Goal: Task Accomplishment & Management: Manage account settings

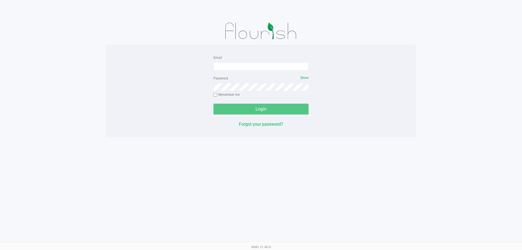
click at [36, 173] on div "Email Password Show Remember me Login Forgot your password? Web: v1.40.0" at bounding box center [261, 125] width 522 height 250
click at [268, 67] on input "Email" at bounding box center [260, 66] width 95 height 8
type input "[EMAIL_ADDRESS][DOMAIN_NAME]"
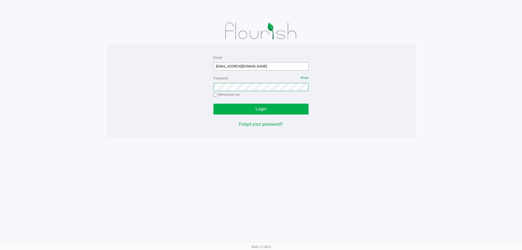
click at [213, 104] on button "Login" at bounding box center [260, 109] width 95 height 11
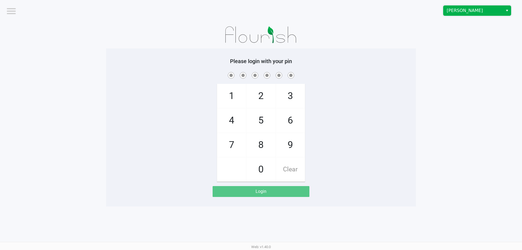
click at [482, 11] on span "Brandon WC" at bounding box center [473, 10] width 53 height 7
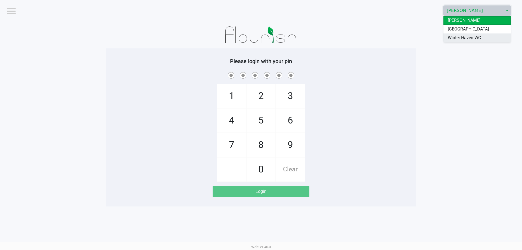
click at [471, 35] on span "Winter Haven WC" at bounding box center [464, 38] width 33 height 7
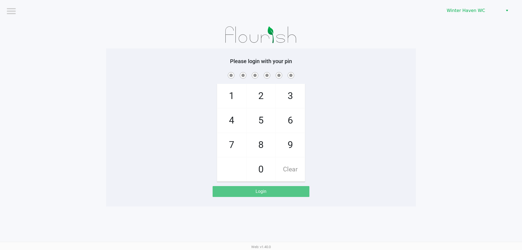
click at [452, 80] on app-pos-login-wrapper "Logout Winter Haven WC Please login with your pin 1 4 7 2 5 8 0 3 6 9 Clear Log…" at bounding box center [261, 103] width 522 height 206
checkbox input "true"
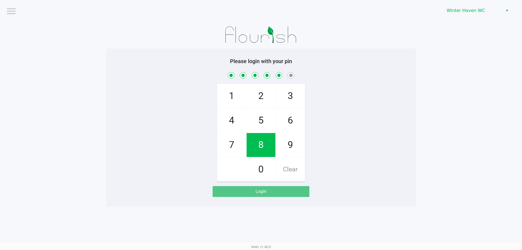
checkbox input "true"
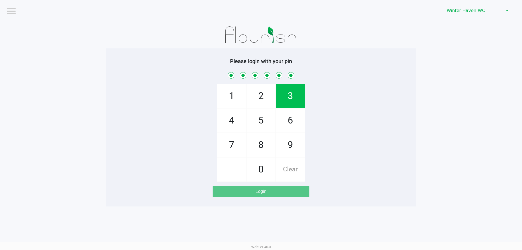
checkbox input "true"
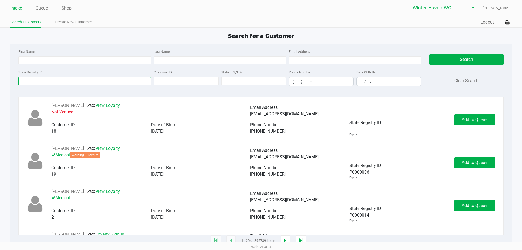
click at [73, 81] on input "State Registry ID" at bounding box center [84, 81] width 132 height 8
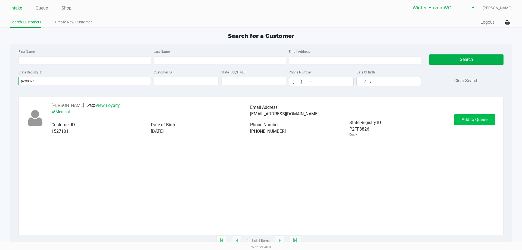
type input "p2ff8826"
click at [477, 118] on span "Add to Queue" at bounding box center [475, 119] width 26 height 5
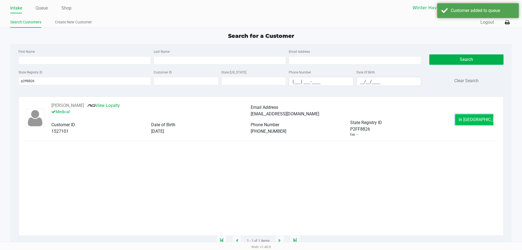
click at [481, 122] on span "In Queue" at bounding box center [482, 119] width 46 height 5
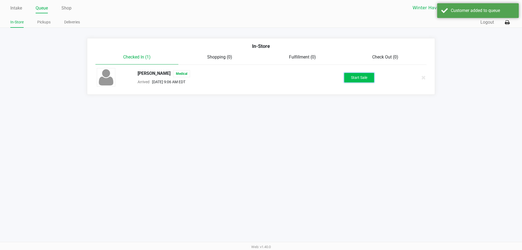
click at [363, 79] on button "Start Sale" at bounding box center [359, 78] width 30 height 10
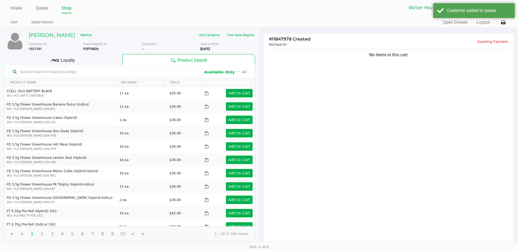
click at [89, 63] on div "Loyalty" at bounding box center [63, 59] width 118 height 11
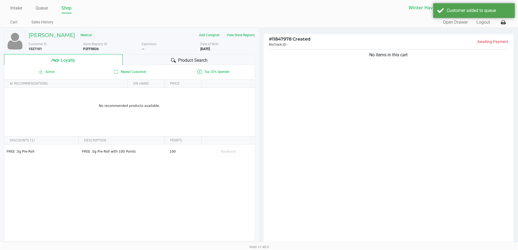
click at [208, 58] on div "Product Search" at bounding box center [189, 59] width 132 height 11
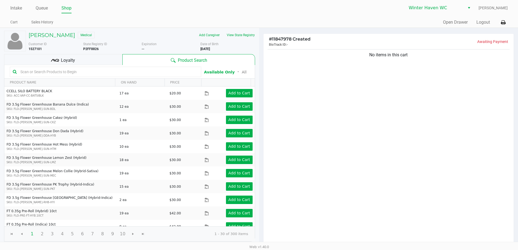
click at [138, 71] on input "text" at bounding box center [108, 72] width 180 height 8
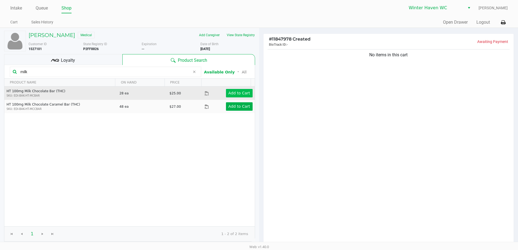
type input "milk"
click at [248, 91] on button "Add to Cart" at bounding box center [239, 93] width 27 height 8
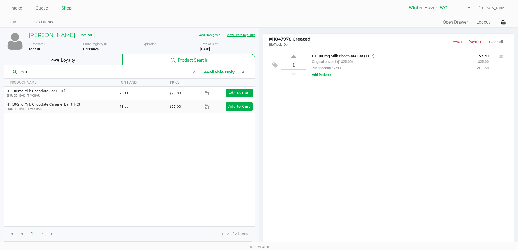
click at [227, 35] on button "View State Registry" at bounding box center [239, 35] width 32 height 9
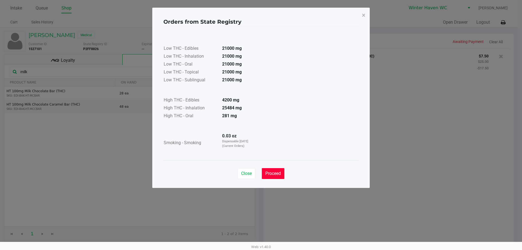
click at [277, 171] on span "Proceed" at bounding box center [272, 173] width 15 height 5
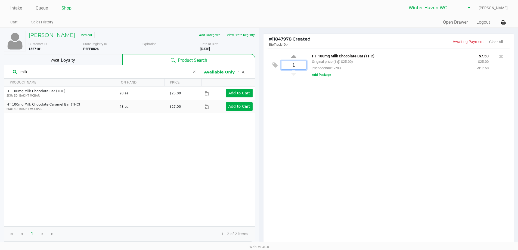
click at [294, 63] on input "1" at bounding box center [293, 65] width 25 height 8
type input "28"
click at [374, 188] on div "HAROLD BARRETO PEREZ Medical Add Caregiver View State Registry Customer ID 1527…" at bounding box center [259, 170] width 518 height 284
click at [323, 74] on button "Add Package" at bounding box center [321, 74] width 19 height 5
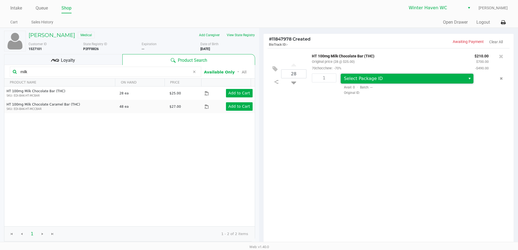
click at [388, 81] on span "Select Package ID" at bounding box center [403, 78] width 119 height 7
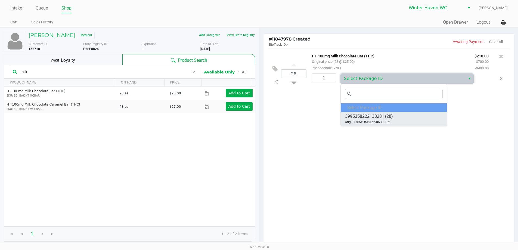
click at [392, 122] on div "3995358222138281 (28) orig: FLSRWGM-20250630-362" at bounding box center [369, 118] width 48 height 11
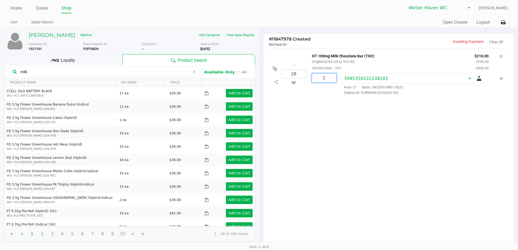
click at [331, 80] on input "1" at bounding box center [324, 78] width 24 height 8
type input "28"
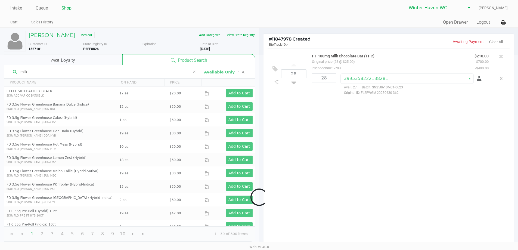
click at [352, 121] on div "Loading HAROLD BARRETO PEREZ Medical Add Caregiver View State Registry Customer…" at bounding box center [259, 170] width 518 height 284
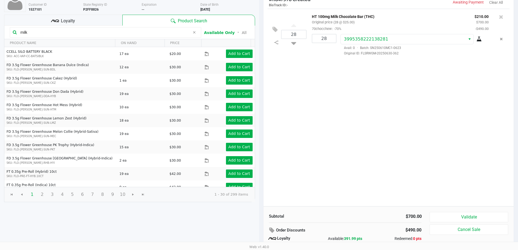
scroll to position [62, 0]
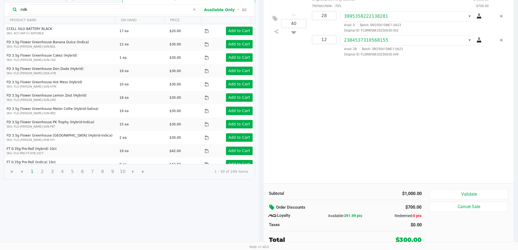
click at [270, 206] on icon at bounding box center [272, 207] width 7 height 6
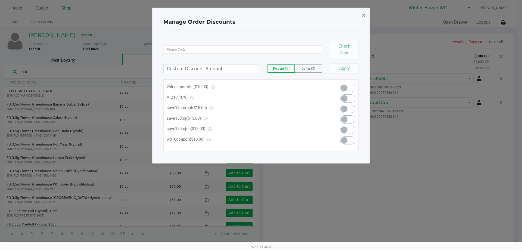
click at [364, 13] on span "×" at bounding box center [364, 15] width 4 height 8
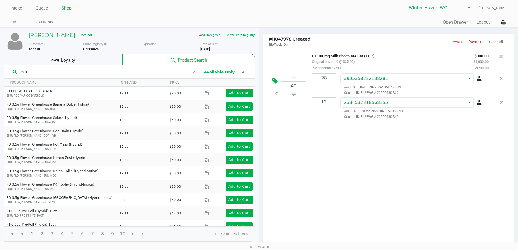
click at [273, 79] on icon at bounding box center [274, 81] width 5 height 6
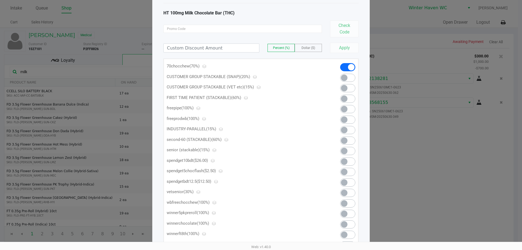
scroll to position [54, 0]
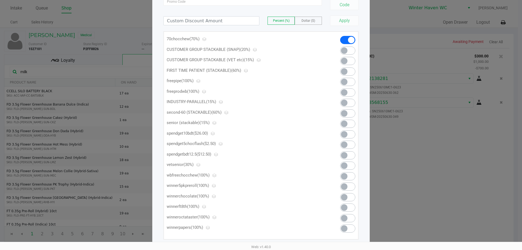
click at [346, 144] on span at bounding box center [344, 144] width 7 height 7
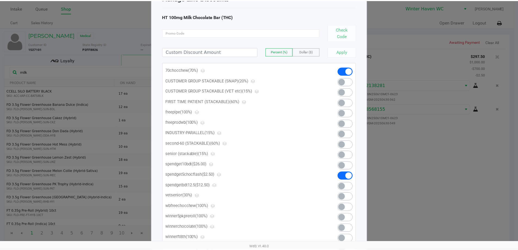
scroll to position [0, 0]
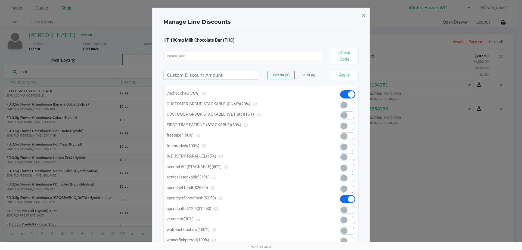
click at [364, 15] on span "×" at bounding box center [364, 15] width 4 height 8
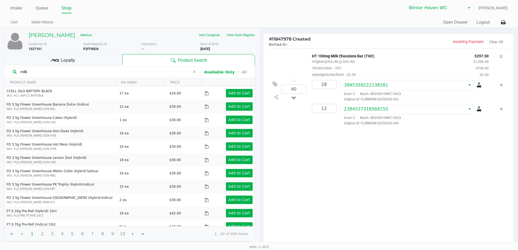
scroll to position [62, 0]
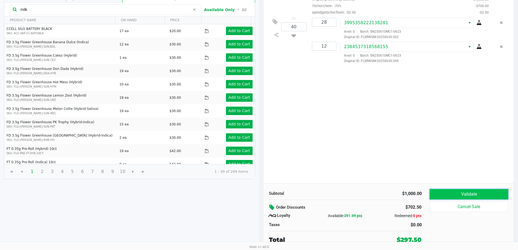
click at [443, 191] on button "Validate" at bounding box center [469, 194] width 78 height 10
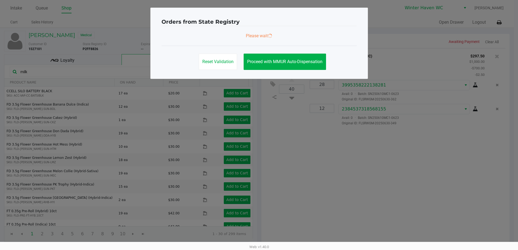
scroll to position [0, 0]
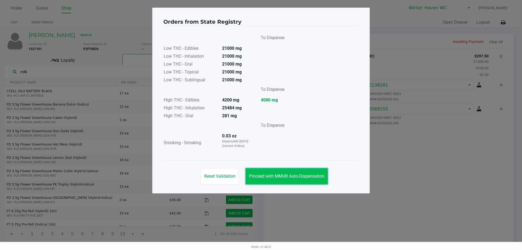
click at [266, 173] on button "Proceed with MMUR Auto-Dispensation" at bounding box center [286, 176] width 82 height 16
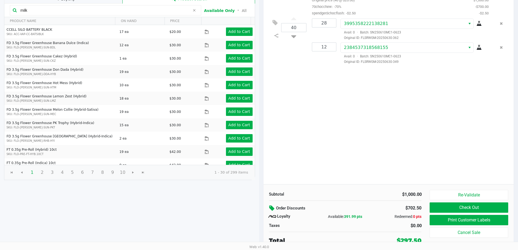
scroll to position [62, 0]
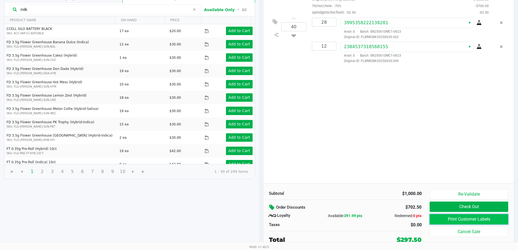
click at [453, 220] on button "Print Customer Labels" at bounding box center [469, 219] width 78 height 10
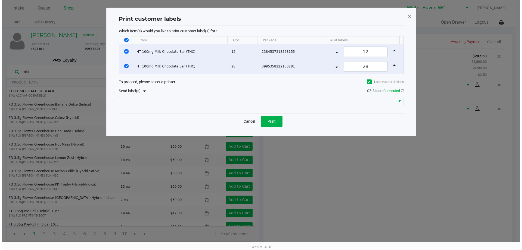
scroll to position [0, 0]
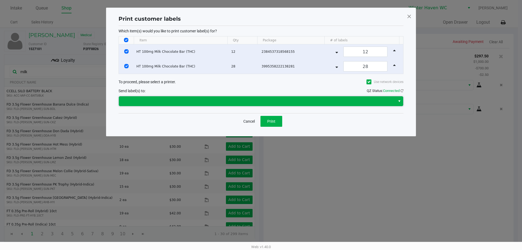
click at [242, 100] on span at bounding box center [257, 101] width 270 height 7
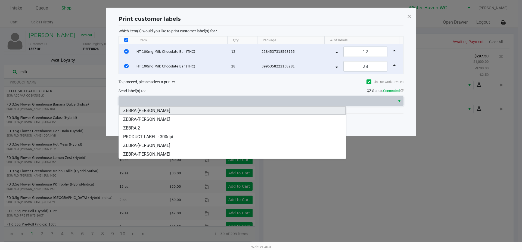
click at [175, 109] on li "ZEBRA-JAMES-OTTO" at bounding box center [232, 110] width 227 height 9
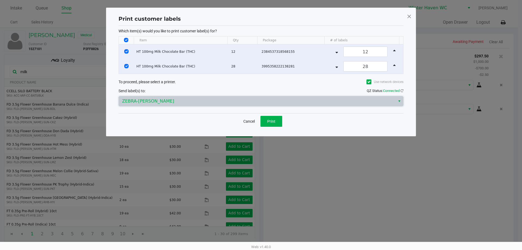
click at [176, 131] on div "Print customer labels Which item(s) would you like to print customer label(s) f…" at bounding box center [261, 72] width 310 height 129
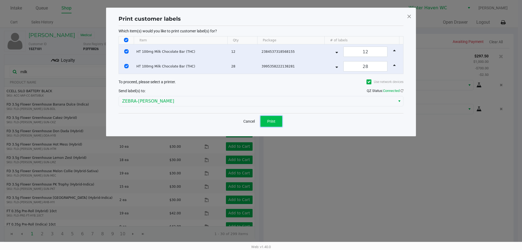
click at [271, 121] on span "Print" at bounding box center [271, 121] width 8 height 4
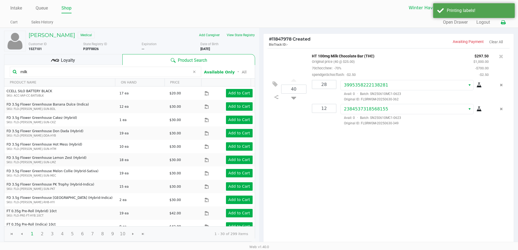
click at [499, 23] on button at bounding box center [503, 22] width 9 height 10
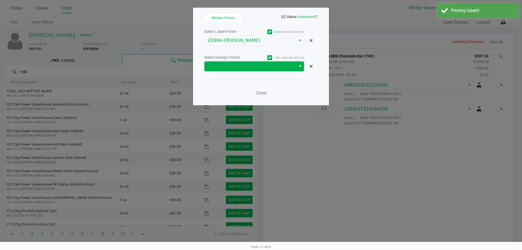
click at [229, 66] on span at bounding box center [250, 66] width 85 height 7
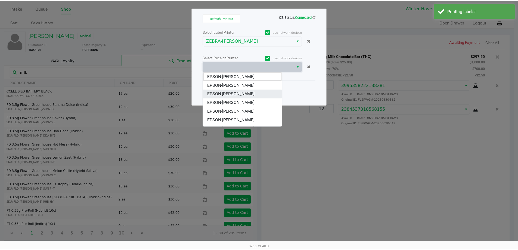
scroll to position [24, 0]
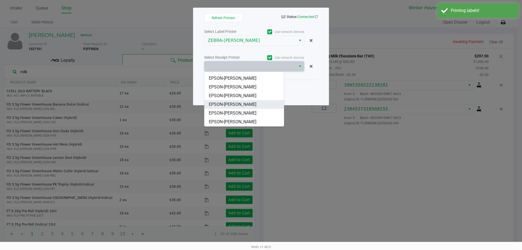
click at [241, 107] on span "EPSON-JAMES-OTTO" at bounding box center [233, 104] width 48 height 7
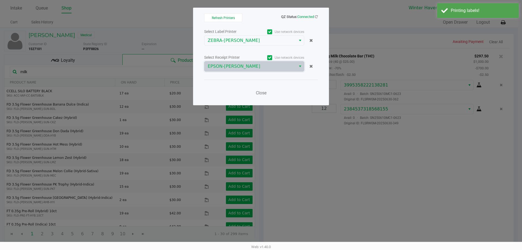
click at [226, 91] on div "Close" at bounding box center [261, 90] width 114 height 20
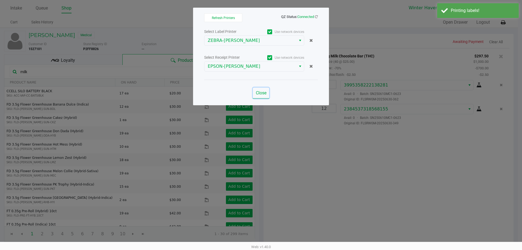
click at [261, 95] on button "Close" at bounding box center [261, 93] width 16 height 11
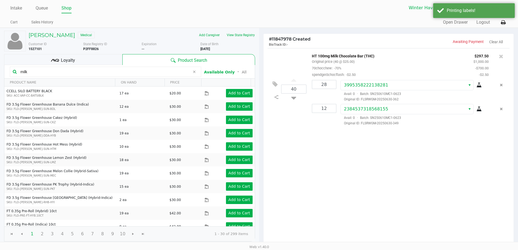
click at [85, 60] on div "Loyalty" at bounding box center [63, 59] width 118 height 11
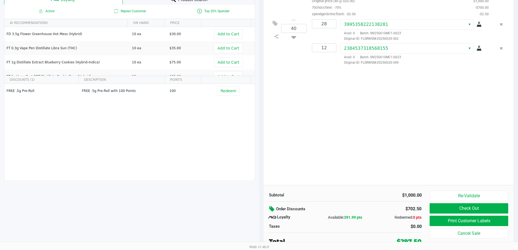
scroll to position [62, 0]
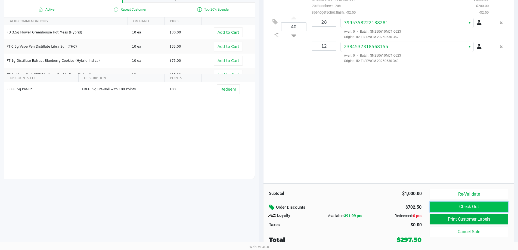
click at [477, 207] on button "Check Out" at bounding box center [469, 206] width 78 height 10
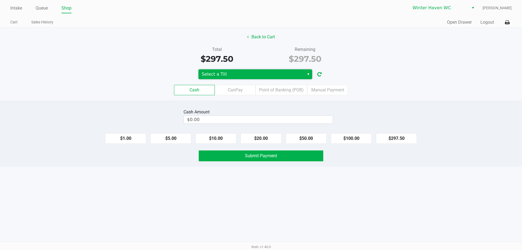
click at [268, 69] on span "Select a Till" at bounding box center [251, 74] width 106 height 10
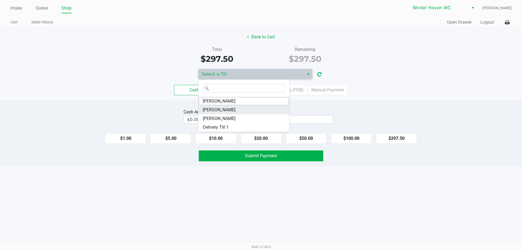
click at [220, 112] on span "JAMES-OTTO" at bounding box center [219, 110] width 33 height 7
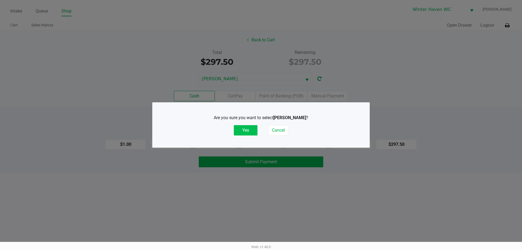
click at [249, 132] on button "Yes" at bounding box center [246, 130] width 24 height 10
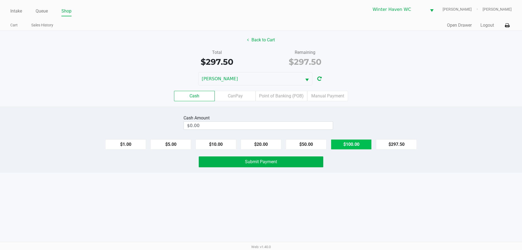
click at [345, 144] on button "$100.00" at bounding box center [351, 144] width 41 height 10
type input "$300.00"
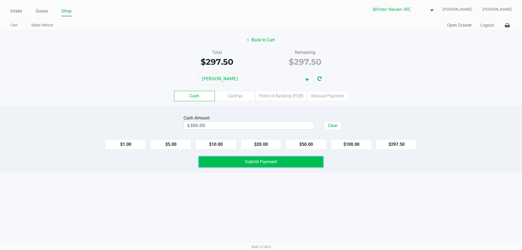
click at [280, 161] on button "Submit Payment" at bounding box center [261, 161] width 125 height 11
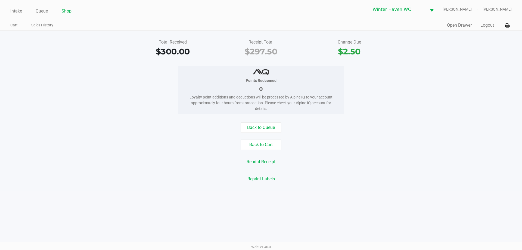
click at [12, 17] on div "Intake Queue Shop Winter Haven WC JAMES-OTTO Micah Harrison Cart Sales History …" at bounding box center [261, 15] width 522 height 31
click at [15, 12] on link "Intake" at bounding box center [16, 11] width 12 height 8
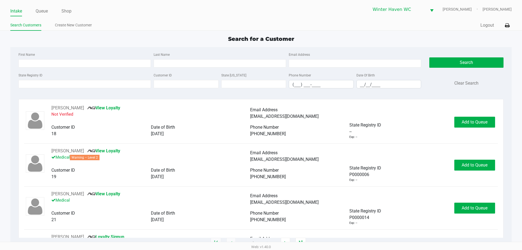
click at [48, 80] on div "State Registry ID" at bounding box center [84, 80] width 135 height 17
click at [50, 85] on input "State Registry ID" at bounding box center [84, 84] width 132 height 8
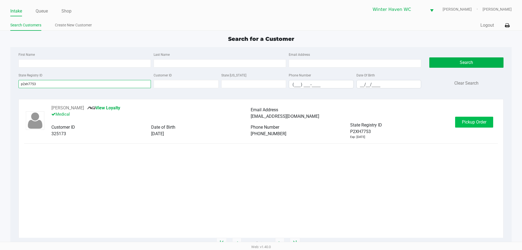
type input "p2xh7753"
click at [470, 119] on button "Pickup Order" at bounding box center [474, 122] width 38 height 11
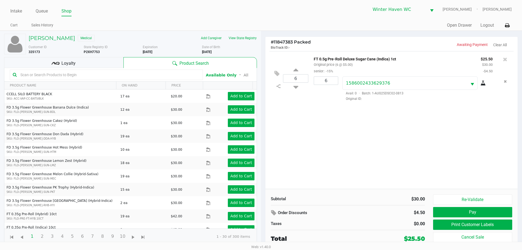
click at [76, 64] on div "Loyalty" at bounding box center [63, 62] width 119 height 11
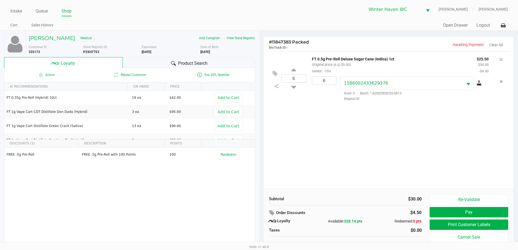
scroll to position [5, 0]
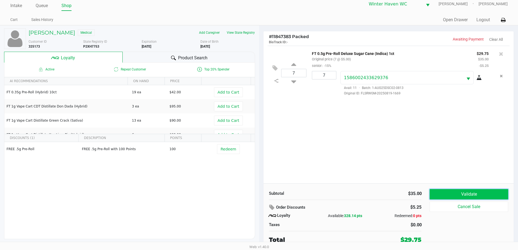
click at [477, 192] on button "Validate" at bounding box center [469, 194] width 78 height 10
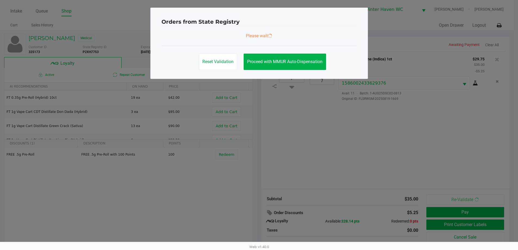
scroll to position [0, 0]
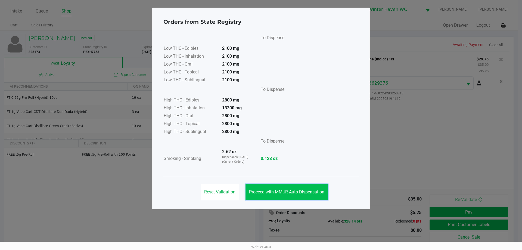
click at [286, 188] on button "Proceed with MMUR Auto-Dispensation" at bounding box center [286, 192] width 82 height 16
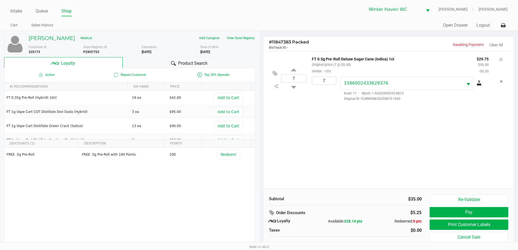
scroll to position [5, 0]
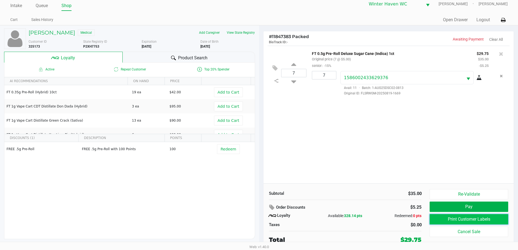
click at [462, 219] on button "Print Customer Labels" at bounding box center [469, 219] width 78 height 10
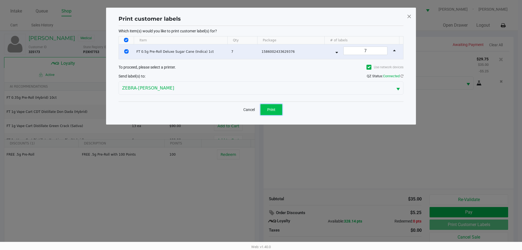
click at [271, 108] on span "Print" at bounding box center [271, 109] width 8 height 4
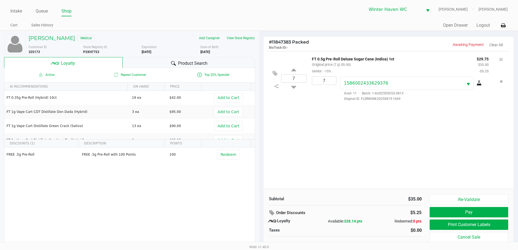
scroll to position [5, 0]
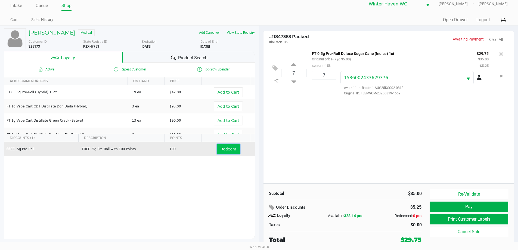
click at [223, 147] on span "Redeem" at bounding box center [227, 149] width 15 height 4
click at [275, 69] on icon at bounding box center [274, 68] width 5 height 6
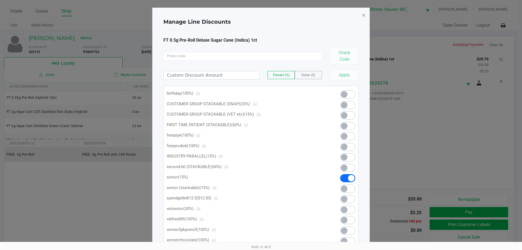
click at [349, 187] on span at bounding box center [347, 189] width 15 height 8
click at [360, 17] on button "×" at bounding box center [363, 15] width 12 height 15
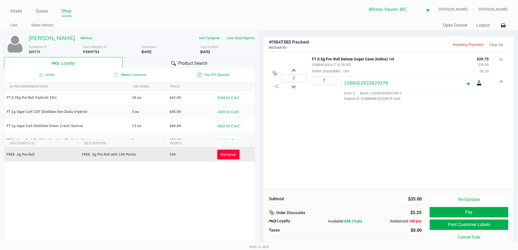
click at [229, 153] on span "Remove" at bounding box center [228, 154] width 15 height 4
click at [228, 154] on span "Redeem" at bounding box center [227, 154] width 15 height 4
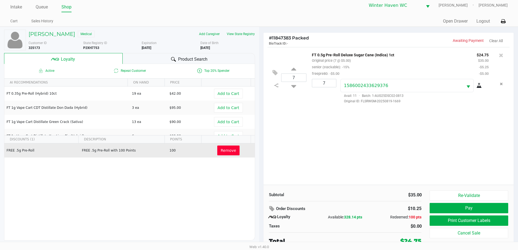
scroll to position [5, 0]
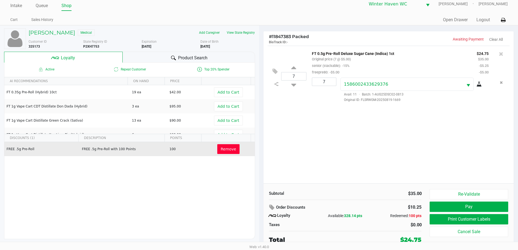
click at [446, 188] on div "Subtotal $35.00 Order Discounts $10.25 Loyalty Available: 328.14 pts Redeemed: …" at bounding box center [388, 216] width 250 height 66
click at [448, 194] on button "Re-Validate" at bounding box center [469, 194] width 78 height 10
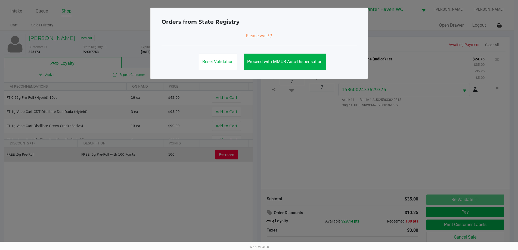
scroll to position [0, 0]
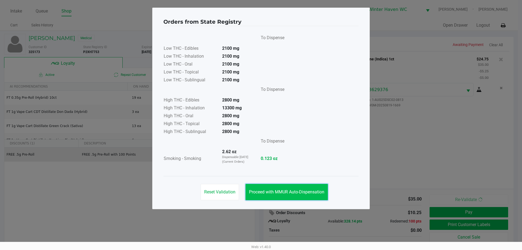
click at [307, 189] on button "Proceed with MMUR Auto-Dispensation" at bounding box center [286, 192] width 82 height 16
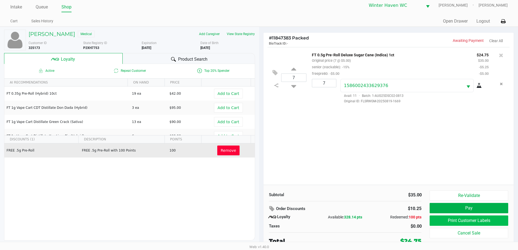
scroll to position [5, 0]
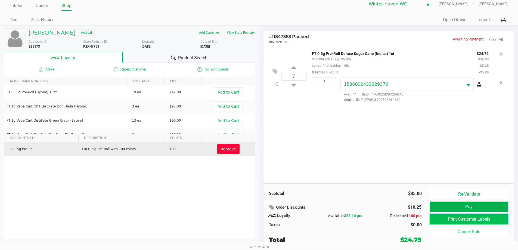
click at [453, 219] on button "Print Customer Labels" at bounding box center [469, 219] width 78 height 10
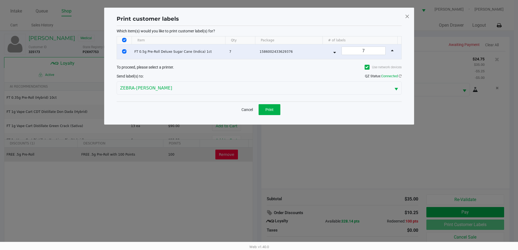
scroll to position [0, 0]
click at [244, 109] on button "Cancel" at bounding box center [249, 109] width 18 height 11
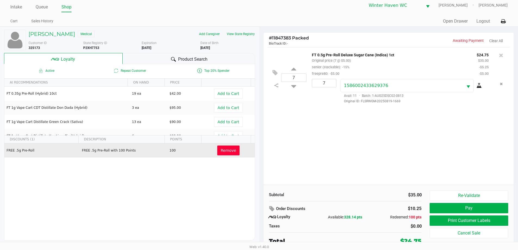
scroll to position [5, 0]
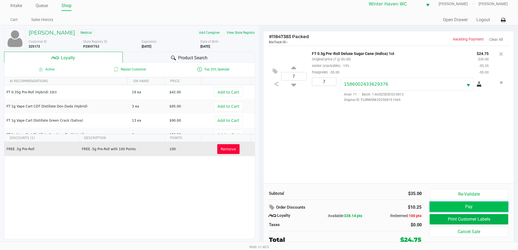
click at [458, 207] on button "Pay" at bounding box center [469, 206] width 78 height 10
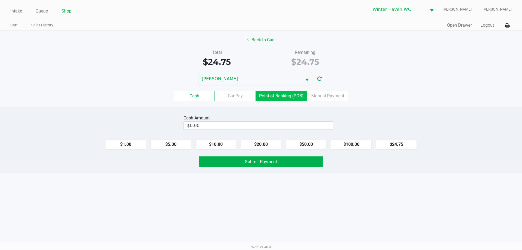
click at [271, 96] on label "Point of Banking (POB)" at bounding box center [282, 96] width 52 height 10
click at [0, 0] on 7 "Point of Banking (POB)" at bounding box center [0, 0] width 0 height 0
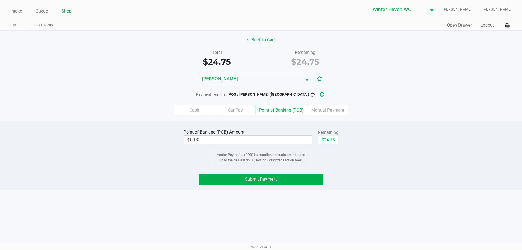
click at [320, 135] on div "Remaining" at bounding box center [328, 132] width 21 height 7
click at [324, 137] on button "$24.75" at bounding box center [328, 140] width 21 height 8
type input "$24.75"
click at [294, 181] on button "Submit Payment" at bounding box center [261, 179] width 125 height 11
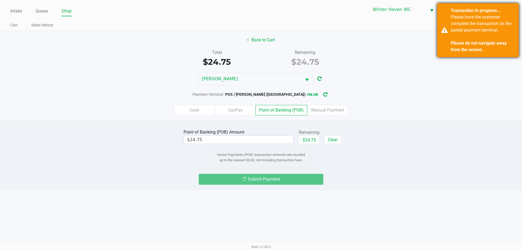
click at [499, 24] on div "Please have the customer complete the transaction on the paired payment termina…" at bounding box center [483, 33] width 64 height 39
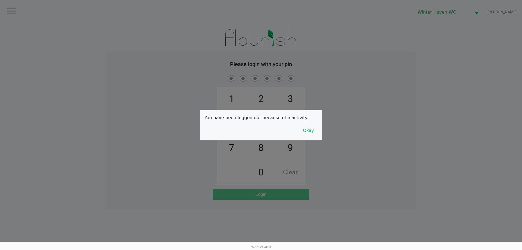
click at [149, 129] on div at bounding box center [261, 125] width 522 height 250
checkbox input "true"
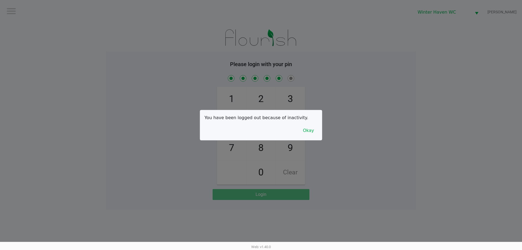
checkbox input "true"
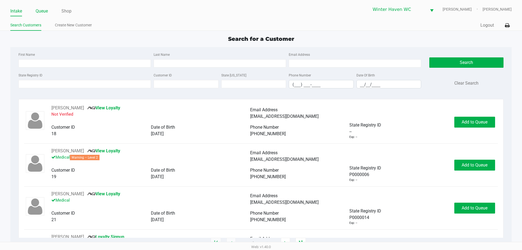
click at [41, 9] on link "Queue" at bounding box center [42, 11] width 12 height 8
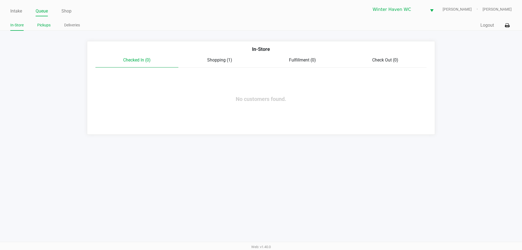
click at [47, 30] on li "Pickups" at bounding box center [43, 26] width 13 height 10
click at [46, 27] on link "Pickups" at bounding box center [43, 25] width 13 height 7
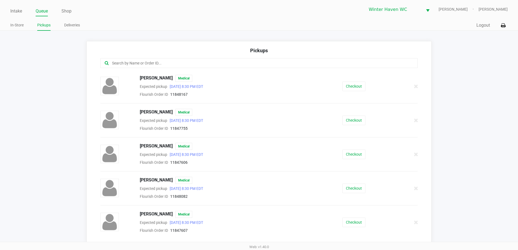
click at [167, 62] on input "text" at bounding box center [250, 63] width 278 height 6
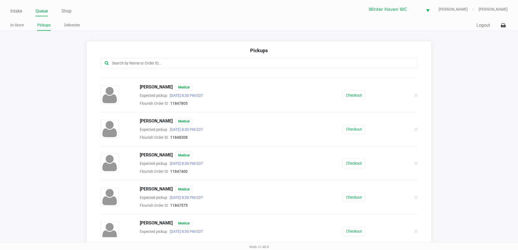
scroll to position [163, 0]
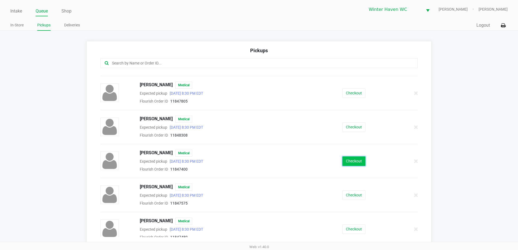
click at [343, 163] on button "Checkout" at bounding box center [353, 161] width 23 height 10
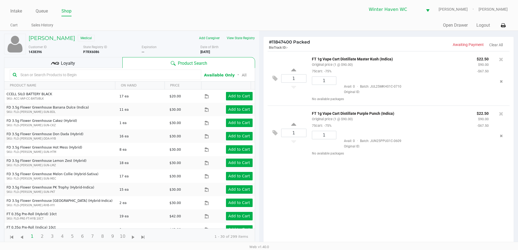
click at [92, 57] on div "Loyalty" at bounding box center [63, 62] width 118 height 11
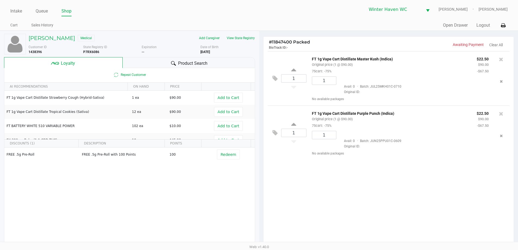
click at [222, 68] on div "Repeat Customer" at bounding box center [129, 75] width 250 height 14
click at [223, 66] on div "Product Search" at bounding box center [189, 62] width 132 height 11
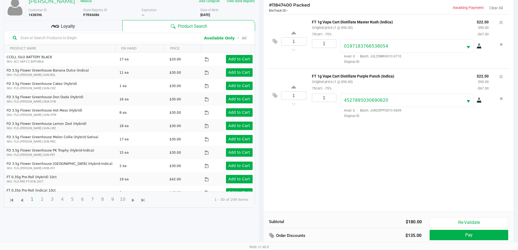
scroll to position [65, 0]
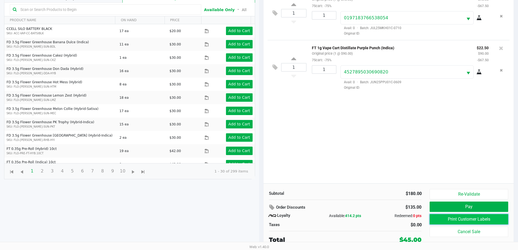
click at [461, 218] on button "Print Customer Labels" at bounding box center [469, 219] width 78 height 10
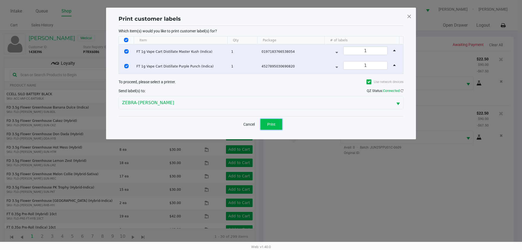
click at [274, 127] on button "Print" at bounding box center [271, 124] width 22 height 11
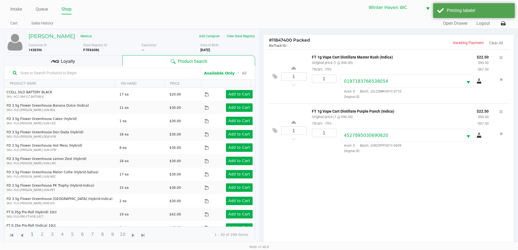
scroll to position [65, 0]
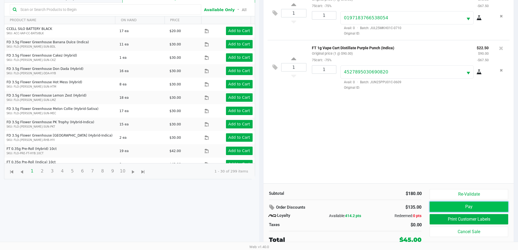
click at [443, 205] on button "Pay" at bounding box center [469, 206] width 78 height 10
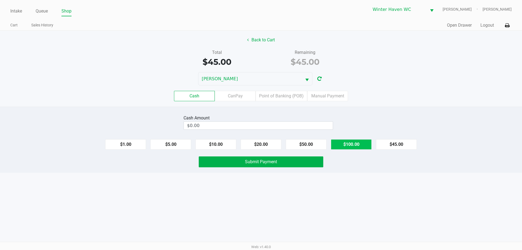
click at [356, 145] on button "$100.00" at bounding box center [351, 144] width 41 height 10
type input "$100.00"
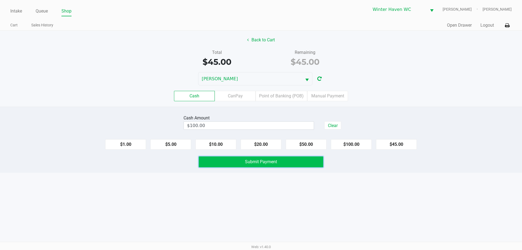
click at [291, 163] on button "Submit Payment" at bounding box center [261, 161] width 125 height 11
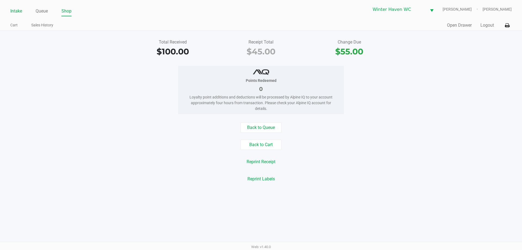
click at [18, 9] on link "Intake" at bounding box center [16, 11] width 12 height 8
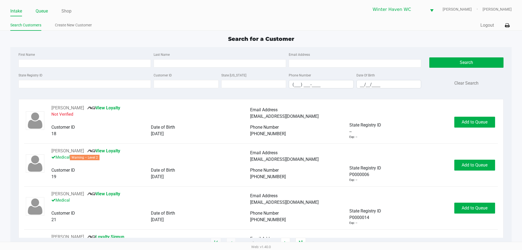
click at [41, 11] on link "Queue" at bounding box center [42, 11] width 12 height 8
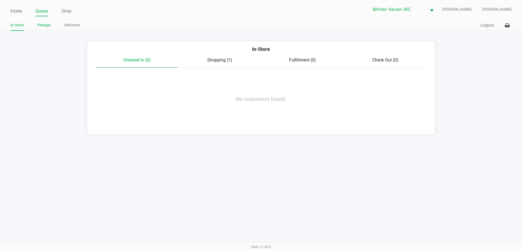
click at [48, 24] on link "Pickups" at bounding box center [43, 25] width 13 height 7
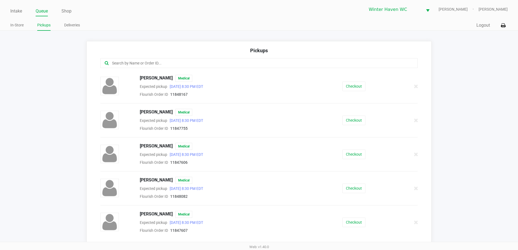
click at [155, 65] on input "text" at bounding box center [250, 63] width 278 height 6
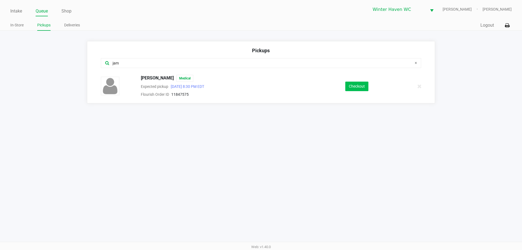
type input "jam"
click at [354, 88] on button "Checkout" at bounding box center [356, 87] width 23 height 10
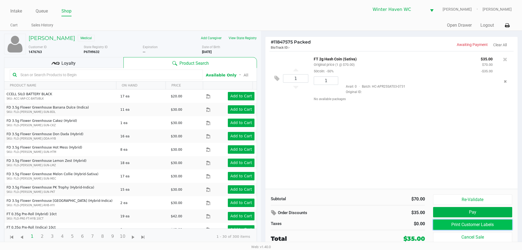
click at [455, 226] on button "Print Customer Labels" at bounding box center [472, 224] width 79 height 10
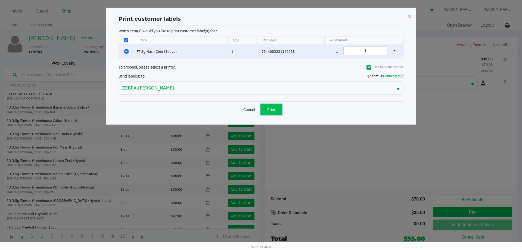
click at [275, 110] on span "Print" at bounding box center [271, 109] width 8 height 4
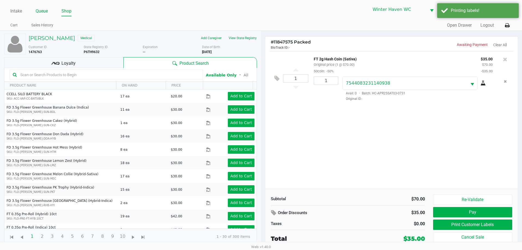
click at [43, 13] on link "Queue" at bounding box center [42, 11] width 12 height 8
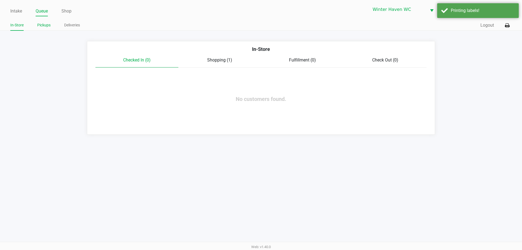
click at [46, 23] on link "Pickups" at bounding box center [43, 25] width 13 height 7
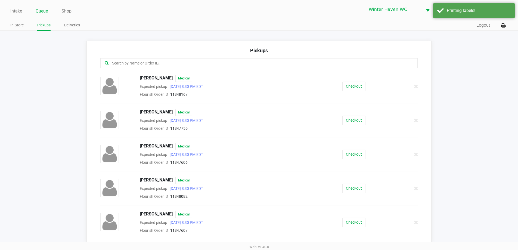
click at [243, 64] on input "text" at bounding box center [250, 63] width 278 height 6
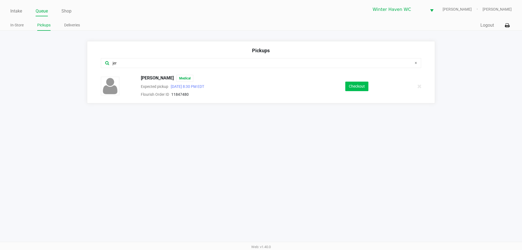
type input "jer"
click at [363, 85] on button "Checkout" at bounding box center [356, 87] width 23 height 10
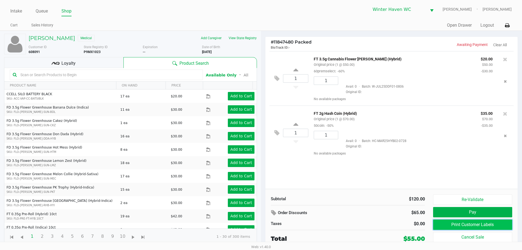
click at [465, 226] on button "Print Customer Labels" at bounding box center [472, 224] width 79 height 10
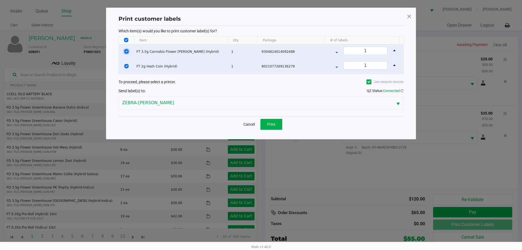
click at [127, 51] on input "Select Row" at bounding box center [126, 51] width 4 height 4
checkbox input "false"
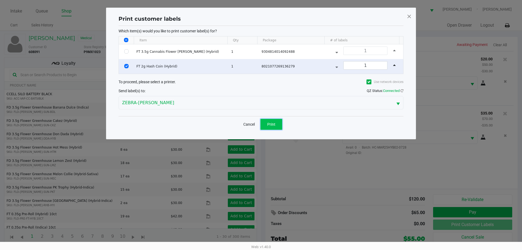
click at [271, 121] on button "Print" at bounding box center [271, 124] width 22 height 11
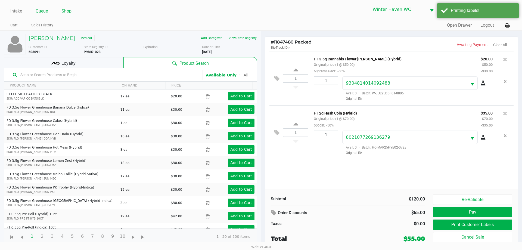
click at [38, 13] on link "Queue" at bounding box center [42, 11] width 12 height 8
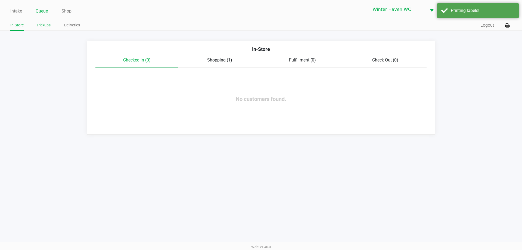
click at [46, 25] on link "Pickups" at bounding box center [43, 25] width 13 height 7
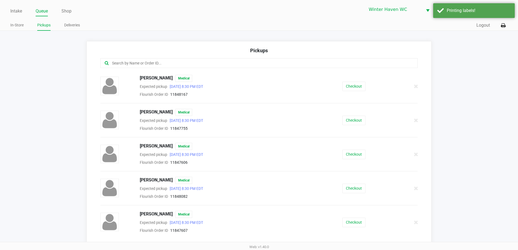
click at [202, 64] on input "text" at bounding box center [250, 63] width 278 height 6
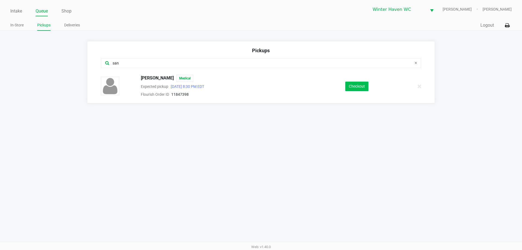
type input "san"
click at [351, 88] on button "Checkout" at bounding box center [356, 87] width 23 height 10
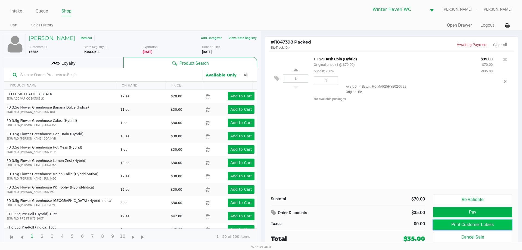
click at [452, 225] on button "Print Customer Labels" at bounding box center [472, 224] width 79 height 10
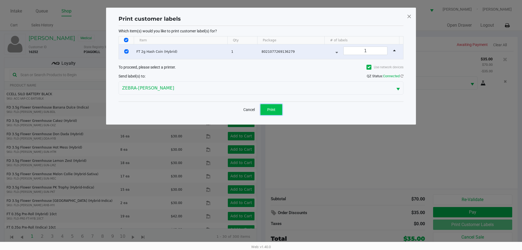
click at [273, 106] on button "Print" at bounding box center [271, 109] width 22 height 11
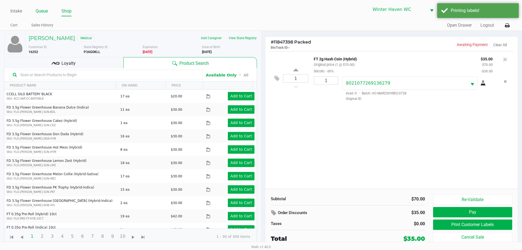
click at [42, 11] on link "Queue" at bounding box center [42, 11] width 12 height 8
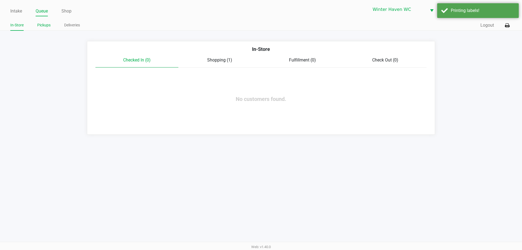
click at [45, 22] on link "Pickups" at bounding box center [43, 25] width 13 height 7
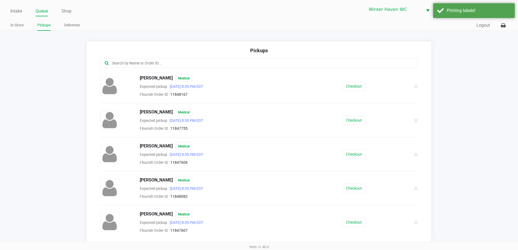
click at [165, 63] on input "text" at bounding box center [250, 63] width 278 height 6
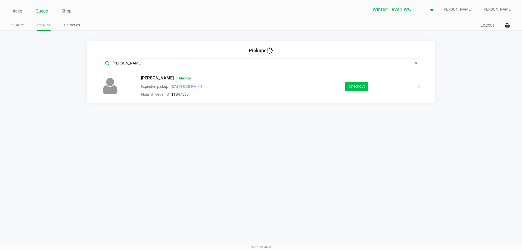
type input "jos"
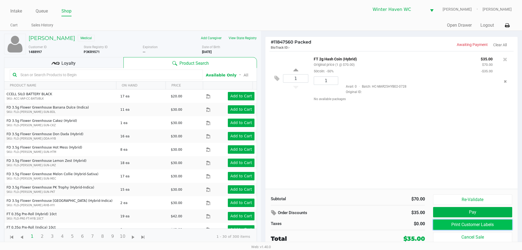
click at [459, 225] on button "Print Customer Labels" at bounding box center [472, 224] width 79 height 10
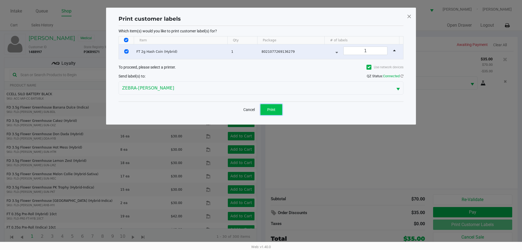
click at [279, 110] on button "Print" at bounding box center [271, 109] width 22 height 11
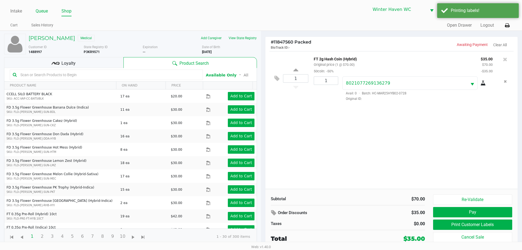
click at [42, 11] on link "Queue" at bounding box center [42, 11] width 12 height 8
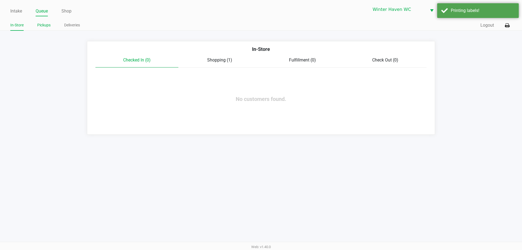
click at [46, 22] on link "Pickups" at bounding box center [43, 25] width 13 height 7
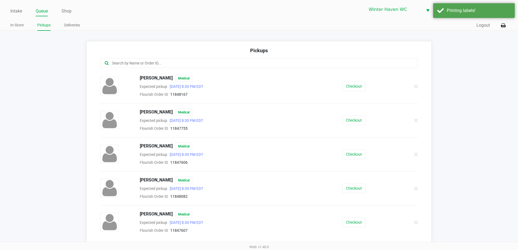
click at [194, 65] on input "text" at bounding box center [250, 63] width 278 height 6
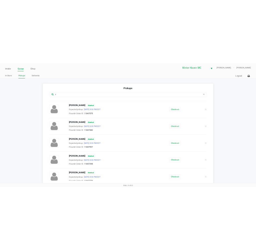
scroll to position [234, 0]
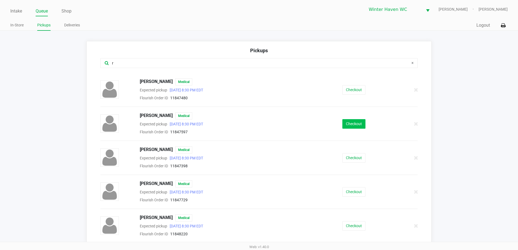
type input "r"
click at [346, 123] on button "Checkout" at bounding box center [353, 124] width 23 height 10
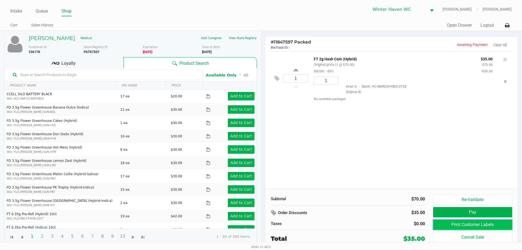
click at [473, 227] on button "Print Customer Labels" at bounding box center [472, 224] width 79 height 10
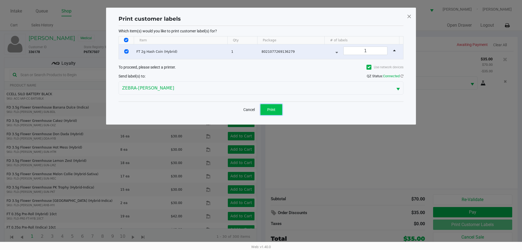
click at [269, 110] on span "Print" at bounding box center [271, 109] width 8 height 4
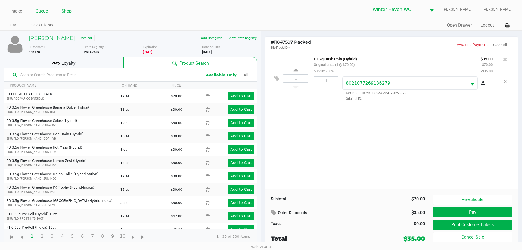
click at [42, 16] on li "Queue" at bounding box center [42, 12] width 12 height 10
click at [42, 8] on link "Queue" at bounding box center [42, 11] width 12 height 8
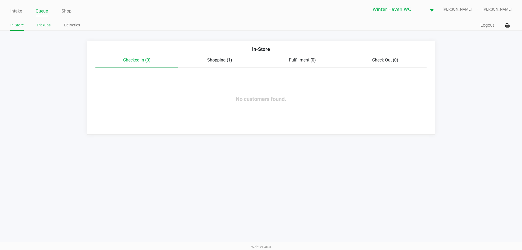
click at [46, 25] on link "Pickups" at bounding box center [43, 25] width 13 height 7
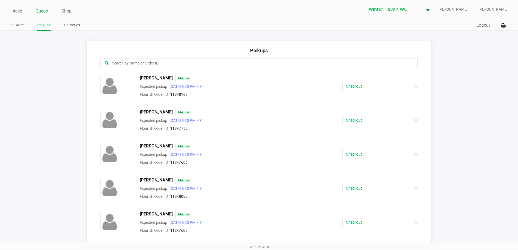
click at [180, 63] on input "text" at bounding box center [250, 63] width 278 height 6
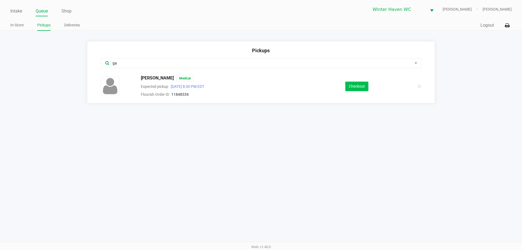
type input "ga"
click at [350, 88] on button "Checkout" at bounding box center [356, 87] width 23 height 10
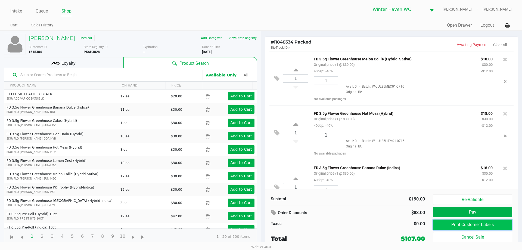
click at [457, 222] on button "Print Customer Labels" at bounding box center [472, 224] width 79 height 10
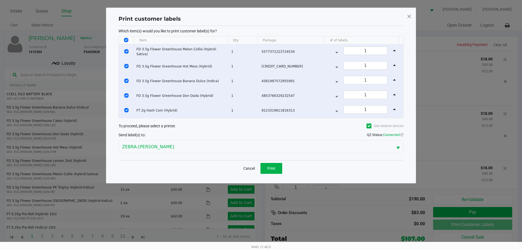
click at [123, 39] on th "Data table" at bounding box center [126, 40] width 15 height 8
click at [125, 41] on input "Select All Rows" at bounding box center [126, 40] width 4 height 4
checkbox input "false"
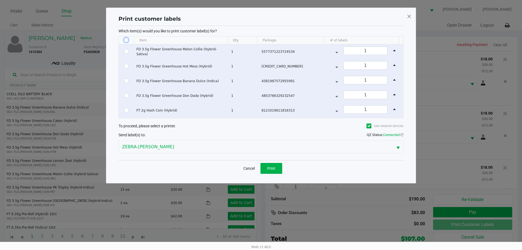
checkbox input "false"
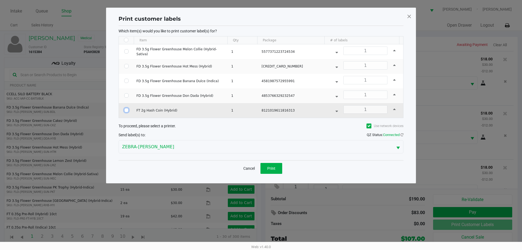
click at [126, 111] on input "Select Row" at bounding box center [126, 110] width 4 height 4
checkbox input "true"
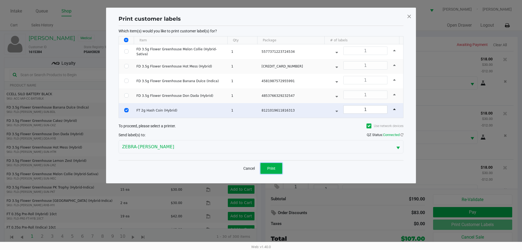
click at [273, 172] on button "Print" at bounding box center [271, 168] width 22 height 11
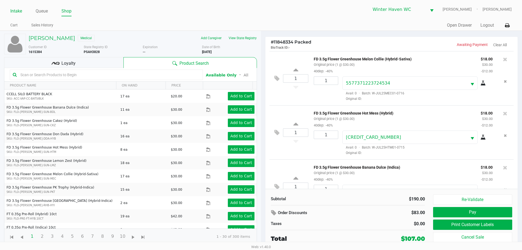
drag, startPoint x: 15, startPoint y: 14, endPoint x: 42, endPoint y: 26, distance: 29.5
click at [15, 14] on link "Intake" at bounding box center [16, 11] width 12 height 8
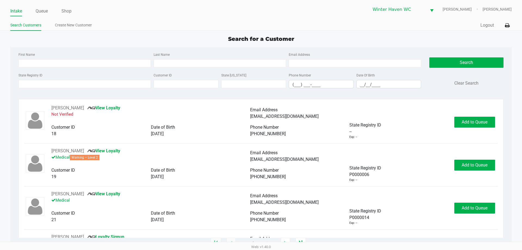
click at [215, 36] on div "Search for a Customer" at bounding box center [260, 39] width 509 height 8
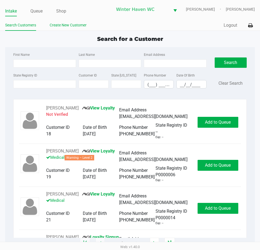
click at [78, 27] on link "Create New Customer" at bounding box center [68, 25] width 37 height 7
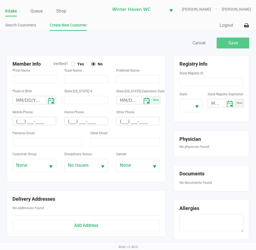
click at [75, 65] on div at bounding box center [73, 64] width 4 height 4
click at [125, 60] on div "Member Info Verified? Yes No * First Name * Last Name Preferred Name * Date of …" at bounding box center [86, 118] width 159 height 127
type input "MELISSA"
type input "JOHNSON"
type input "05/19/1983"
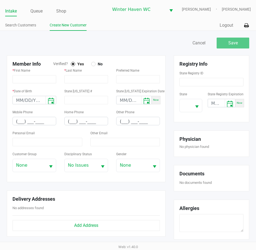
type input "05/19/2034"
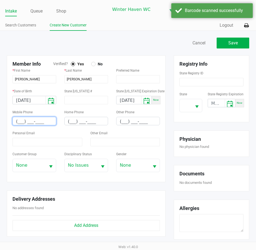
click at [19, 123] on input "(___) ___-____" at bounding box center [34, 121] width 43 height 8
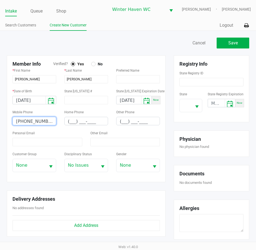
type input "(656) 777-0858"
click at [54, 140] on input at bounding box center [48, 142] width 70 height 8
paste input "melissa.gray2912@gmail.com"
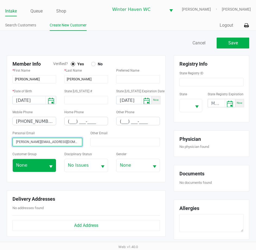
type input "melissa.gray2912@gmail.com"
click at [18, 162] on span "None" at bounding box center [29, 165] width 26 height 7
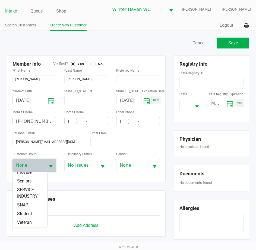
scroll to position [96, 0]
click at [29, 220] on span "Veteran" at bounding box center [24, 222] width 15 height 7
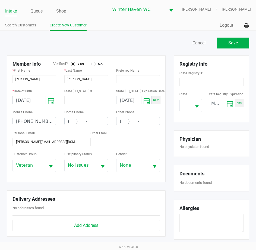
drag, startPoint x: 29, startPoint y: 220, endPoint x: 152, endPoint y: 127, distance: 153.8
click at [152, 127] on div "Other Phone (___) ___-____" at bounding box center [138, 118] width 52 height 21
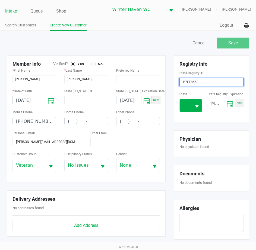
type input "P7FF8553"
click at [190, 103] on span at bounding box center [186, 105] width 12 height 13
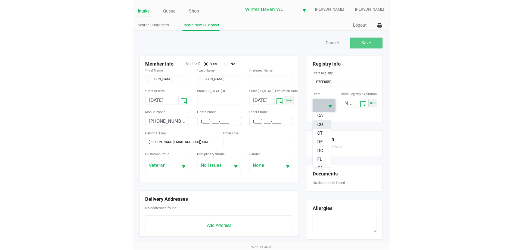
scroll to position [54, 0]
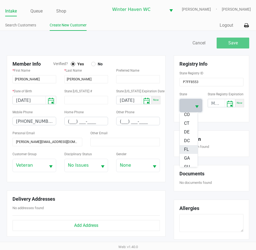
click at [187, 150] on span "FL" at bounding box center [186, 149] width 5 height 7
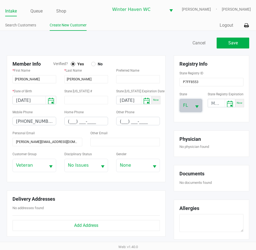
click at [164, 63] on div "Member Info Verified? Yes No" at bounding box center [86, 64] width 156 height 6
click at [242, 43] on button "Save" at bounding box center [233, 43] width 33 height 11
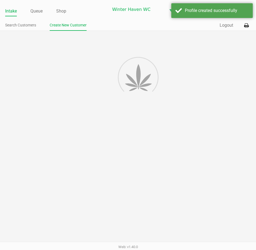
type input "---"
type input "( __) ___-____"
type input "---"
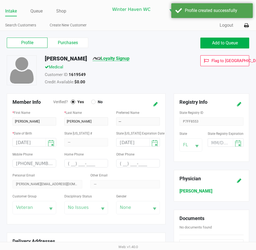
click at [123, 58] on link "Loyalty Signup" at bounding box center [111, 58] width 37 height 5
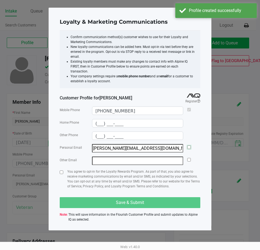
click at [189, 145] on input "checkbox" at bounding box center [190, 147] width 4 height 4
checkbox input "true"
click at [61, 170] on input "checkbox" at bounding box center [62, 172] width 4 height 4
checkbox input "true"
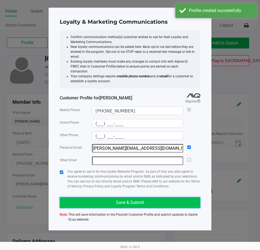
click at [132, 200] on span "Save & Submit" at bounding box center [130, 202] width 28 height 5
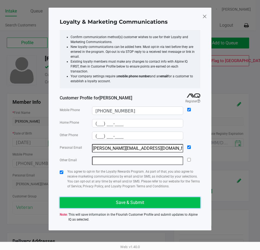
click at [133, 197] on button "Save & Submit" at bounding box center [130, 202] width 141 height 11
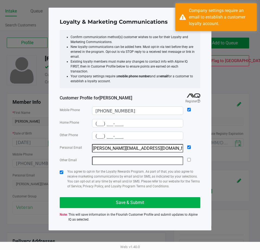
click at [162, 144] on input "melissa.gray2912@gmail.com" at bounding box center [138, 148] width 92 height 8
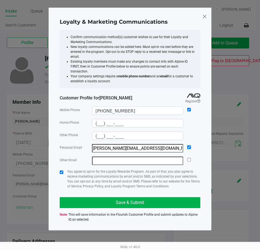
click at [188, 145] on input "checkbox" at bounding box center [190, 147] width 4 height 4
click at [191, 145] on input "checkbox" at bounding box center [190, 147] width 4 height 4
checkbox input "true"
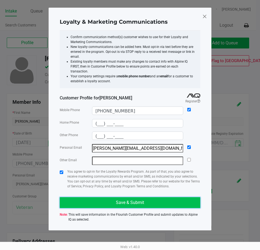
click at [168, 197] on button "Save & Submit" at bounding box center [130, 202] width 141 height 11
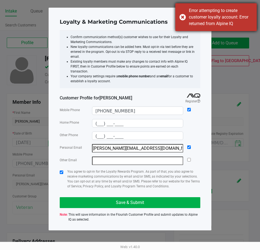
click at [184, 29] on div "Error attempting to create customer loyalty account: Error returned from Alpine…" at bounding box center [217, 17] width 82 height 28
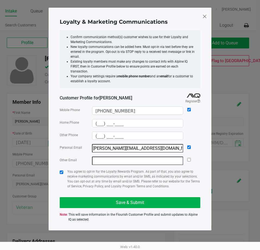
click at [200, 17] on div "Loyalty & Marketing Communications" at bounding box center [130, 21] width 141 height 17
click at [207, 16] on span at bounding box center [205, 16] width 5 height 9
type input "(___) ___-____"
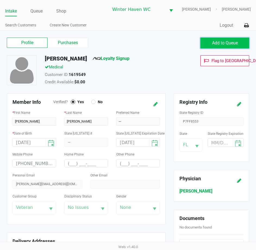
click at [223, 39] on button "Add to Queue" at bounding box center [225, 43] width 49 height 11
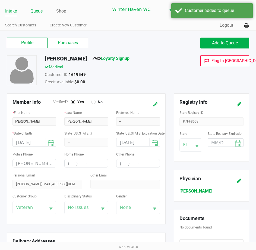
click at [33, 11] on link "Queue" at bounding box center [36, 11] width 12 height 8
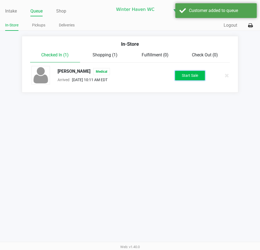
click at [196, 75] on button "Start Sale" at bounding box center [190, 76] width 30 height 10
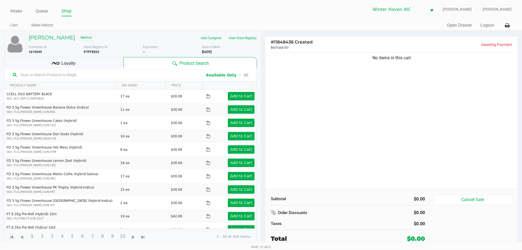
click at [93, 64] on div "Loyalty" at bounding box center [63, 62] width 119 height 11
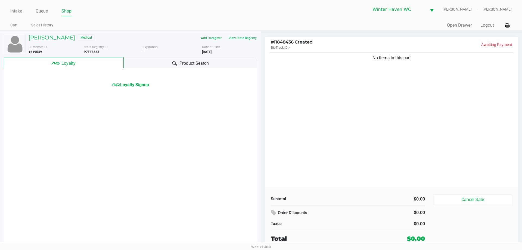
click at [134, 81] on div "Loyalty Signup" at bounding box center [130, 78] width 252 height 20
click at [133, 88] on link "Loyalty Signup" at bounding box center [130, 85] width 37 height 7
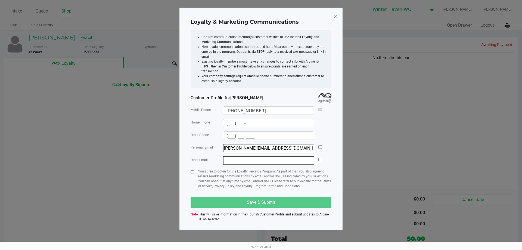
click at [321, 145] on input "checkbox" at bounding box center [320, 147] width 4 height 4
checkbox input "true"
click at [191, 170] on input "checkbox" at bounding box center [193, 172] width 4 height 4
checkbox input "true"
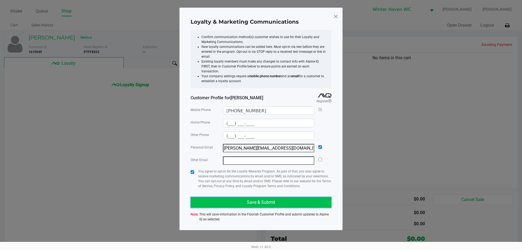
click at [261, 200] on span "Save & Submit" at bounding box center [261, 202] width 28 height 5
drag, startPoint x: 289, startPoint y: 144, endPoint x: 212, endPoint y: 154, distance: 77.6
click at [212, 154] on div "Mobile Phone (656) 777-0858 Home Phone (___) ___-____ Other Phone (___) ___-___…" at bounding box center [261, 164] width 141 height 121
paste input "melissa.gray2912@gmail.com"
type input "melissa.gray2912@gmail.com"
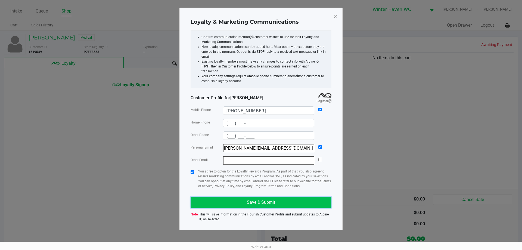
click at [275, 199] on button "Save & Submit" at bounding box center [261, 202] width 141 height 11
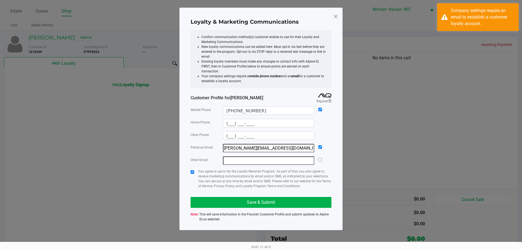
click at [268, 145] on input "melissa.gray2912@gmail.com" at bounding box center [269, 148] width 92 height 8
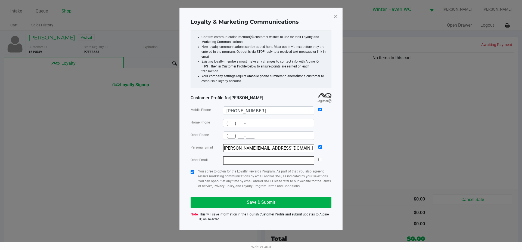
drag, startPoint x: 337, startPoint y: 14, endPoint x: 335, endPoint y: 81, distance: 67.7
click at [336, 14] on span at bounding box center [335, 16] width 5 height 9
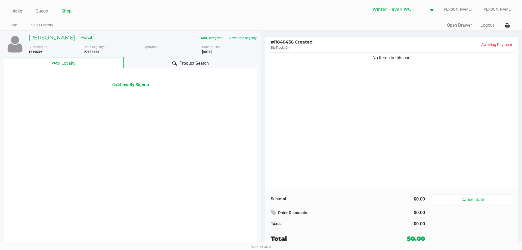
click at [172, 62] on div at bounding box center [175, 63] width 7 height 7
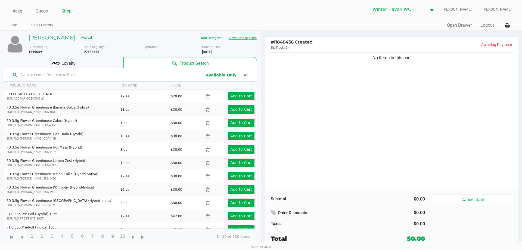
drag, startPoint x: 245, startPoint y: 38, endPoint x: 238, endPoint y: 41, distance: 7.8
click at [238, 41] on button "View State Registry" at bounding box center [241, 38] width 32 height 9
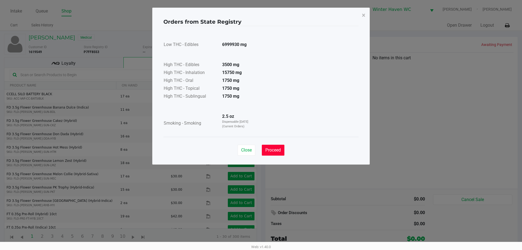
click at [272, 152] on span "Proceed" at bounding box center [272, 149] width 15 height 5
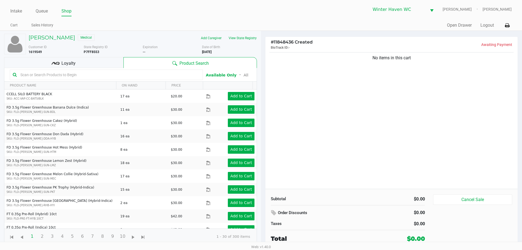
click at [81, 67] on div "Loyalty" at bounding box center [63, 62] width 119 height 11
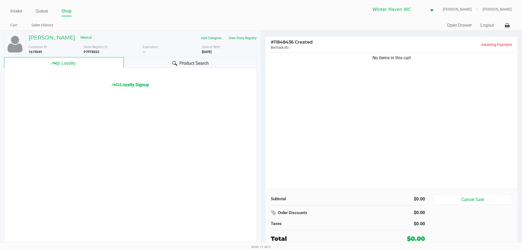
click at [149, 61] on div "Product Search" at bounding box center [190, 62] width 133 height 11
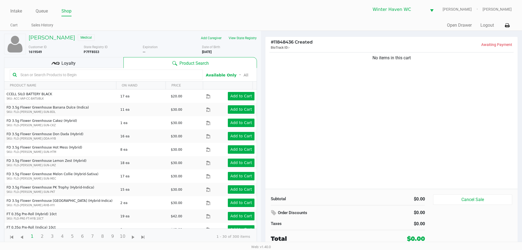
click at [108, 74] on input "text" at bounding box center [109, 75] width 182 height 8
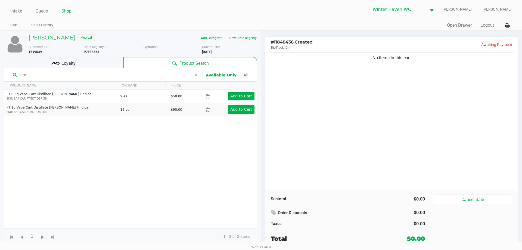
click at [103, 77] on input "dbr" at bounding box center [104, 75] width 173 height 8
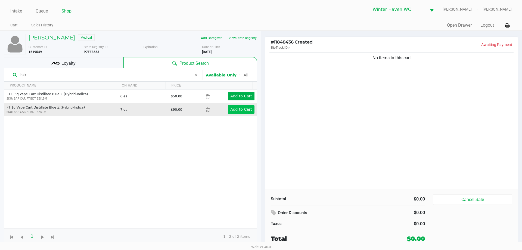
type input "bzk"
click at [236, 110] on app-button-loader "Add to Cart" at bounding box center [241, 109] width 22 height 4
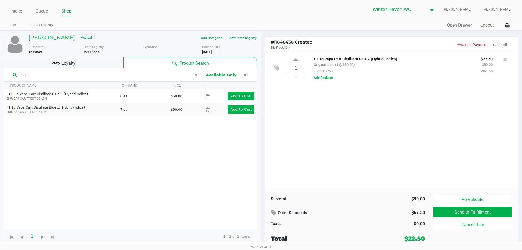
click at [91, 79] on input "bzk" at bounding box center [104, 75] width 173 height 8
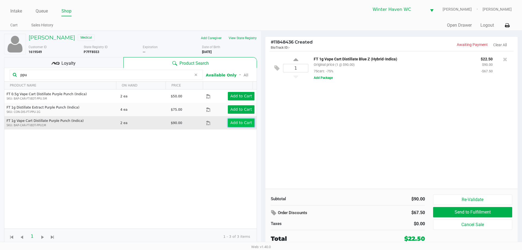
click at [243, 126] on button "Add to Cart" at bounding box center [241, 123] width 27 height 8
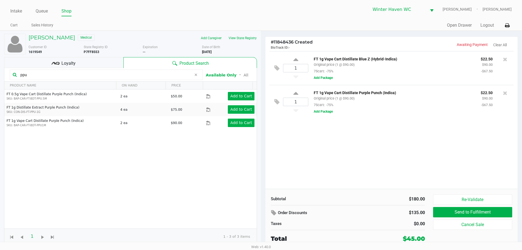
click at [123, 71] on input "ppu" at bounding box center [104, 75] width 173 height 8
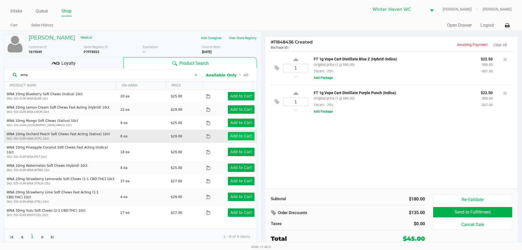
type input "wna"
click at [238, 136] on app-button-loader "Add to Cart" at bounding box center [241, 136] width 22 height 4
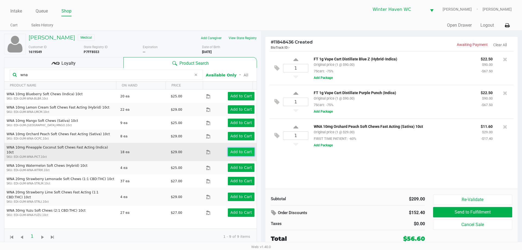
click at [236, 150] on app-button-loader "Add to Cart" at bounding box center [241, 152] width 22 height 4
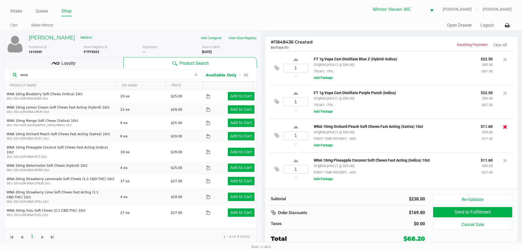
click at [503, 128] on icon at bounding box center [505, 126] width 4 height 5
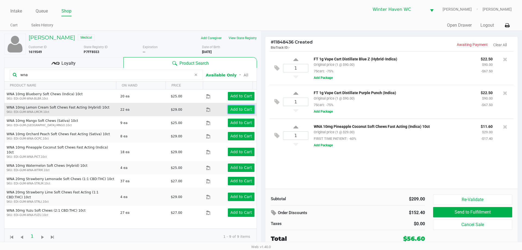
click at [239, 111] on app-button-loader "Add to Cart" at bounding box center [241, 109] width 22 height 4
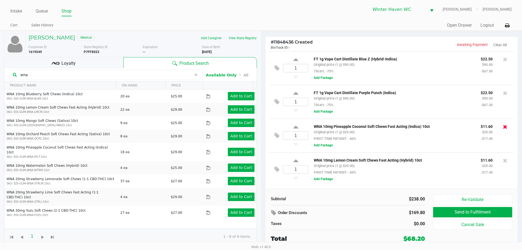
click at [507, 128] on icon at bounding box center [505, 126] width 4 height 5
click at [195, 77] on icon at bounding box center [195, 75] width 3 height 4
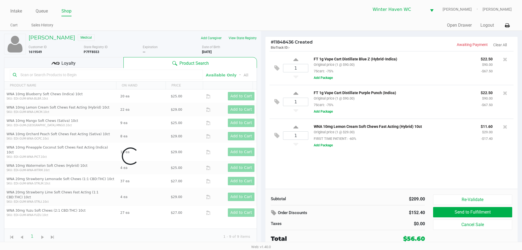
click at [140, 73] on div "Data table" at bounding box center [130, 156] width 252 height 176
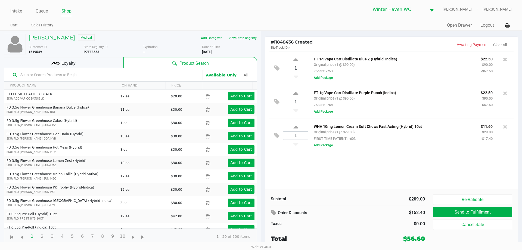
click at [138, 73] on input "text" at bounding box center [109, 75] width 182 height 8
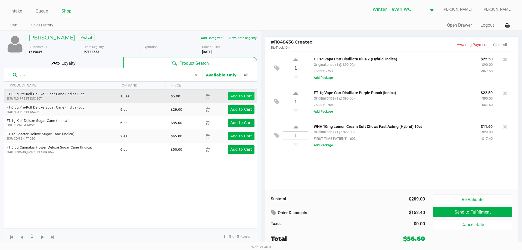
type input "dsc"
click at [242, 96] on app-button-loader "Add to Cart" at bounding box center [241, 96] width 22 height 4
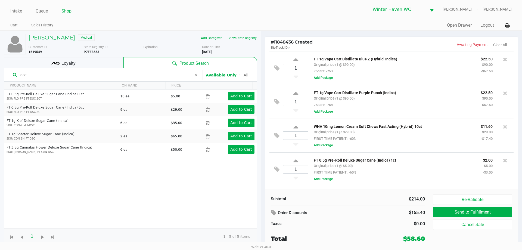
click at [95, 76] on input "dsc" at bounding box center [104, 75] width 173 height 8
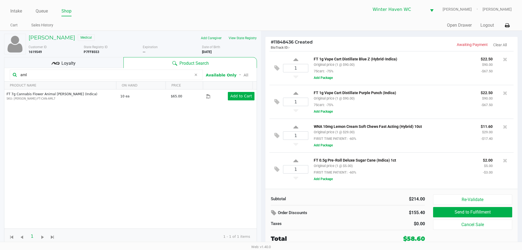
type input "aml"
click at [196, 76] on icon at bounding box center [195, 75] width 3 height 4
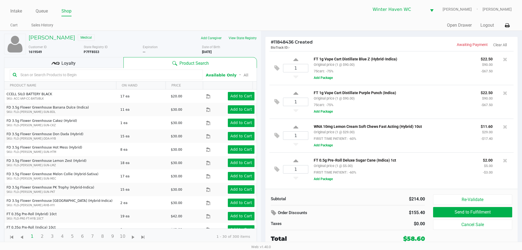
click at [117, 76] on input "text" at bounding box center [109, 75] width 182 height 8
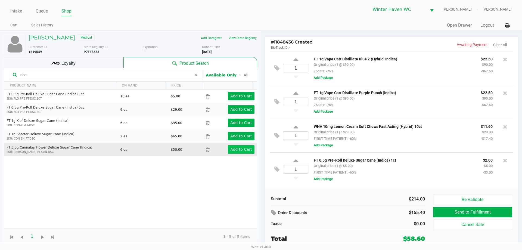
type input "dsc"
click at [243, 149] on app-button-loader "Add to Cart" at bounding box center [241, 149] width 22 height 4
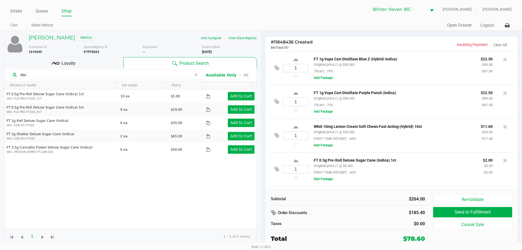
scroll to position [32, 0]
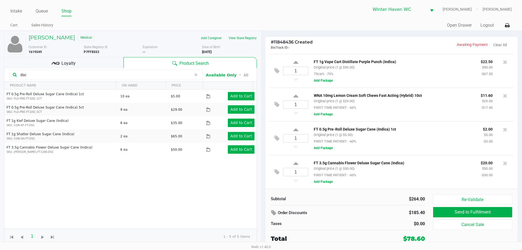
click at [96, 75] on input "dsc" at bounding box center [104, 75] width 173 height 8
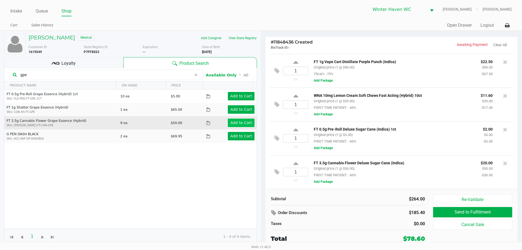
type input "gpe"
click at [241, 122] on app-button-loader "Add to Cart" at bounding box center [241, 122] width 22 height 4
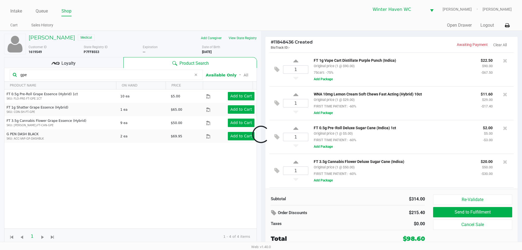
scroll to position [66, 0]
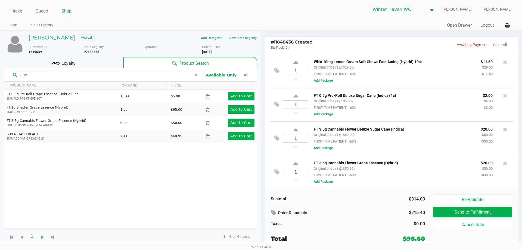
click at [152, 77] on input "gpe" at bounding box center [104, 75] width 173 height 8
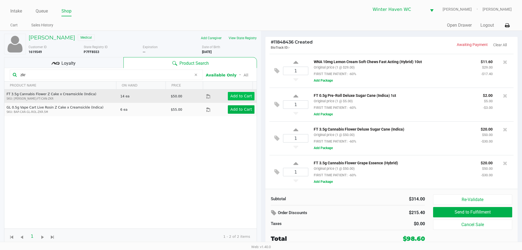
type input "zkr"
click at [240, 97] on app-button-loader "Add to Cart" at bounding box center [241, 96] width 22 height 4
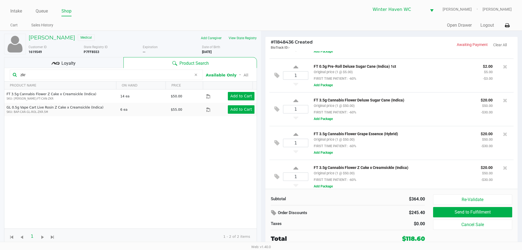
scroll to position [100, 0]
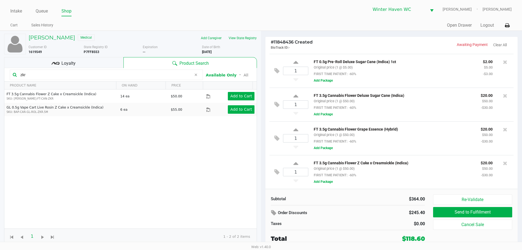
click at [92, 62] on div "Loyalty" at bounding box center [63, 62] width 119 height 11
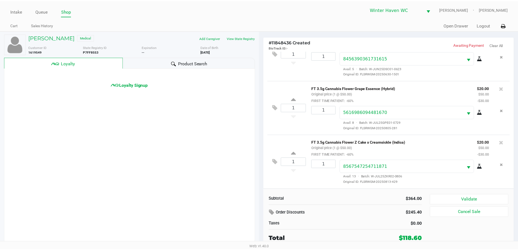
scroll to position [243, 0]
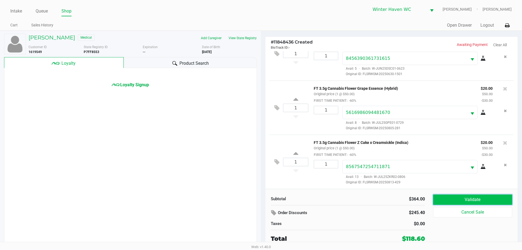
click at [442, 199] on button "Validate" at bounding box center [472, 199] width 79 height 10
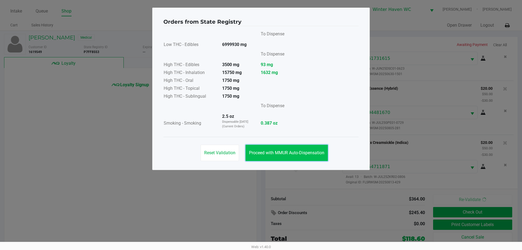
click at [295, 152] on span "Proceed with MMUR Auto-Dispensation" at bounding box center [286, 152] width 75 height 5
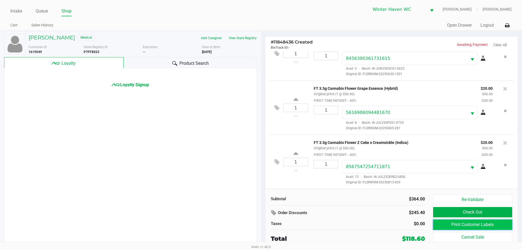
click at [454, 226] on button "Print Customer Labels" at bounding box center [472, 224] width 79 height 10
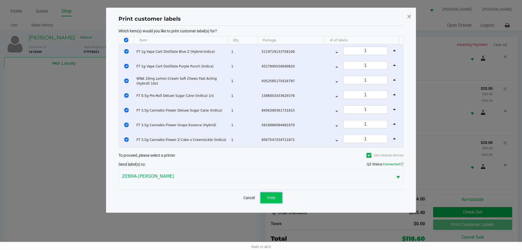
click at [273, 198] on span "Print" at bounding box center [271, 197] width 8 height 4
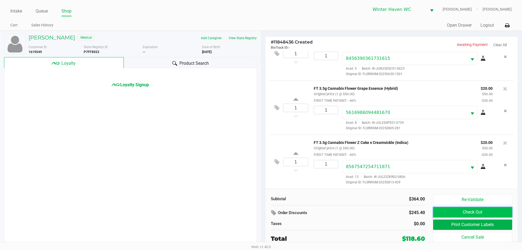
click at [466, 211] on button "Check Out" at bounding box center [472, 212] width 79 height 10
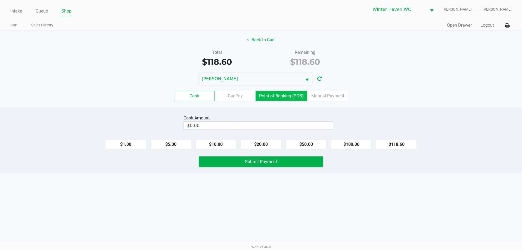
click at [277, 97] on label "Point of Banking (POB)" at bounding box center [282, 96] width 52 height 10
click at [0, 0] on 7 "Point of Banking (POB)" at bounding box center [0, 0] width 0 height 0
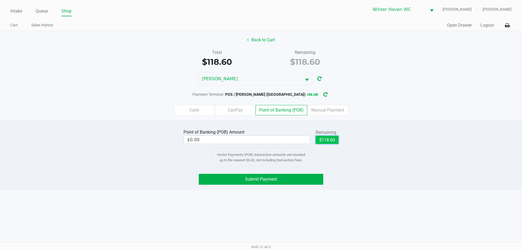
click at [328, 142] on button "$118.60" at bounding box center [327, 140] width 23 height 8
type input "$118.60"
click at [263, 178] on span "Submit Payment" at bounding box center [261, 178] width 32 height 5
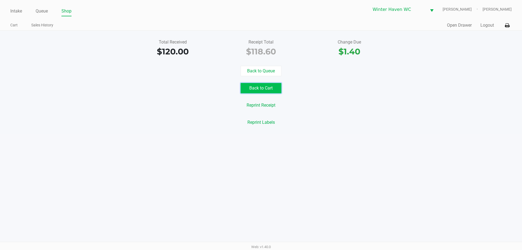
click at [254, 85] on button "Back to Cart" at bounding box center [261, 88] width 41 height 10
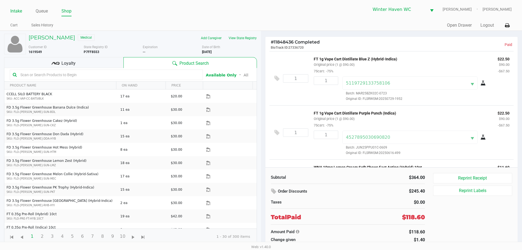
click at [18, 13] on link "Intake" at bounding box center [16, 11] width 12 height 8
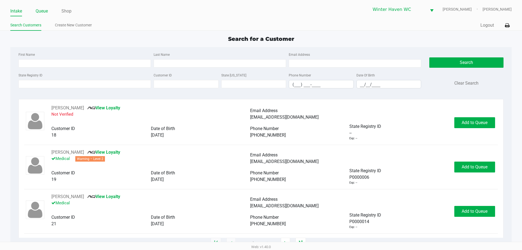
click at [42, 13] on link "Queue" at bounding box center [42, 11] width 12 height 8
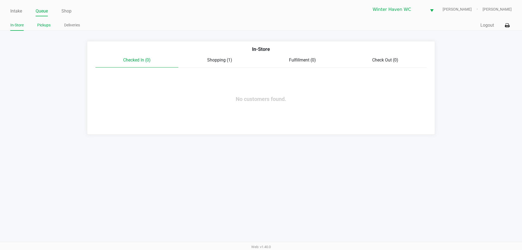
click at [50, 24] on link "Pickups" at bounding box center [43, 25] width 13 height 7
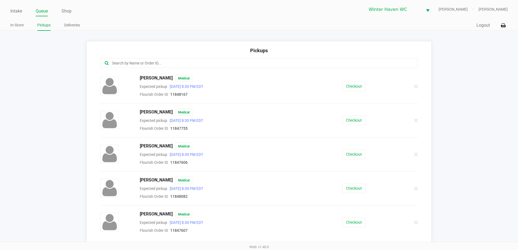
click at [241, 66] on input "text" at bounding box center [250, 63] width 278 height 6
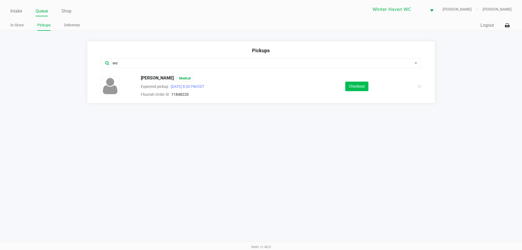
type input "we"
click at [357, 86] on button "Checkout" at bounding box center [356, 87] width 23 height 10
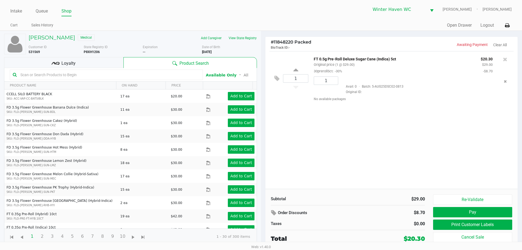
click at [82, 62] on div "Loyalty" at bounding box center [63, 62] width 119 height 11
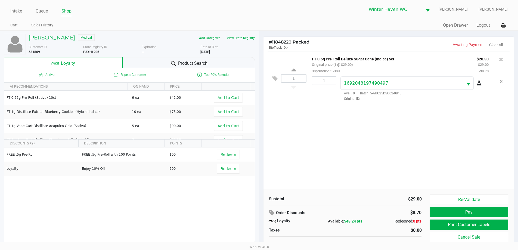
scroll to position [5, 0]
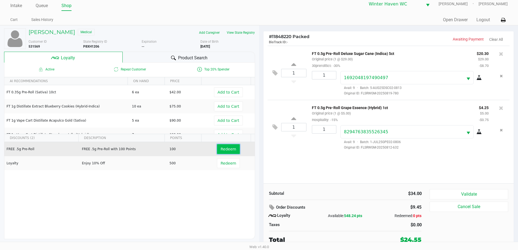
click at [228, 149] on span "Redeem" at bounding box center [227, 149] width 15 height 4
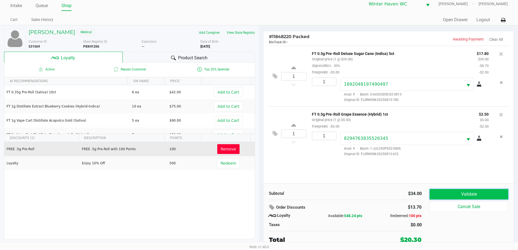
click at [463, 192] on button "Validate" at bounding box center [469, 194] width 78 height 10
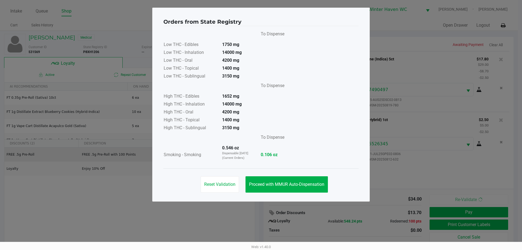
click at [279, 172] on div "Reset Validation Proceed with MMUR Auto-Dispensation" at bounding box center [260, 181] width 195 height 27
click at [282, 185] on span "Proceed with MMUR Auto-Dispensation" at bounding box center [286, 184] width 75 height 5
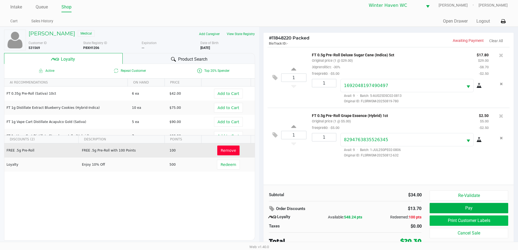
scroll to position [5, 0]
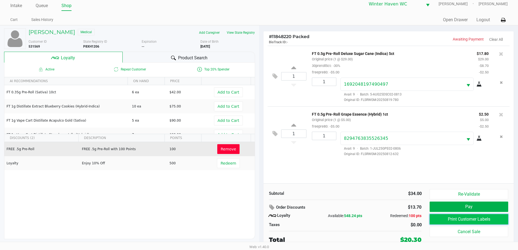
click at [470, 219] on button "Print Customer Labels" at bounding box center [469, 219] width 78 height 10
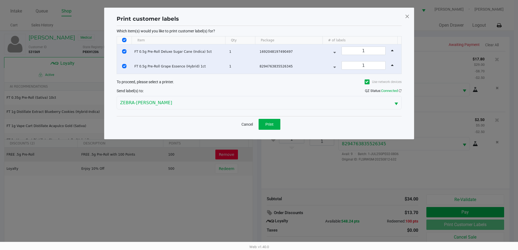
scroll to position [0, 0]
click at [275, 122] on span "Print" at bounding box center [271, 124] width 8 height 4
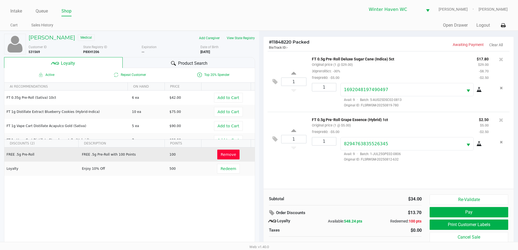
scroll to position [5, 0]
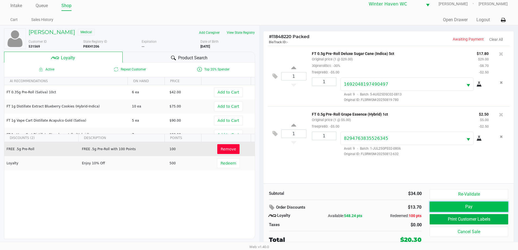
click at [486, 209] on button "Pay" at bounding box center [469, 206] width 78 height 10
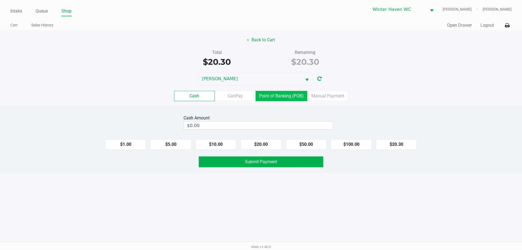
click at [270, 97] on label "Point of Banking (POB)" at bounding box center [282, 96] width 52 height 10
click at [0, 0] on 7 "Point of Banking (POB)" at bounding box center [0, 0] width 0 height 0
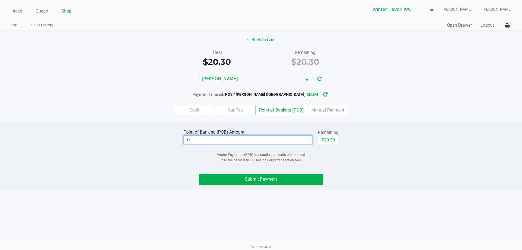
click at [262, 140] on input "0" at bounding box center [248, 140] width 128 height 8
click at [261, 197] on div "Intake Queue Shop Winter Haven WC JAMES-OTTO Micah Harrison Cart Sales History …" at bounding box center [261, 125] width 522 height 250
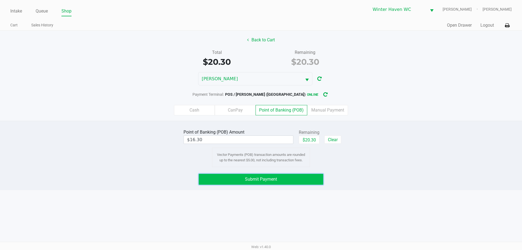
click at [269, 176] on button "Submit Payment" at bounding box center [261, 179] width 125 height 11
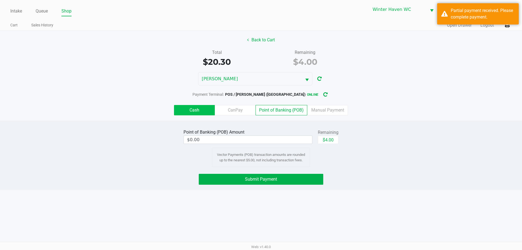
click at [194, 107] on label "Cash" at bounding box center [194, 110] width 41 height 10
click at [0, 0] on 0 "Cash" at bounding box center [0, 0] width 0 height 0
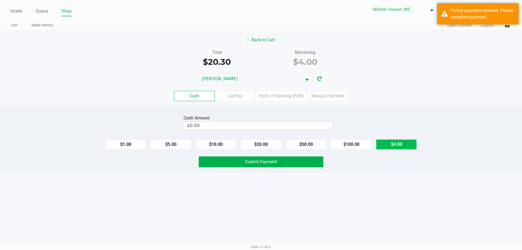
click at [395, 141] on button "$4.00" at bounding box center [396, 144] width 41 height 10
type input "$4.00"
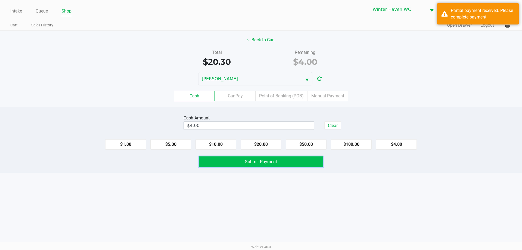
click at [270, 164] on button "Submit Payment" at bounding box center [261, 161] width 125 height 11
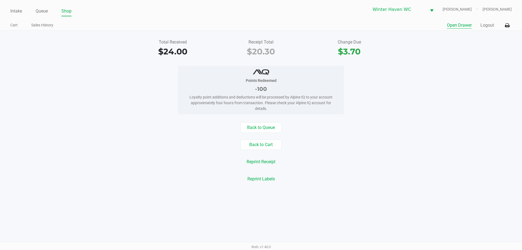
click at [458, 24] on button "Open Drawer" at bounding box center [459, 25] width 25 height 7
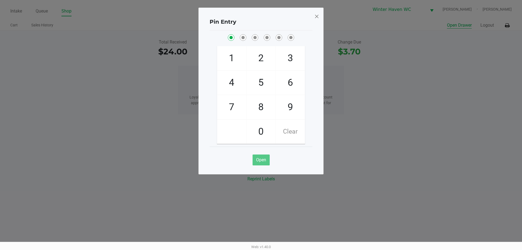
checkbox input "true"
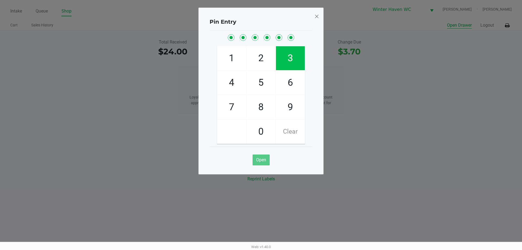
checkbox input "true"
click at [318, 16] on span at bounding box center [316, 16] width 5 height 9
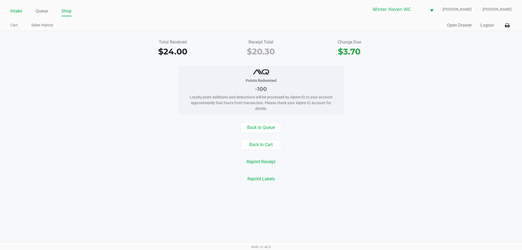
click at [11, 15] on link "Intake" at bounding box center [16, 11] width 12 height 8
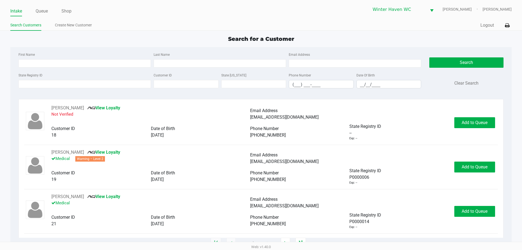
click at [80, 41] on div "Search for a Customer" at bounding box center [260, 39] width 509 height 8
click at [92, 86] on input "State Registry ID" at bounding box center [84, 84] width 132 height 8
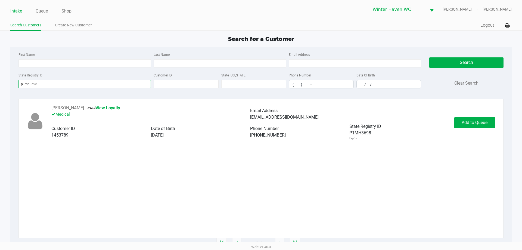
type input "p1mh3698"
click at [465, 120] on span "Add to Queue" at bounding box center [475, 122] width 26 height 5
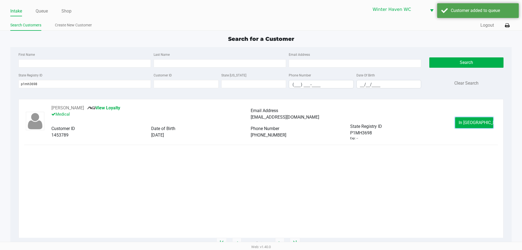
click at [469, 122] on span "In Queue" at bounding box center [482, 122] width 46 height 5
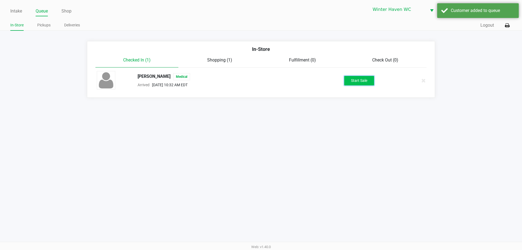
click at [373, 83] on button "Start Sale" at bounding box center [359, 81] width 30 height 10
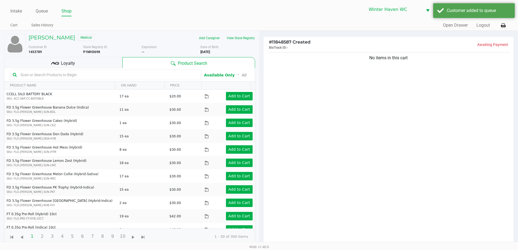
click at [88, 75] on input "text" at bounding box center [108, 75] width 180 height 8
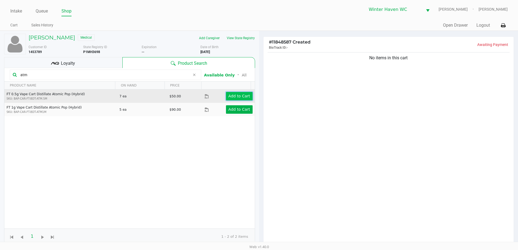
click at [241, 99] on button "Add to Cart" at bounding box center [239, 96] width 27 height 8
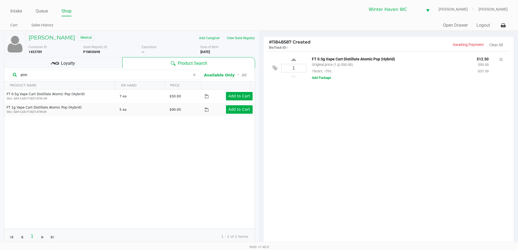
click at [133, 77] on input "atm" at bounding box center [104, 75] width 172 height 8
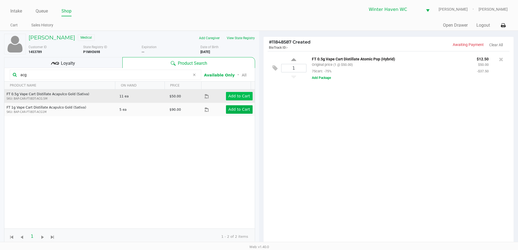
type input "acg"
click at [229, 95] on app-button-loader "Add to Cart" at bounding box center [239, 96] width 22 height 4
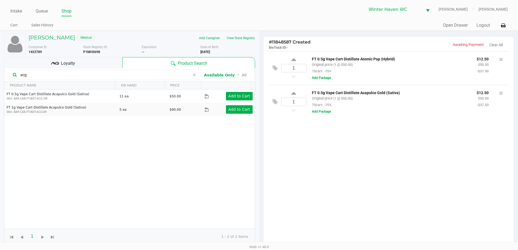
click at [126, 77] on input "acg" at bounding box center [104, 75] width 172 height 8
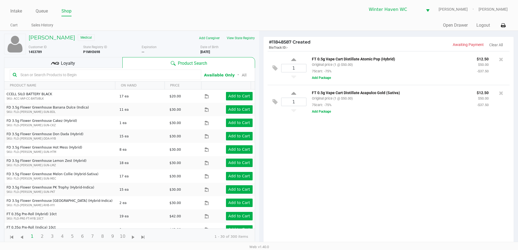
click at [109, 63] on div "Loyalty" at bounding box center [63, 62] width 118 height 11
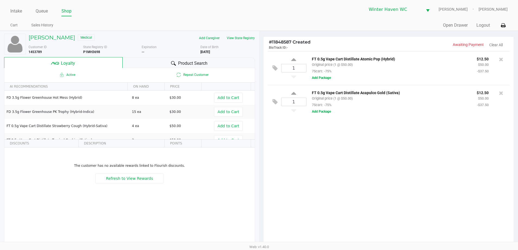
click at [160, 64] on div "Product Search" at bounding box center [189, 62] width 132 height 11
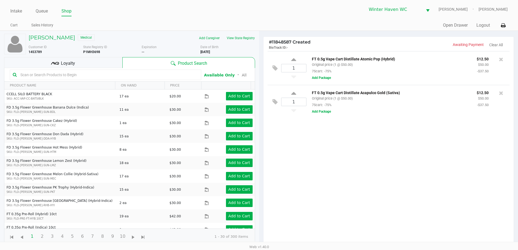
click at [130, 74] on input "text" at bounding box center [108, 75] width 180 height 8
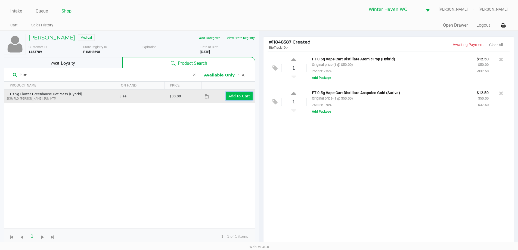
click at [239, 93] on button "Add to Cart" at bounding box center [239, 96] width 27 height 8
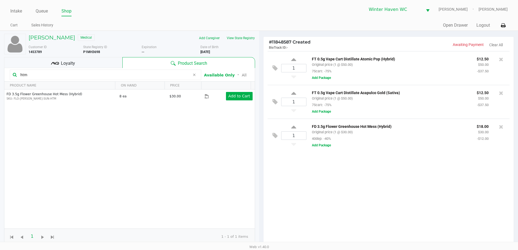
click at [103, 77] on input "htm" at bounding box center [104, 75] width 172 height 8
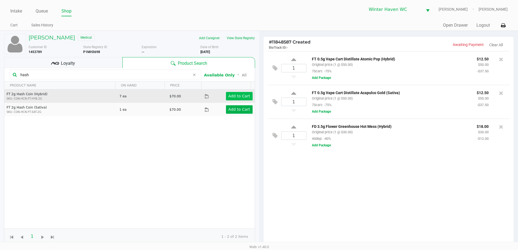
type input "hash"
click at [235, 98] on app-button-loader "Add to Cart" at bounding box center [239, 96] width 22 height 4
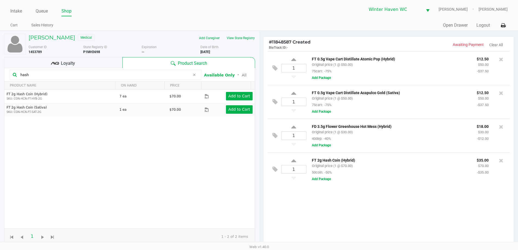
click at [92, 66] on div "Loyalty" at bounding box center [63, 62] width 118 height 11
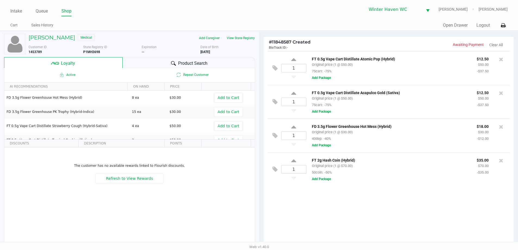
click at [196, 64] on span "Product Search" at bounding box center [192, 63] width 29 height 7
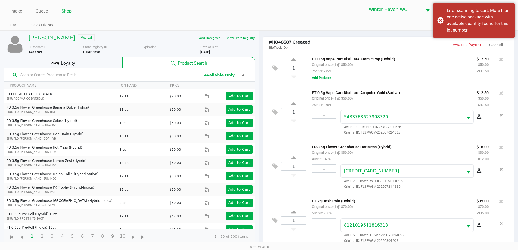
click at [318, 80] on button "Add Package" at bounding box center [321, 77] width 19 height 5
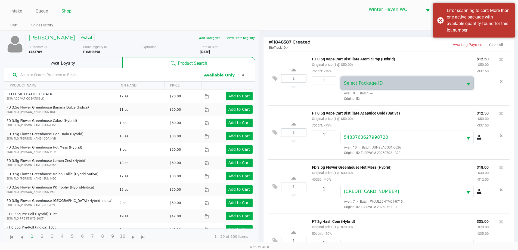
click at [362, 86] on span "Select Package ID" at bounding box center [363, 82] width 39 height 5
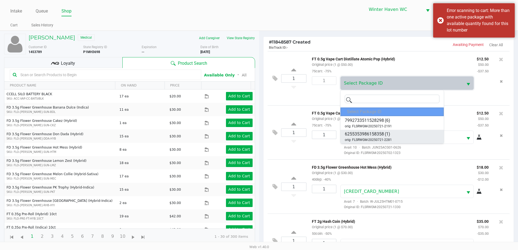
click at [391, 136] on div "6255353986158358 (1) orig: FLSRWGM-20250721-2281" at bounding box center [368, 136] width 47 height 11
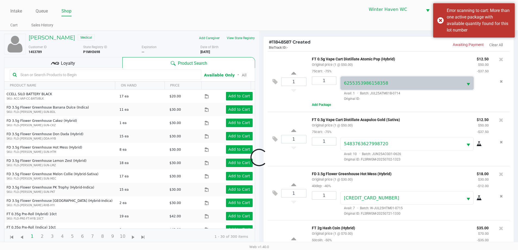
scroll to position [20, 0]
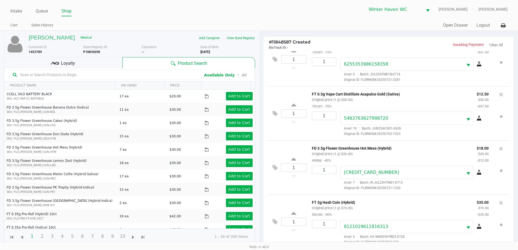
click at [103, 58] on div "Loyalty" at bounding box center [63, 62] width 118 height 11
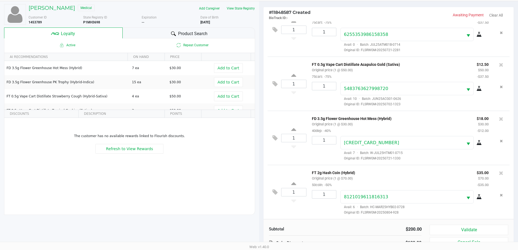
scroll to position [65, 0]
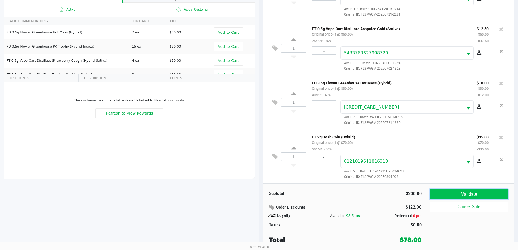
click at [455, 194] on button "Validate" at bounding box center [469, 194] width 78 height 10
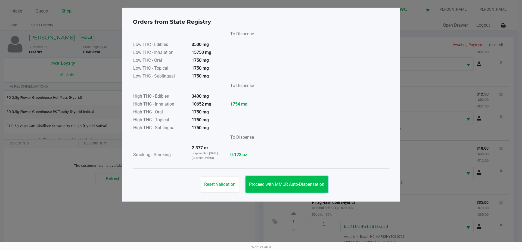
click at [299, 180] on button "Proceed with MMUR Auto-Dispensation" at bounding box center [286, 184] width 82 height 16
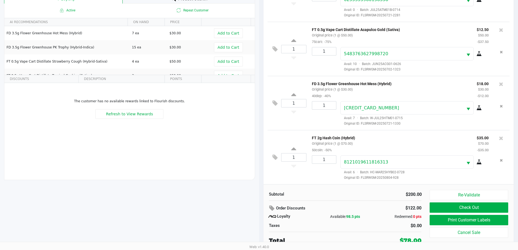
scroll to position [65, 0]
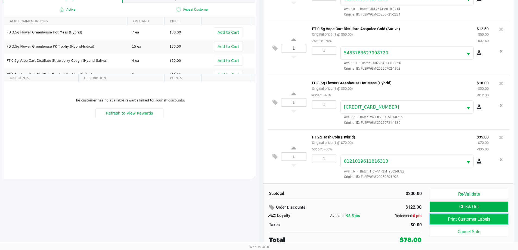
click at [467, 217] on button "Print Customer Labels" at bounding box center [469, 219] width 78 height 10
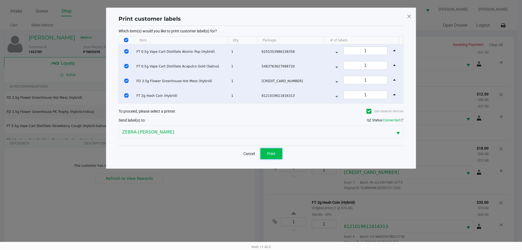
click at [276, 152] on button "Print" at bounding box center [271, 153] width 22 height 11
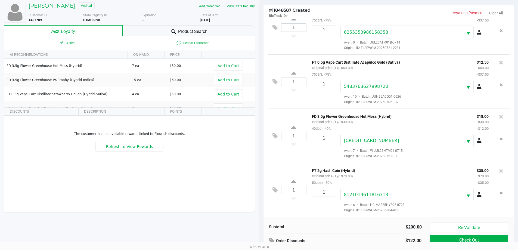
scroll to position [65, 0]
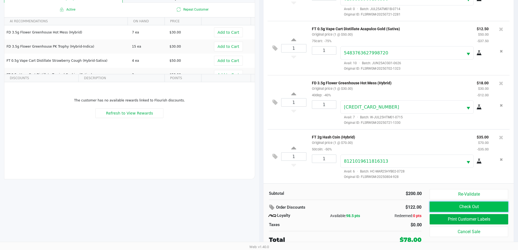
click at [489, 209] on button "Check Out" at bounding box center [469, 206] width 78 height 10
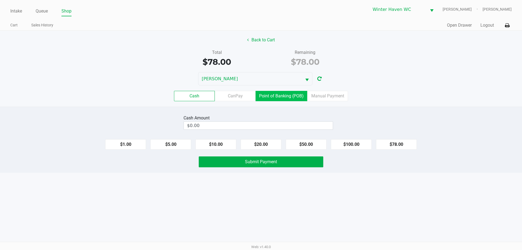
click at [271, 96] on label "Point of Banking (POB)" at bounding box center [282, 96] width 52 height 10
click at [0, 0] on 7 "Point of Banking (POB)" at bounding box center [0, 0] width 0 height 0
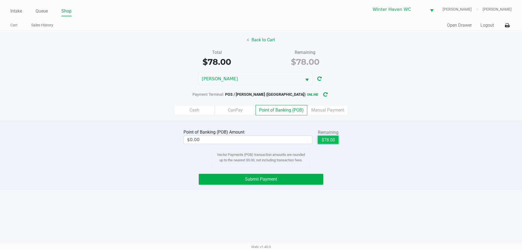
click at [332, 140] on button "$78.00" at bounding box center [328, 140] width 21 height 8
type input "$78.00"
click at [261, 182] on button "Submit Payment" at bounding box center [261, 179] width 125 height 11
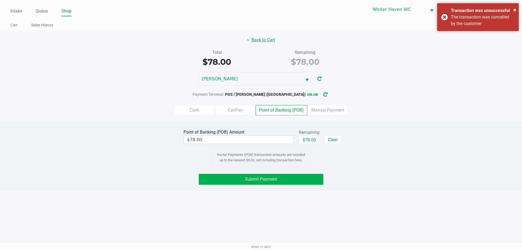
click at [261, 42] on button "Back to Cart" at bounding box center [261, 40] width 35 height 10
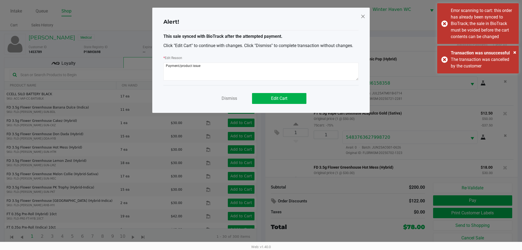
scroll to position [92, 0]
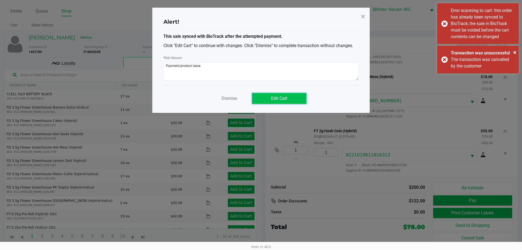
click at [270, 98] on button "Edit Cart" at bounding box center [279, 98] width 54 height 11
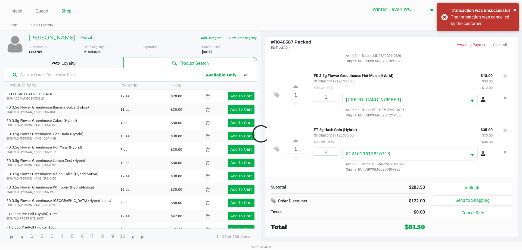
scroll to position [139, 0]
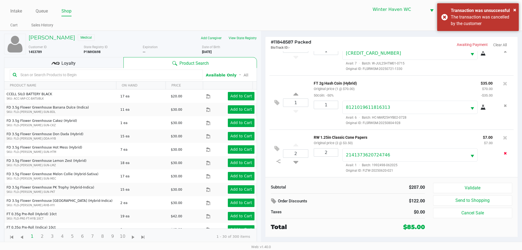
click at [504, 154] on icon "Remove the package from the orderLine" at bounding box center [505, 153] width 3 height 4
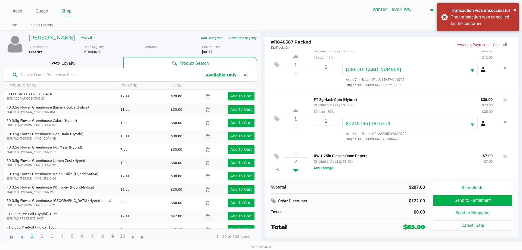
click at [294, 168] on icon at bounding box center [295, 169] width 5 height 7
type input "1"
click at [326, 166] on button "Add Package" at bounding box center [323, 168] width 19 height 5
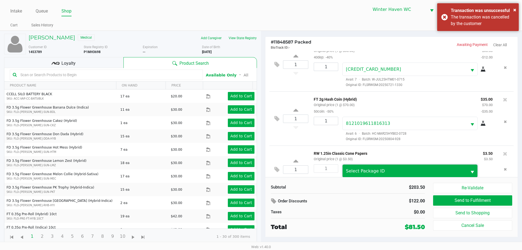
click at [381, 166] on span "Select Package ID" at bounding box center [405, 170] width 124 height 13
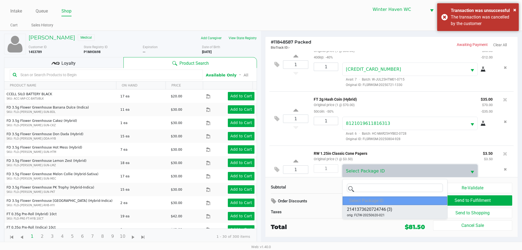
click at [399, 209] on li "2141373620724746 (3) orig: FLTW-20250620-021" at bounding box center [395, 212] width 105 height 14
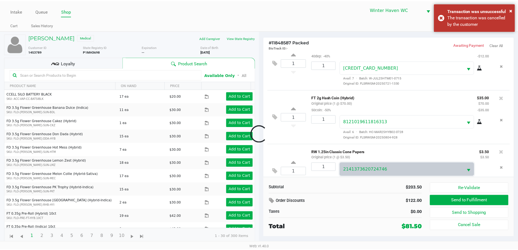
scroll to position [139, 0]
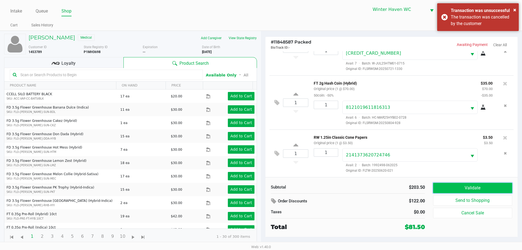
click at [481, 188] on button "Validate" at bounding box center [472, 188] width 79 height 10
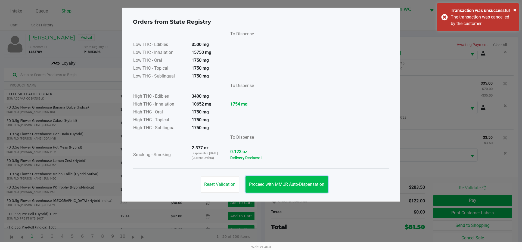
click at [297, 186] on span "Proceed with MMUR Auto-Dispensation" at bounding box center [286, 184] width 75 height 5
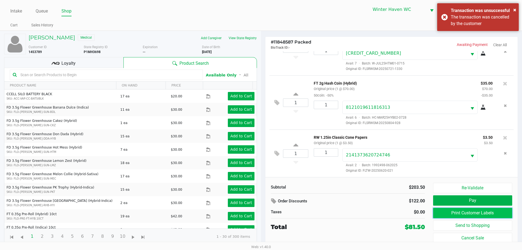
click at [461, 209] on button "Print Customer Labels" at bounding box center [472, 213] width 79 height 10
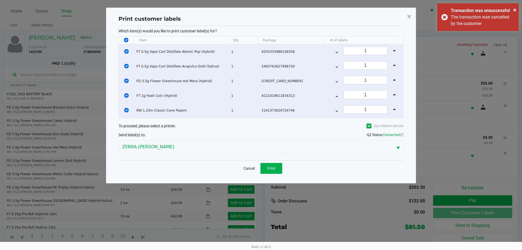
click at [127, 43] on th "Data table" at bounding box center [126, 40] width 15 height 8
click at [126, 41] on input "Select All Rows" at bounding box center [126, 40] width 4 height 4
checkbox input "false"
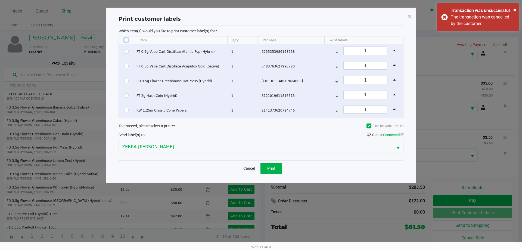
checkbox input "false"
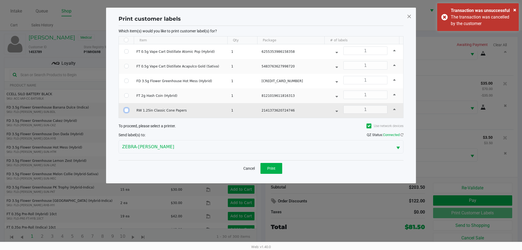
click at [124, 111] on input "Select Row" at bounding box center [126, 110] width 4 height 4
checkbox input "true"
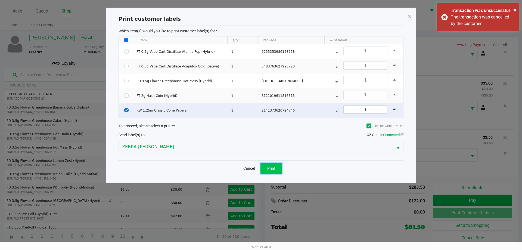
click at [273, 170] on span "Print" at bounding box center [271, 168] width 8 height 4
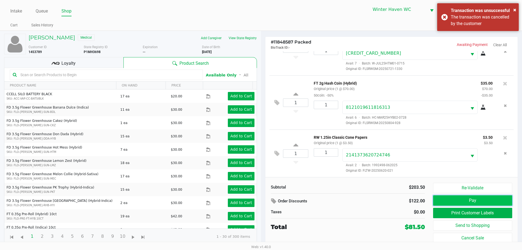
click at [452, 199] on button "Pay" at bounding box center [472, 200] width 79 height 10
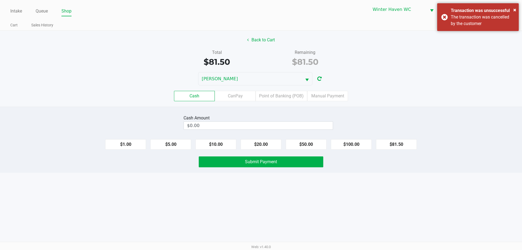
drag, startPoint x: 285, startPoint y: 99, endPoint x: 294, endPoint y: 117, distance: 19.7
click at [284, 99] on label "Point of Banking (POB)" at bounding box center [282, 96] width 52 height 10
click at [0, 0] on 7 "Point of Banking (POB)" at bounding box center [0, 0] width 0 height 0
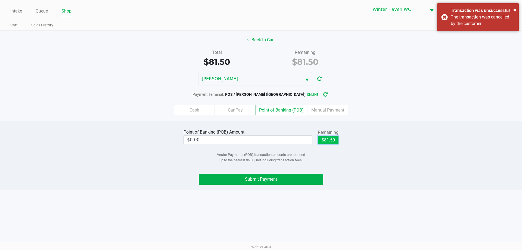
click at [324, 143] on button "$81.50" at bounding box center [328, 140] width 21 height 8
type input "$81.50"
click at [282, 176] on button "Submit Payment" at bounding box center [261, 179] width 125 height 11
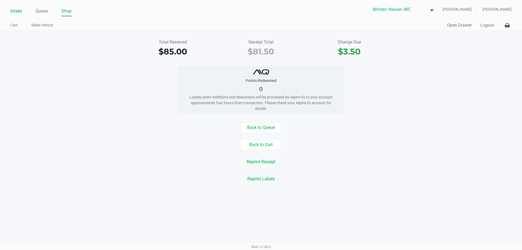
click at [21, 13] on link "Intake" at bounding box center [16, 11] width 12 height 8
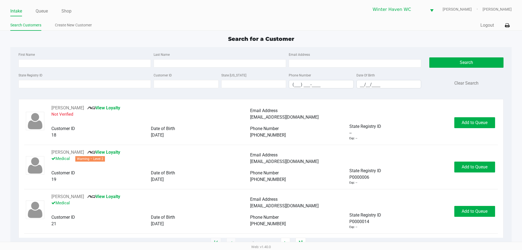
click at [98, 42] on div "Search for a Customer" at bounding box center [260, 39] width 509 height 8
click at [103, 87] on input "State Registry ID" at bounding box center [84, 84] width 132 height 8
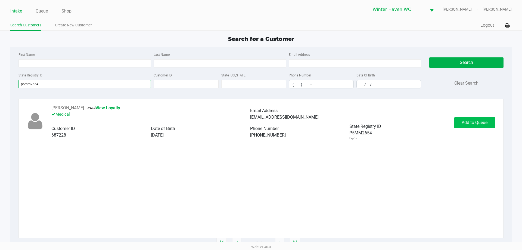
type input "p5mm2654"
click at [475, 123] on span "Add to Queue" at bounding box center [475, 122] width 26 height 5
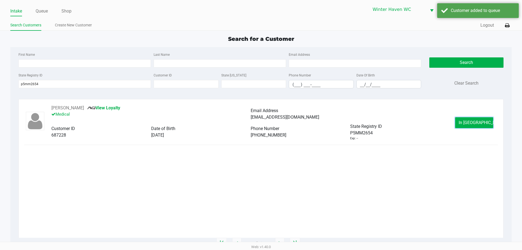
click at [466, 123] on span "In Queue" at bounding box center [482, 122] width 46 height 5
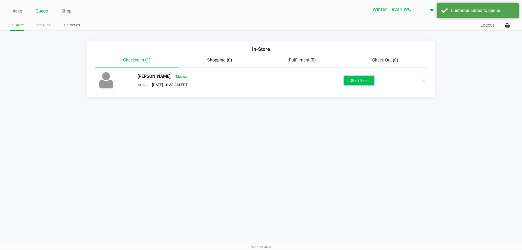
click at [359, 79] on button "Start Sale" at bounding box center [359, 81] width 30 height 10
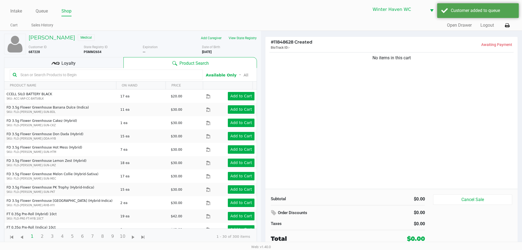
click at [85, 60] on div "Loyalty" at bounding box center [63, 62] width 119 height 11
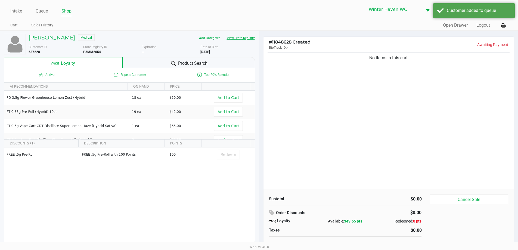
click at [237, 38] on button "View State Registry" at bounding box center [239, 38] width 32 height 9
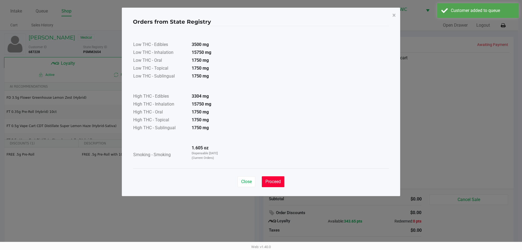
click at [267, 182] on span "Proceed" at bounding box center [272, 181] width 15 height 5
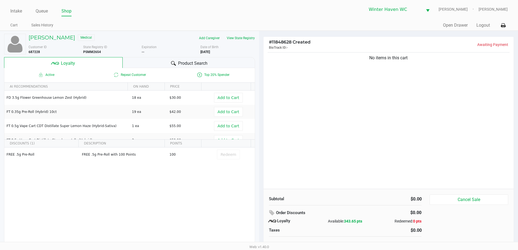
click at [188, 65] on span "Product Search" at bounding box center [192, 63] width 29 height 7
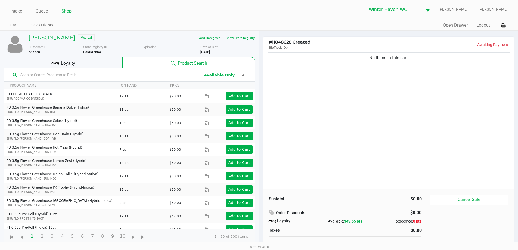
click at [124, 77] on input "text" at bounding box center [108, 75] width 180 height 8
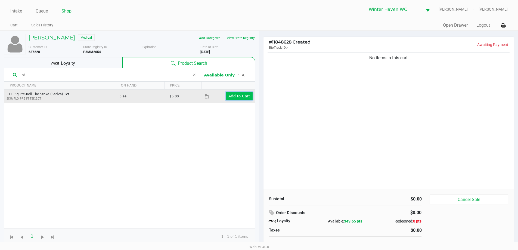
click at [237, 97] on app-button-loader "Add to Cart" at bounding box center [239, 96] width 22 height 4
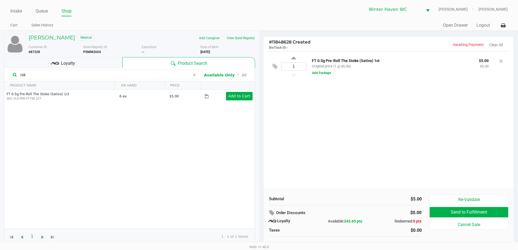
click at [113, 76] on input "tsk" at bounding box center [104, 75] width 172 height 8
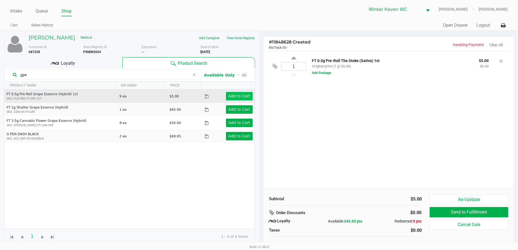
type input "gpe"
click at [242, 93] on button "Add to Cart" at bounding box center [239, 96] width 27 height 8
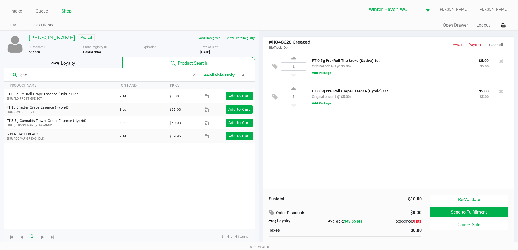
click at [75, 63] on div "Loyalty" at bounding box center [63, 62] width 118 height 11
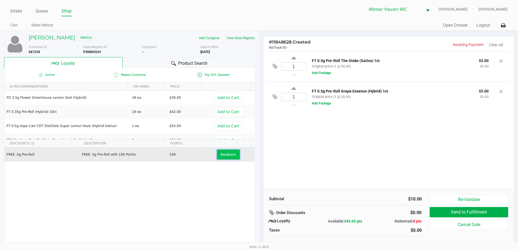
click at [227, 153] on span "Redeem" at bounding box center [227, 154] width 15 height 4
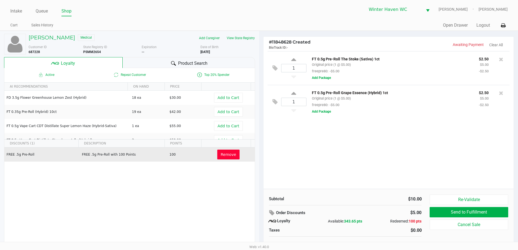
scroll to position [5, 0]
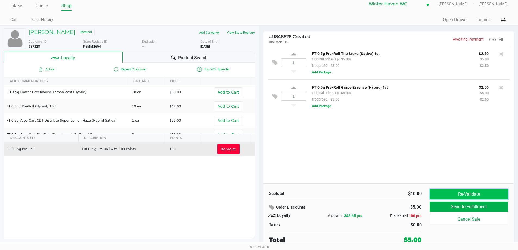
click at [458, 197] on button "Re-Validate" at bounding box center [469, 194] width 78 height 10
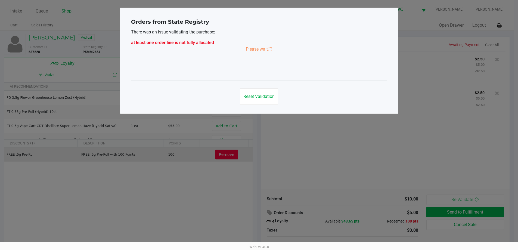
scroll to position [0, 0]
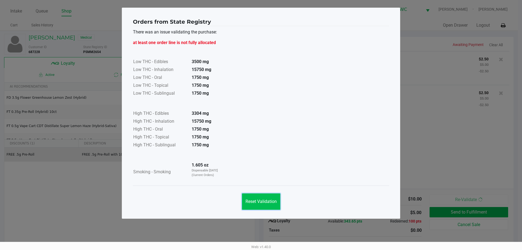
click at [274, 205] on button "Reset Validation" at bounding box center [261, 201] width 38 height 16
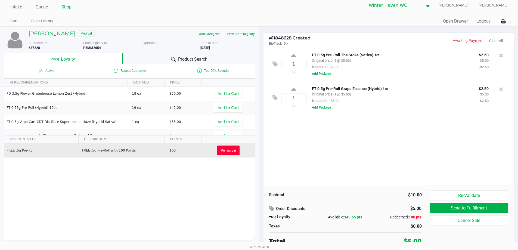
scroll to position [5, 0]
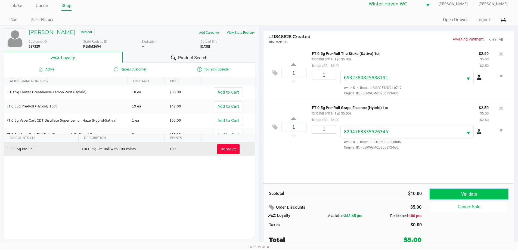
click at [455, 194] on button "Validate" at bounding box center [469, 194] width 78 height 10
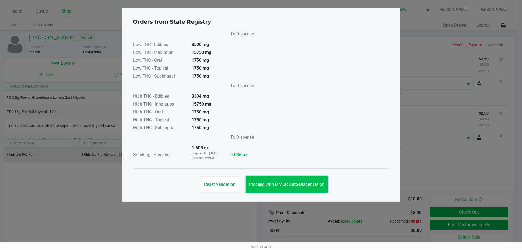
click at [307, 184] on span "Proceed with MMUR Auto-Dispensation" at bounding box center [286, 184] width 75 height 5
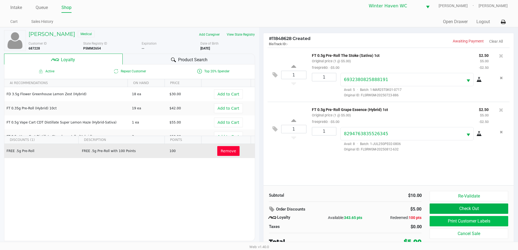
scroll to position [5, 0]
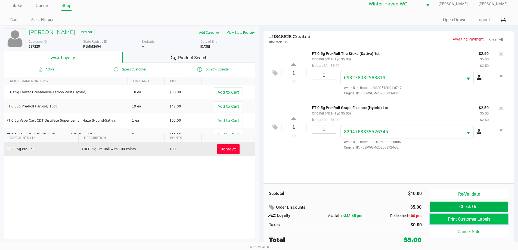
click at [468, 221] on button "Print Customer Labels" at bounding box center [469, 219] width 78 height 10
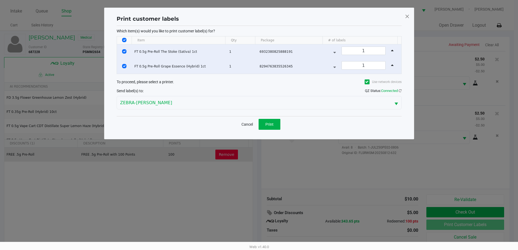
scroll to position [0, 0]
click at [274, 123] on span "Print" at bounding box center [271, 124] width 8 height 4
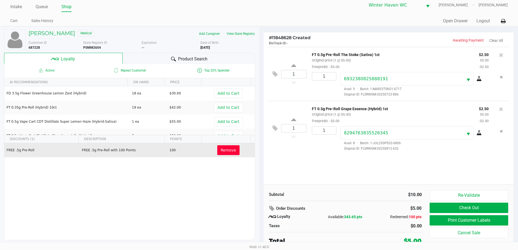
scroll to position [5, 0]
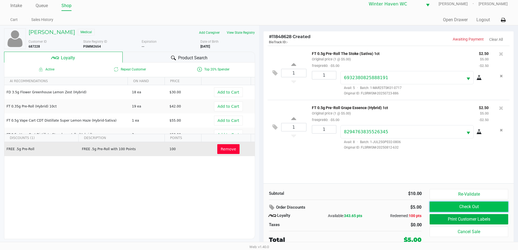
click at [445, 206] on button "Check Out" at bounding box center [469, 206] width 78 height 10
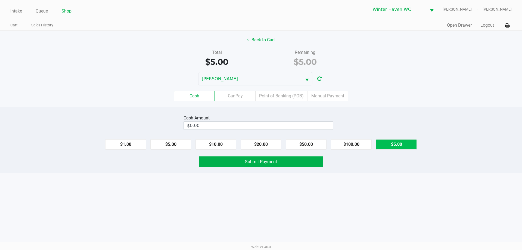
click at [410, 139] on button "$5.00" at bounding box center [396, 144] width 41 height 10
type input "$5.00"
click at [310, 167] on div "Cash Amount $5.00 Clear $1.00 $5.00 $10.00 $20.00 $50.00 $100.00 $5.00 Submit P…" at bounding box center [261, 140] width 522 height 66
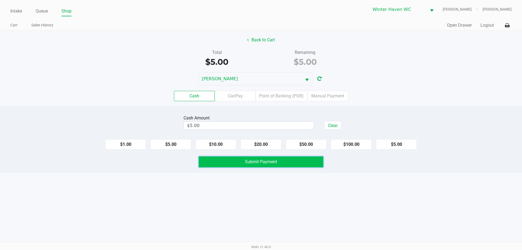
click at [309, 165] on button "Submit Payment" at bounding box center [261, 161] width 125 height 11
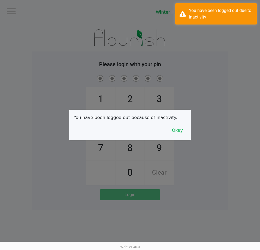
click at [220, 77] on div at bounding box center [130, 125] width 260 height 250
checkbox input "true"
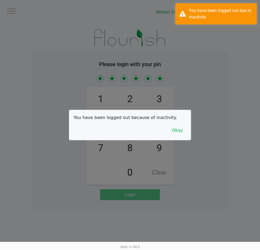
checkbox input "true"
checkbox input "false"
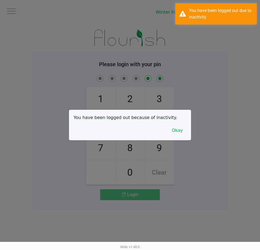
checkbox input "false"
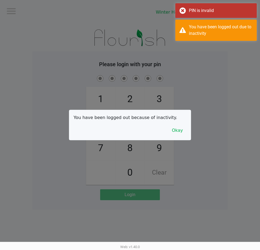
checkbox input "true"
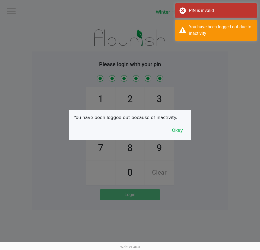
checkbox input "true"
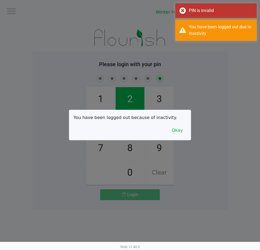
checkbox input "false"
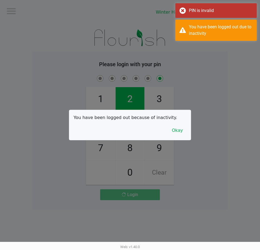
checkbox input "false"
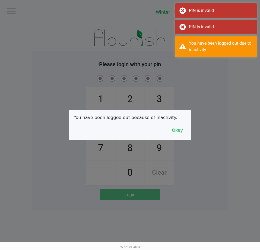
checkbox input "true"
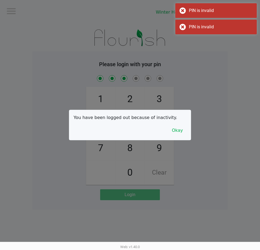
checkbox input "true"
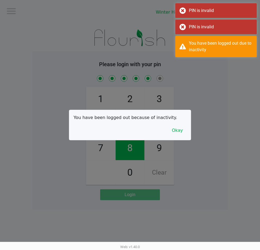
checkbox input "true"
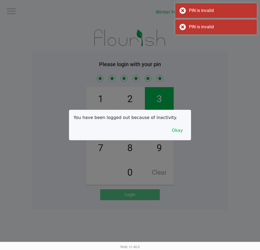
checkbox input "true"
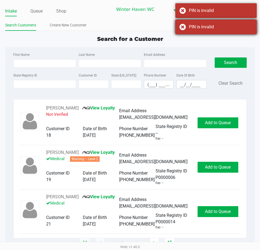
click at [211, 24] on div "PIN is invalid" at bounding box center [221, 27] width 64 height 7
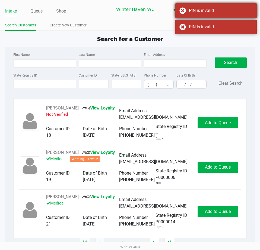
click at [211, 12] on div "PIN is invalid" at bounding box center [221, 10] width 64 height 7
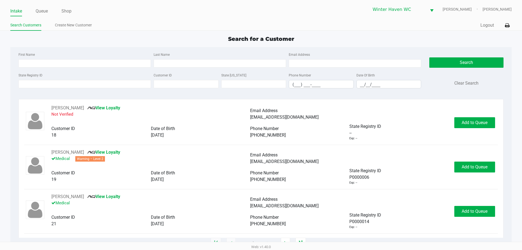
click at [204, 39] on div "Search for a Customer" at bounding box center [260, 39] width 509 height 8
click at [76, 49] on div "First Name Last Name Email Address State Registry ID Customer ID State ID Phone…" at bounding box center [260, 72] width 493 height 50
type input "KEITH"
type input "MOORE"
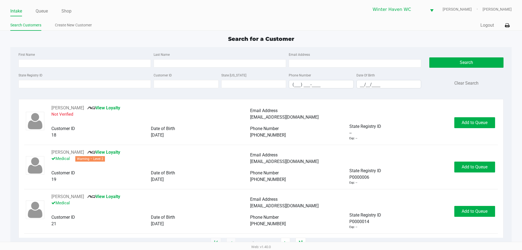
type input "05/06/1958"
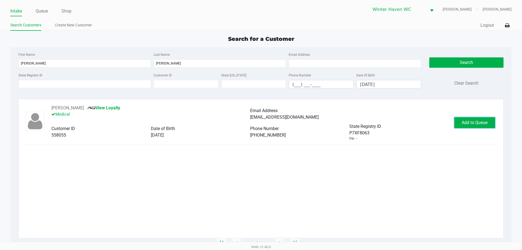
click at [472, 124] on span "Add to Queue" at bounding box center [475, 122] width 26 height 5
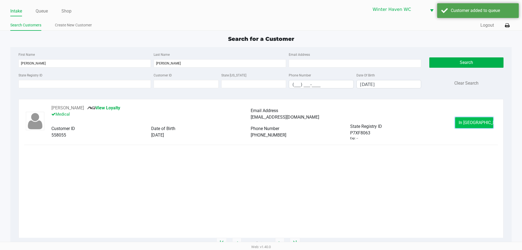
click at [481, 126] on button "In Queue" at bounding box center [474, 122] width 38 height 11
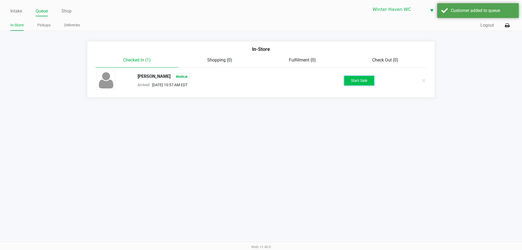
click at [357, 83] on button "Start Sale" at bounding box center [359, 81] width 30 height 10
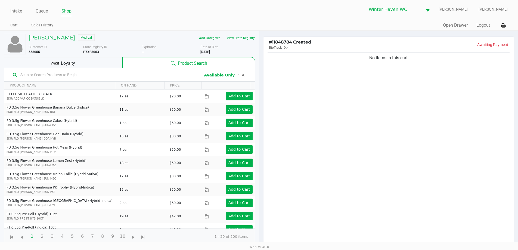
click at [91, 58] on div "Loyalty" at bounding box center [63, 62] width 118 height 11
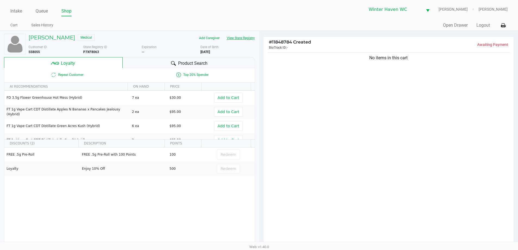
click at [237, 39] on button "View State Registry" at bounding box center [239, 38] width 32 height 9
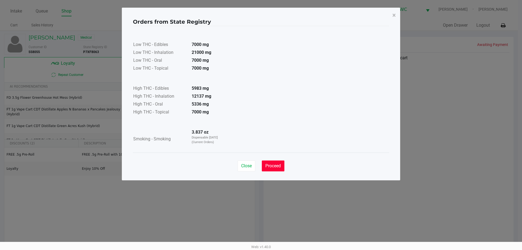
click at [275, 171] on button "Proceed" at bounding box center [273, 165] width 23 height 11
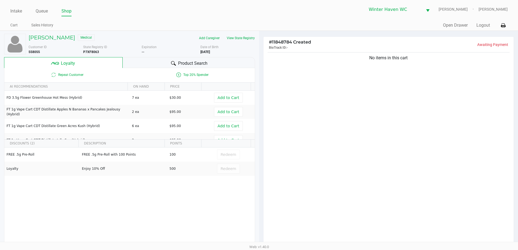
click at [185, 62] on span "Product Search" at bounding box center [192, 63] width 29 height 7
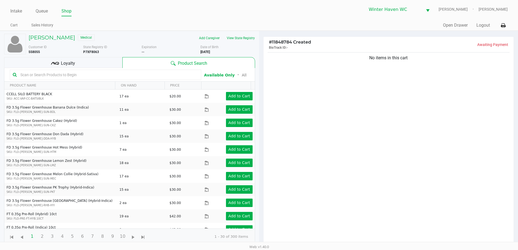
drag, startPoint x: 150, startPoint y: 75, endPoint x: 154, endPoint y: 75, distance: 3.5
click at [150, 75] on input "text" at bounding box center [108, 75] width 180 height 8
click at [108, 78] on input "text" at bounding box center [108, 75] width 180 height 8
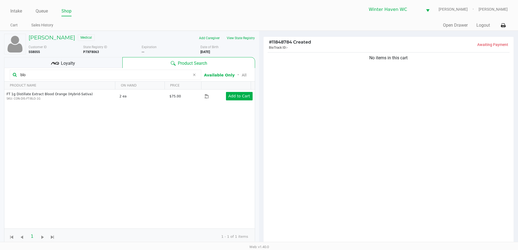
click at [108, 78] on input "blo" at bounding box center [104, 75] width 172 height 8
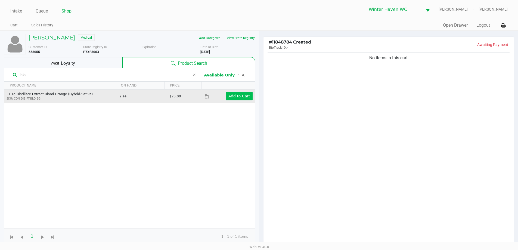
type input "blo"
click at [238, 97] on app-button-loader "Add to Cart" at bounding box center [239, 96] width 22 height 4
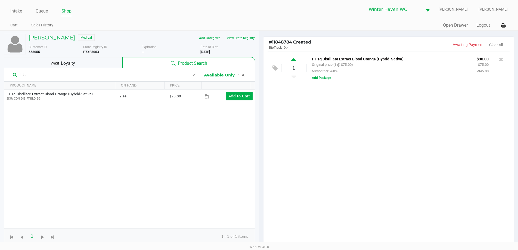
click at [293, 61] on icon at bounding box center [293, 60] width 5 height 7
type input "2"
click at [119, 74] on input "blo" at bounding box center [104, 75] width 172 height 8
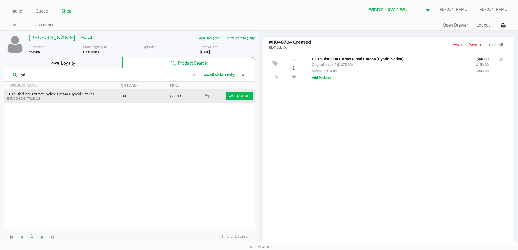
type input "lyd"
click at [238, 97] on app-button-loader "Add to Cart" at bounding box center [239, 96] width 22 height 4
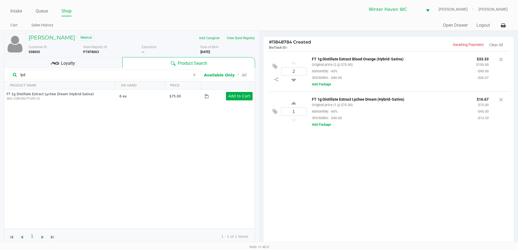
click at [133, 76] on input "lyd" at bounding box center [104, 75] width 172 height 8
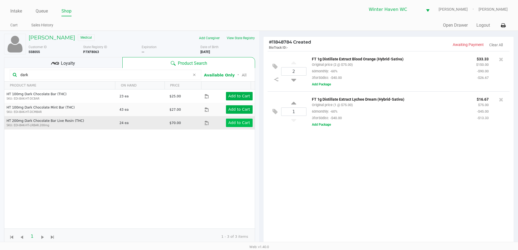
type input "dark"
click at [236, 124] on app-button-loader "Add to Cart" at bounding box center [239, 122] width 22 height 4
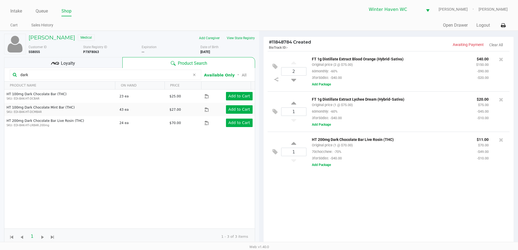
click at [128, 77] on input "dark" at bounding box center [104, 75] width 172 height 8
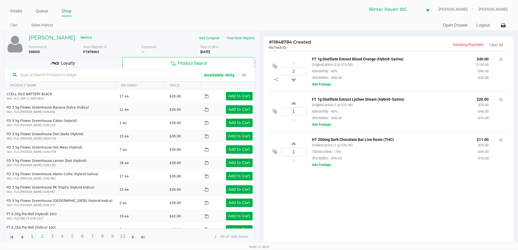
click at [102, 62] on div "Loyalty" at bounding box center [63, 62] width 118 height 11
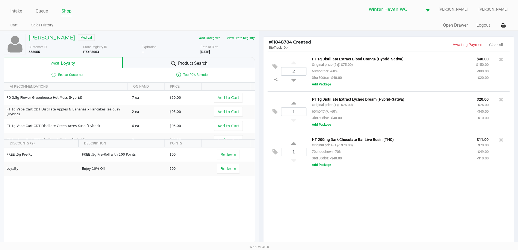
click at [179, 63] on span "Product Search" at bounding box center [192, 63] width 29 height 7
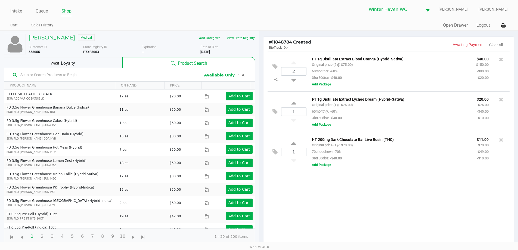
click at [107, 74] on input "text" at bounding box center [108, 75] width 180 height 8
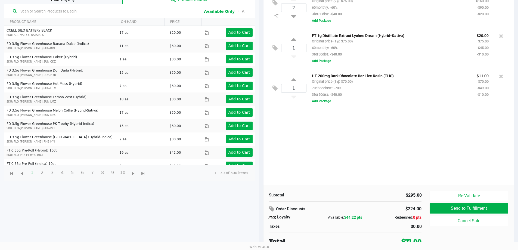
scroll to position [65, 0]
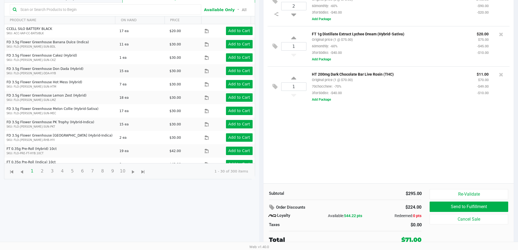
click at [179, 9] on input "text" at bounding box center [108, 9] width 180 height 8
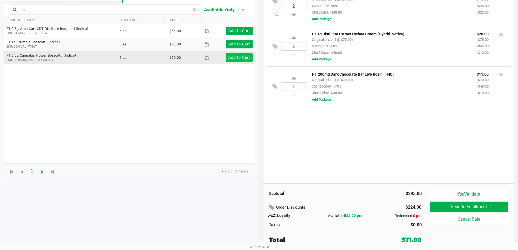
type input "bct"
click at [236, 59] on app-button-loader "Add to Cart" at bounding box center [239, 57] width 22 height 4
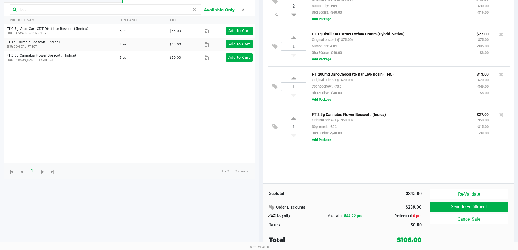
click at [137, 12] on input "bct" at bounding box center [104, 9] width 172 height 8
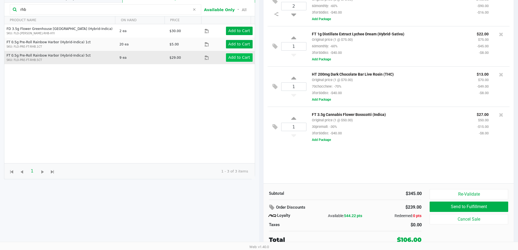
type input "rhb"
click at [236, 58] on app-button-loader "Add to Cart" at bounding box center [239, 57] width 22 height 4
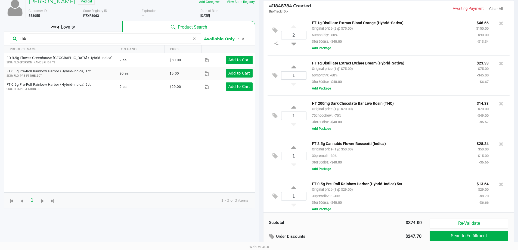
scroll to position [0, 0]
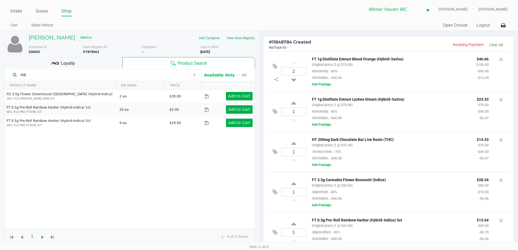
click at [89, 65] on div "Loyalty" at bounding box center [63, 62] width 118 height 11
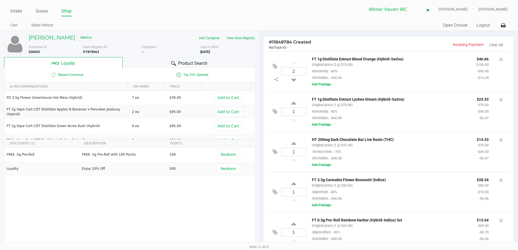
click at [217, 64] on div "Product Search" at bounding box center [189, 62] width 132 height 11
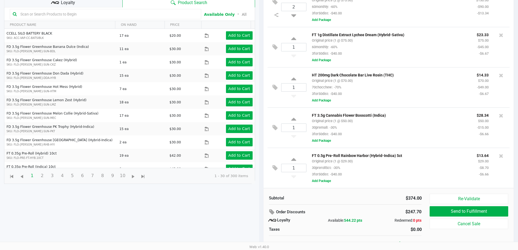
scroll to position [65, 0]
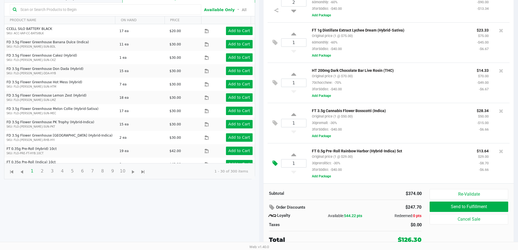
click at [274, 164] on icon at bounding box center [274, 163] width 5 height 6
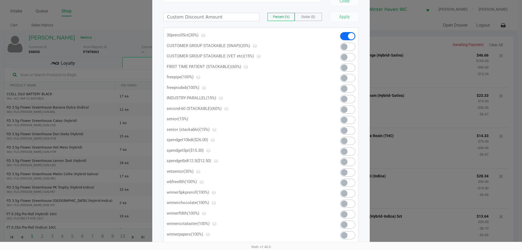
scroll to position [67, 0]
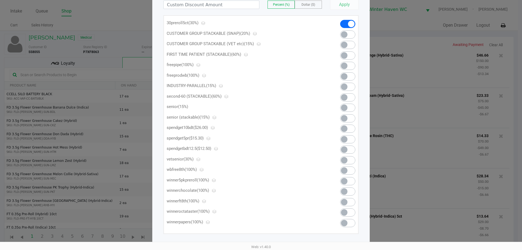
click at [345, 141] on span at bounding box center [344, 139] width 7 height 7
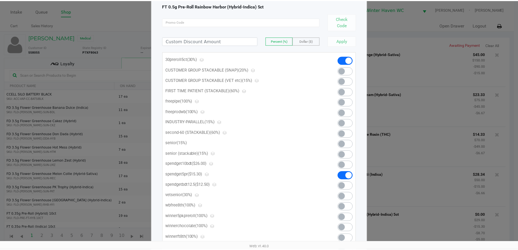
scroll to position [0, 0]
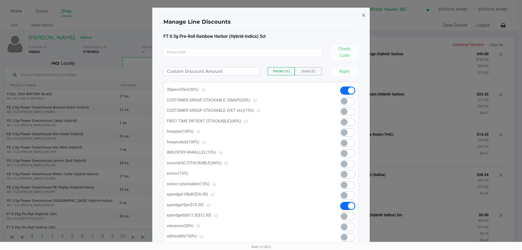
click at [362, 16] on span "×" at bounding box center [364, 15] width 4 height 8
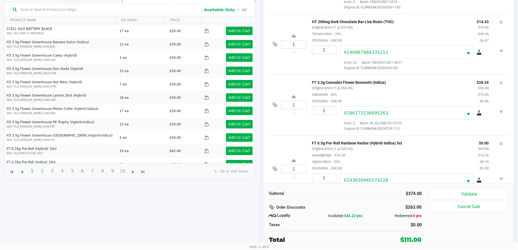
scroll to position [114, 0]
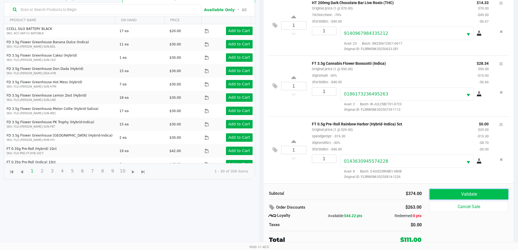
click at [466, 197] on button "Validate" at bounding box center [469, 194] width 78 height 10
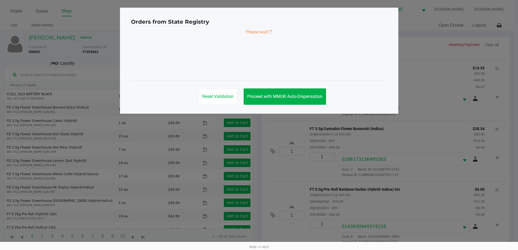
scroll to position [0, 0]
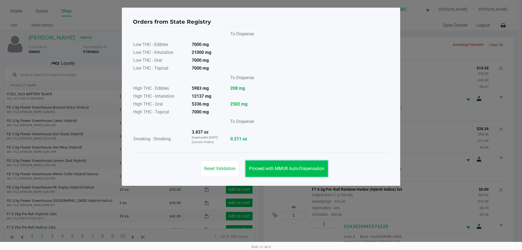
click at [289, 162] on button "Proceed with MMUR Auto-Dispensation" at bounding box center [286, 168] width 82 height 16
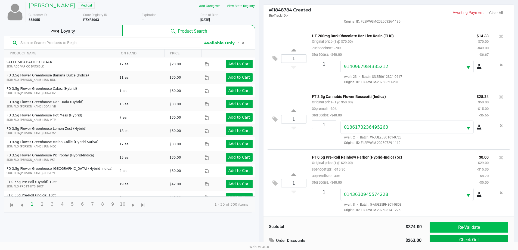
scroll to position [65, 0]
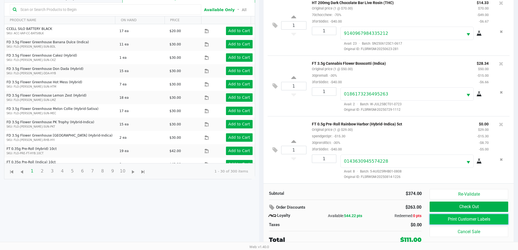
click at [475, 218] on button "Print Customer Labels" at bounding box center [469, 219] width 78 height 10
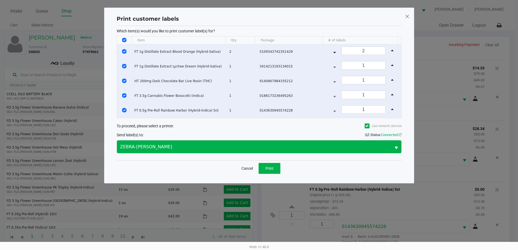
scroll to position [0, 0]
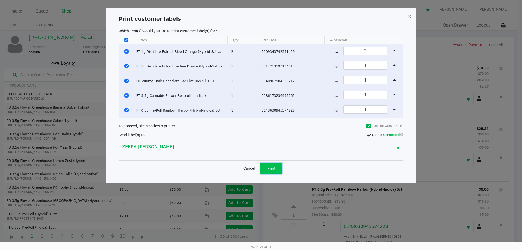
click at [276, 169] on button "Print" at bounding box center [271, 168] width 22 height 11
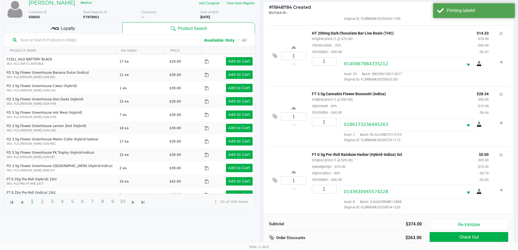
scroll to position [65, 0]
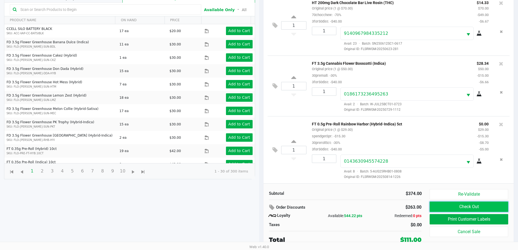
click at [454, 209] on button "Check Out" at bounding box center [469, 206] width 78 height 10
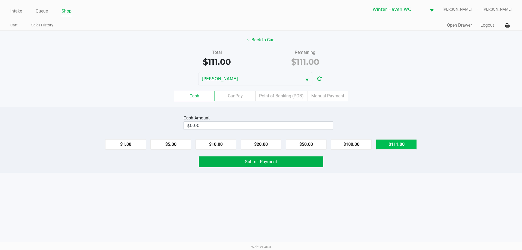
click at [403, 145] on button "$111.00" at bounding box center [396, 144] width 41 height 10
type input "$111.00"
click at [267, 167] on div "Cash Amount $111.00 Clear $1.00 $5.00 $10.00 $20.00 $50.00 $100.00 $111.00 Subm…" at bounding box center [261, 140] width 522 height 66
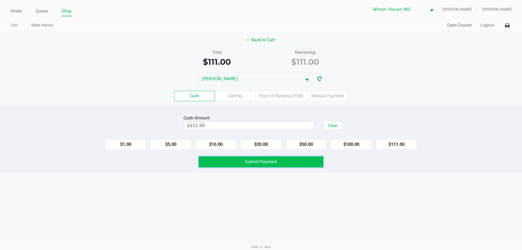
click at [291, 163] on button "Submit Payment" at bounding box center [261, 161] width 125 height 11
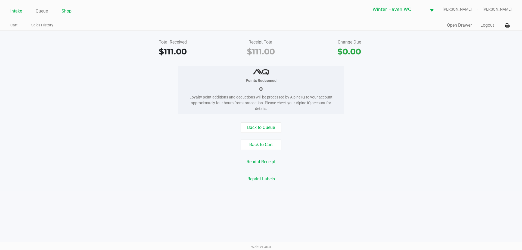
click at [13, 14] on link "Intake" at bounding box center [16, 11] width 12 height 8
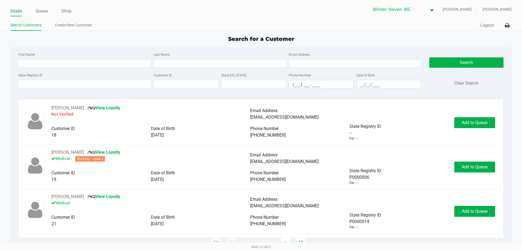
click at [487, 29] on div "Quick Sale Logout" at bounding box center [386, 25] width 251 height 10
click at [483, 26] on button "Logout" at bounding box center [487, 25] width 14 height 7
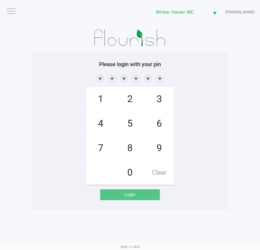
click at [65, 77] on span at bounding box center [130, 78] width 188 height 8
checkbox input "true"
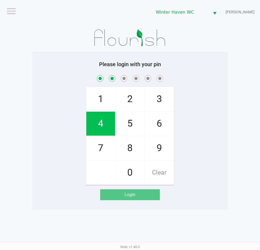
checkbox input "true"
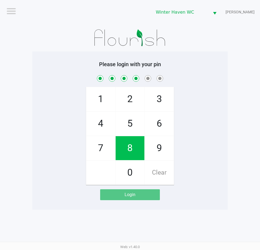
checkbox input "true"
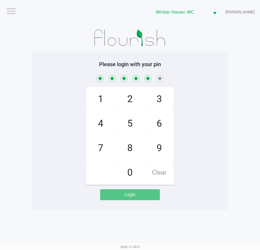
checkbox input "true"
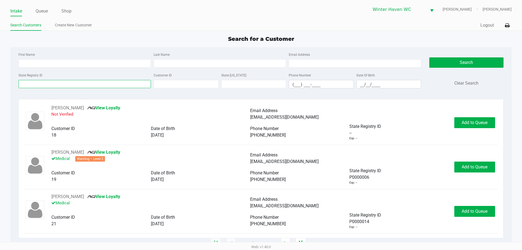
click at [60, 84] on input "State Registry ID" at bounding box center [84, 84] width 132 height 8
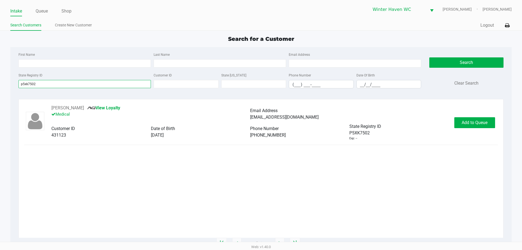
type input "p5xk7502"
click at [481, 119] on button "Add to Queue" at bounding box center [474, 122] width 41 height 11
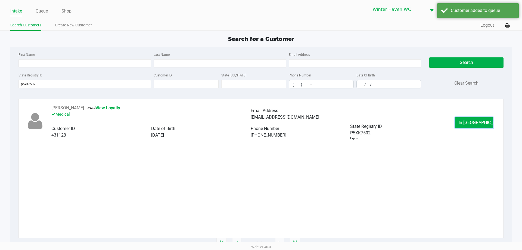
click at [482, 120] on button "In Queue" at bounding box center [474, 122] width 38 height 11
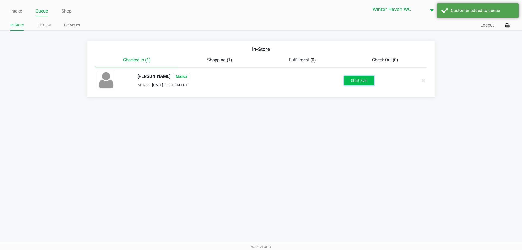
click at [369, 83] on button "Start Sale" at bounding box center [359, 81] width 30 height 10
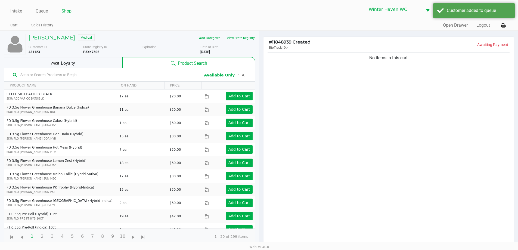
click at [129, 76] on input "text" at bounding box center [108, 75] width 180 height 8
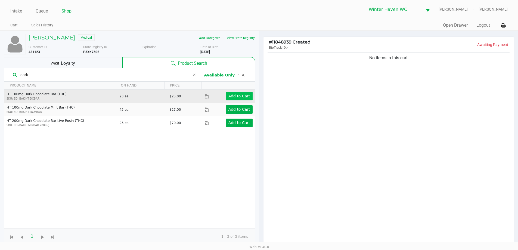
type input "dark"
click at [245, 96] on app-button-loader "Add to Cart" at bounding box center [239, 96] width 22 height 4
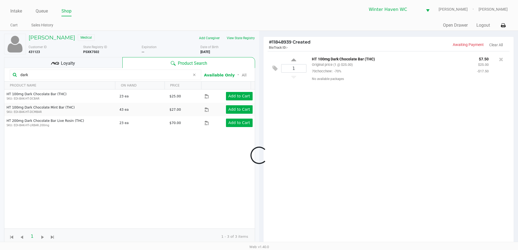
click at [295, 68] on div at bounding box center [259, 155] width 518 height 194
click at [295, 68] on input "1" at bounding box center [293, 68] width 25 height 8
type input "3"
click at [348, 144] on div "JESSICA OWENS Medical Add Caregiver View State Registry Customer ID 431123 Stat…" at bounding box center [259, 170] width 518 height 278
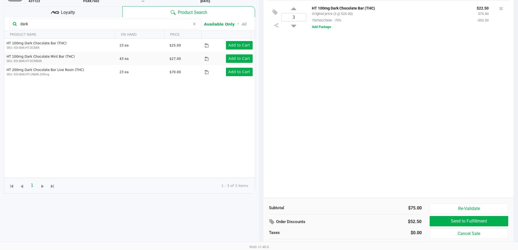
scroll to position [59, 0]
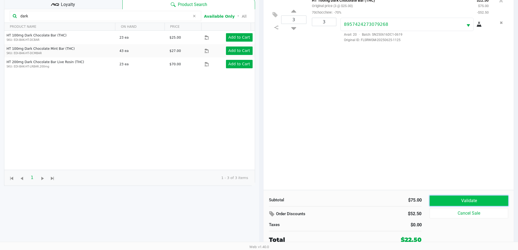
click at [440, 197] on button "Validate" at bounding box center [469, 200] width 78 height 10
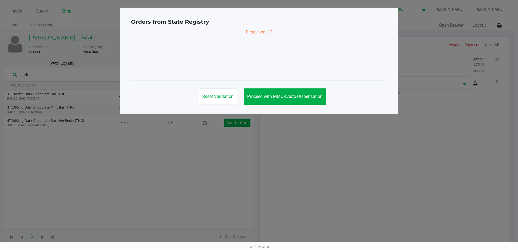
scroll to position [0, 0]
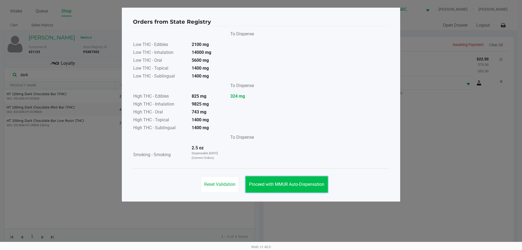
click at [294, 184] on span "Proceed with MMUR Auto-Dispensation" at bounding box center [286, 184] width 75 height 5
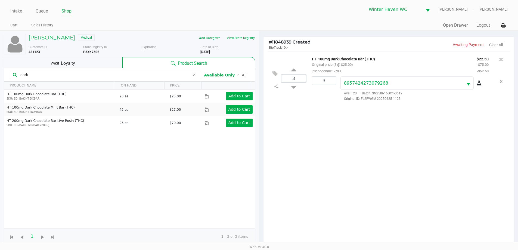
scroll to position [59, 0]
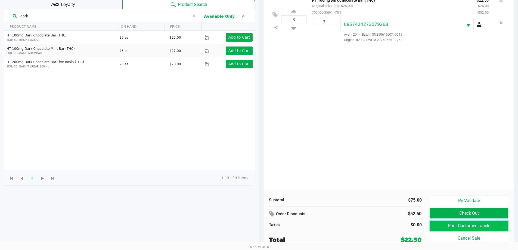
click at [443, 226] on button "Print Customer Labels" at bounding box center [469, 225] width 78 height 10
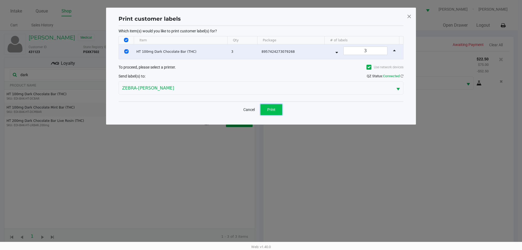
click at [269, 111] on span "Print" at bounding box center [271, 109] width 8 height 4
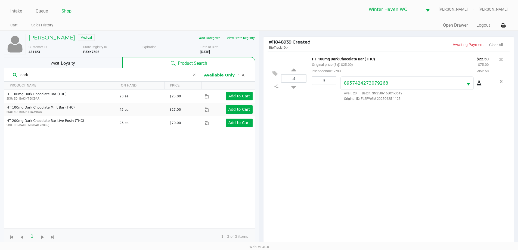
scroll to position [59, 0]
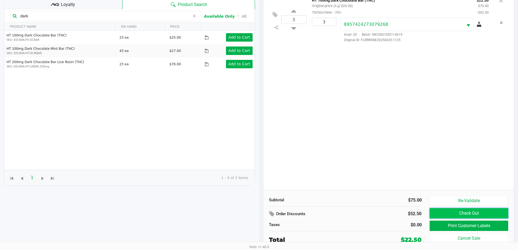
click at [438, 212] on button "Check Out" at bounding box center [469, 213] width 78 height 10
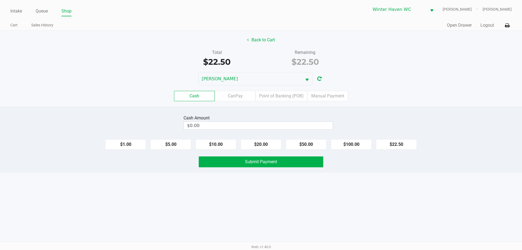
click at [393, 150] on div "Cash Amount $0.00 $1.00 $5.00 $10.00 $20.00 $50.00 $100.00 $22.50 Submit Payment" at bounding box center [261, 140] width 522 height 66
drag, startPoint x: 394, startPoint y: 140, endPoint x: 393, endPoint y: 144, distance: 4.4
click at [394, 141] on button "$22.50" at bounding box center [396, 144] width 41 height 10
type input "$22.50"
click at [309, 161] on button "Submit Payment" at bounding box center [261, 161] width 125 height 11
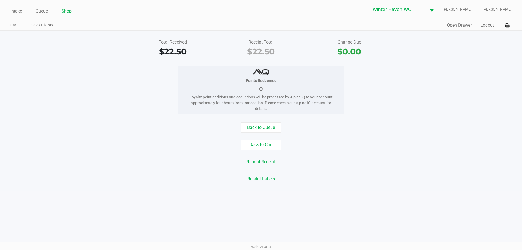
click at [23, 10] on ul "Intake Queue Shop" at bounding box center [135, 11] width 251 height 9
click at [14, 15] on link "Intake" at bounding box center [16, 11] width 12 height 8
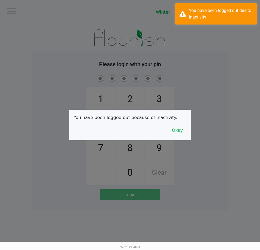
click at [119, 50] on div at bounding box center [130, 125] width 260 height 250
checkbox input "true"
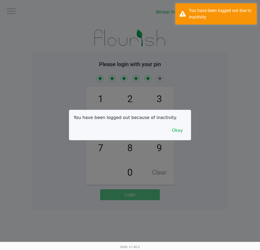
checkbox input "true"
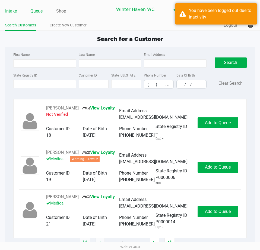
click at [33, 8] on link "Queue" at bounding box center [36, 11] width 12 height 8
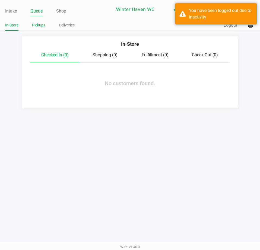
click at [43, 23] on link "Pickups" at bounding box center [38, 25] width 13 height 7
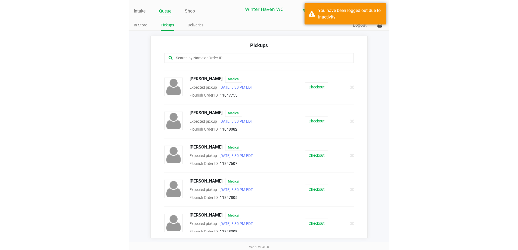
scroll to position [109, 0]
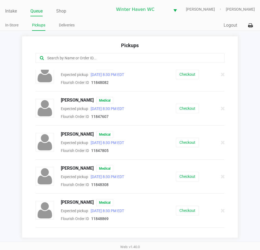
click at [186, 181] on div "Christine Randolph Medical Expected pickup Aug 26, 2025 8:30 PM EDT Flourish Or…" at bounding box center [130, 176] width 197 height 23
click at [186, 176] on button "Checkout" at bounding box center [187, 177] width 23 height 10
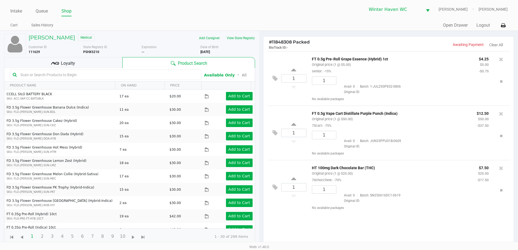
click at [86, 57] on div "Loyalty" at bounding box center [63, 62] width 118 height 11
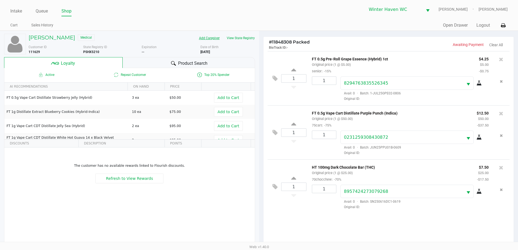
click at [210, 37] on button "Add Caregiver" at bounding box center [209, 38] width 28 height 9
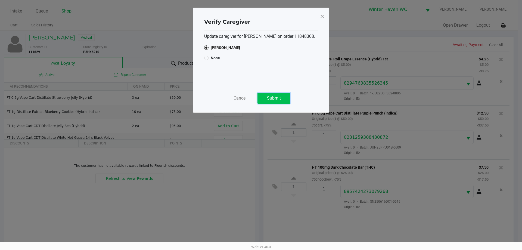
click at [265, 98] on button "Submit" at bounding box center [273, 98] width 33 height 11
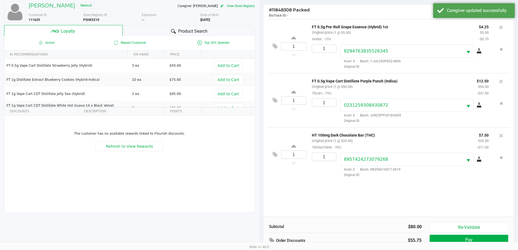
scroll to position [65, 0]
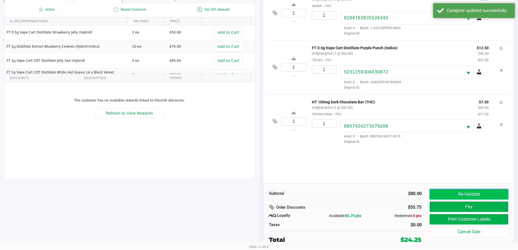
click at [472, 195] on button "Re-Validate" at bounding box center [469, 194] width 78 height 10
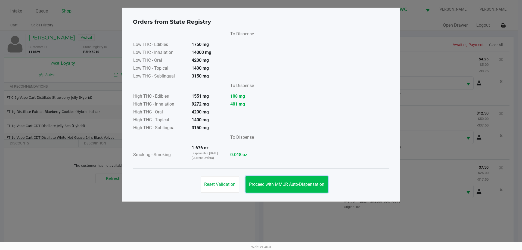
click at [273, 188] on button "Proceed with MMUR Auto-Dispensation" at bounding box center [286, 184] width 82 height 16
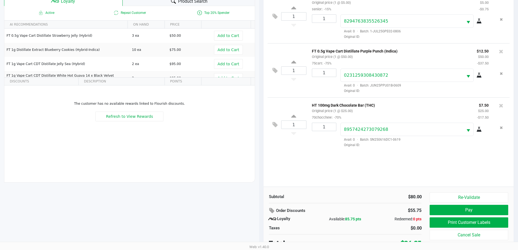
scroll to position [65, 0]
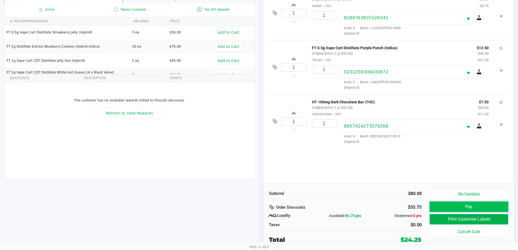
click at [463, 209] on button "Pay" at bounding box center [469, 206] width 78 height 10
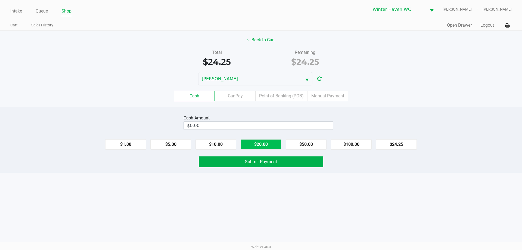
click at [273, 140] on button "$20.00" at bounding box center [261, 144] width 41 height 10
click at [178, 146] on button "$5.00" at bounding box center [170, 144] width 41 height 10
type input "$25.00"
click at [254, 38] on button "Back to Cart" at bounding box center [261, 40] width 35 height 10
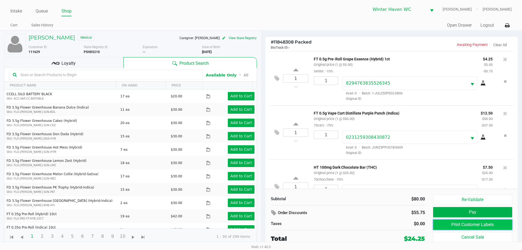
click at [464, 225] on button "Print Customer Labels" at bounding box center [472, 224] width 79 height 10
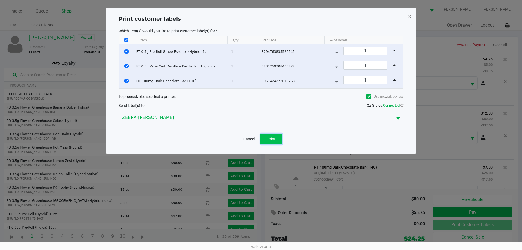
click at [280, 140] on button "Print" at bounding box center [271, 138] width 22 height 11
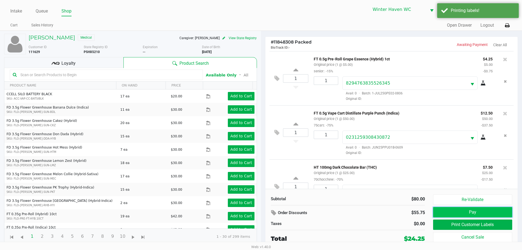
click at [466, 212] on button "Pay" at bounding box center [472, 212] width 79 height 10
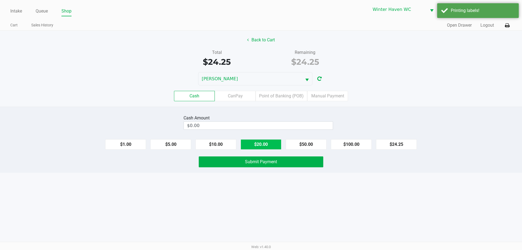
click at [257, 142] on button "$20.00" at bounding box center [261, 144] width 41 height 10
click at [162, 146] on button "$5.00" at bounding box center [170, 144] width 41 height 10
type input "$25.00"
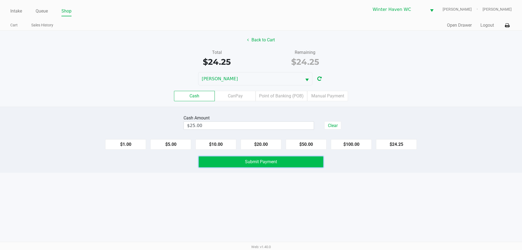
click at [232, 163] on button "Submit Payment" at bounding box center [261, 161] width 125 height 11
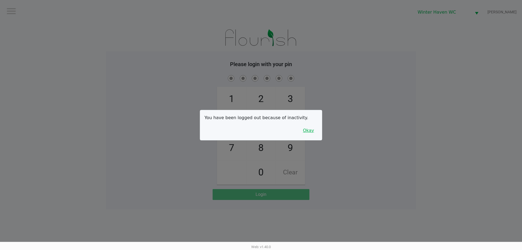
click at [312, 131] on button "Okay" at bounding box center [308, 130] width 18 height 10
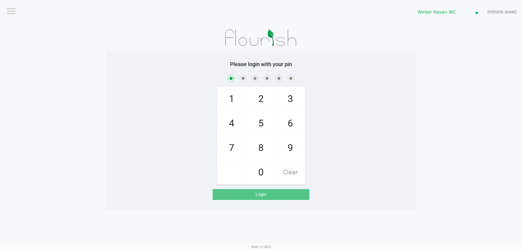
checkbox input "true"
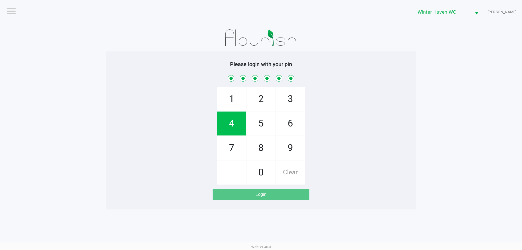
checkbox input "true"
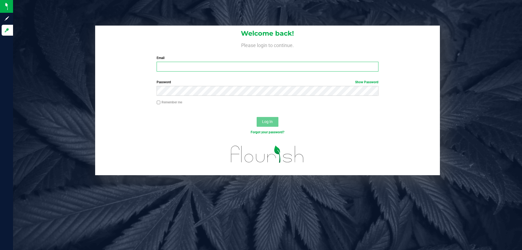
click at [171, 66] on input "Email" at bounding box center [268, 67] width 222 height 10
type input "[EMAIL_ADDRESS][DOMAIN_NAME]"
click at [257, 117] on button "Log In" at bounding box center [268, 122] width 22 height 10
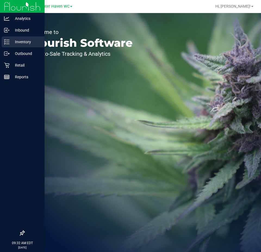
click at [15, 43] on p "Inventory" at bounding box center [26, 42] width 33 height 7
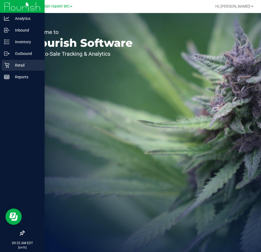
click at [6, 66] on icon at bounding box center [6, 65] width 5 height 5
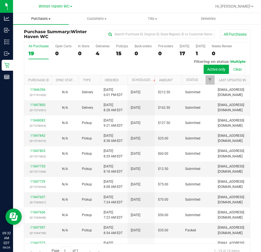
click at [47, 18] on span "Purchases" at bounding box center [41, 18] width 56 height 5
click at [44, 38] on span "Fulfillment" at bounding box center [30, 39] width 34 height 5
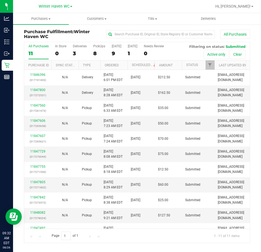
click at [123, 66] on th "Ordered" at bounding box center [113, 65] width 27 height 10
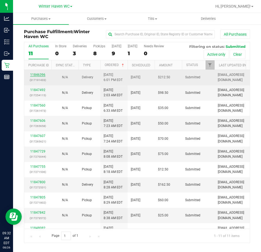
click at [39, 76] on link "11846396" at bounding box center [37, 75] width 15 height 4
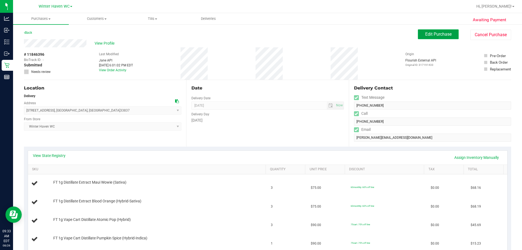
click at [425, 35] on span "Edit Purchase" at bounding box center [438, 34] width 26 height 5
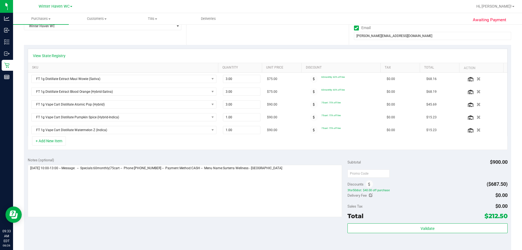
scroll to position [109, 0]
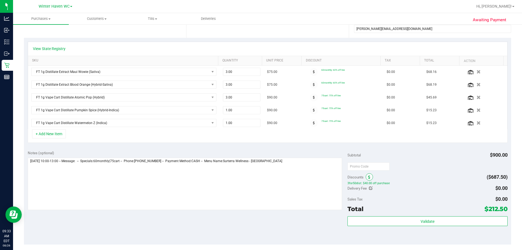
click at [368, 176] on icon at bounding box center [369, 177] width 2 height 4
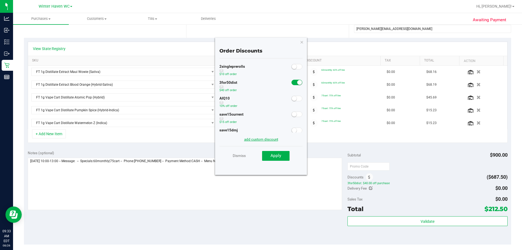
click at [260, 141] on link "add custom discount" at bounding box center [261, 139] width 34 height 4
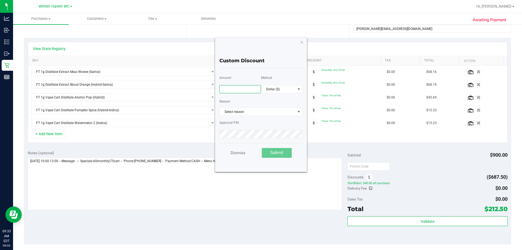
click at [243, 92] on input "text" at bounding box center [240, 89] width 42 height 8
type input "40.00"
click at [269, 114] on span "Select reason" at bounding box center [258, 112] width 76 height 8
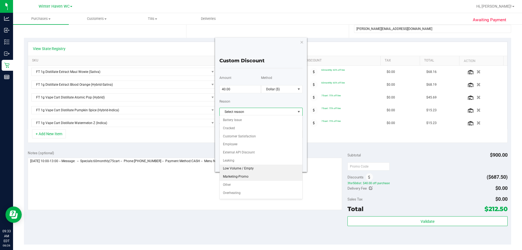
click at [249, 173] on ul "Battery Issue Cracked Customer Satisfaction Employee External API Discount Leak…" at bounding box center [261, 168] width 83 height 105
click at [248, 176] on li "Marketing-Promo" at bounding box center [261, 177] width 83 height 8
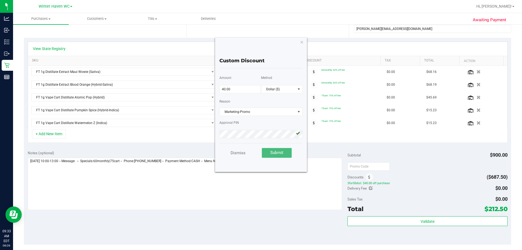
click at [270, 156] on button "Submit" at bounding box center [277, 153] width 30 height 10
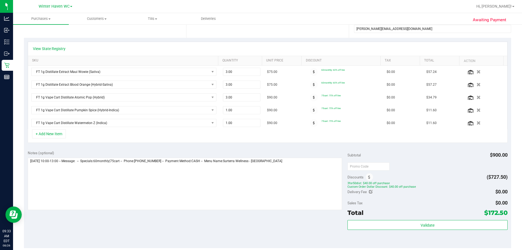
scroll to position [0, 0]
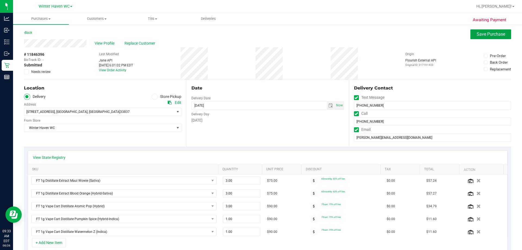
click at [489, 33] on span "Save Purchase" at bounding box center [491, 34] width 29 height 5
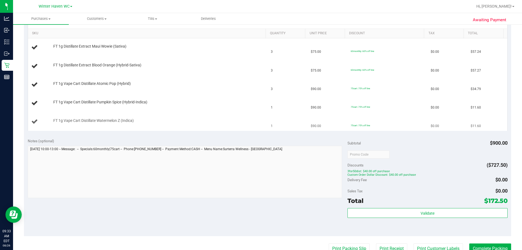
scroll to position [54, 0]
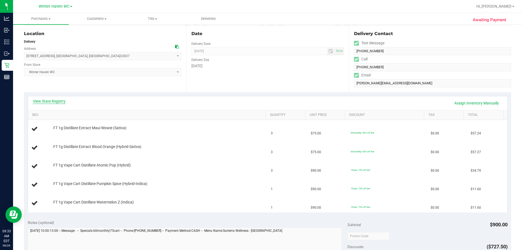
click at [57, 102] on link "View State Registry" at bounding box center [49, 100] width 33 height 5
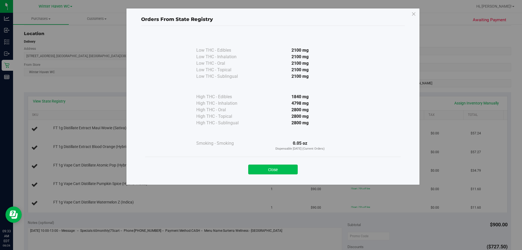
click at [273, 167] on button "Close" at bounding box center [272, 169] width 49 height 10
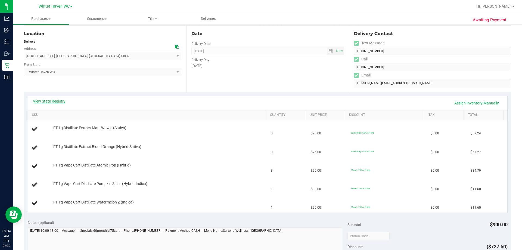
click at [63, 100] on link "View State Registry" at bounding box center [49, 100] width 33 height 5
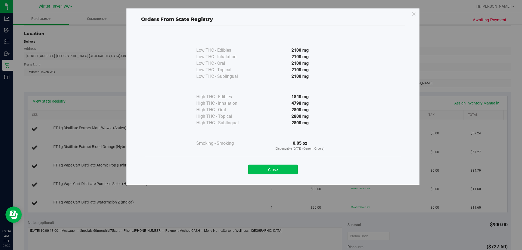
click at [294, 165] on button "Close" at bounding box center [272, 169] width 49 height 10
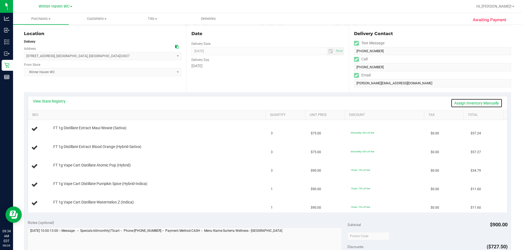
click at [472, 104] on link "Assign Inventory Manually" at bounding box center [477, 102] width 52 height 9
click at [65, 131] on link "Add Package" at bounding box center [63, 132] width 20 height 4
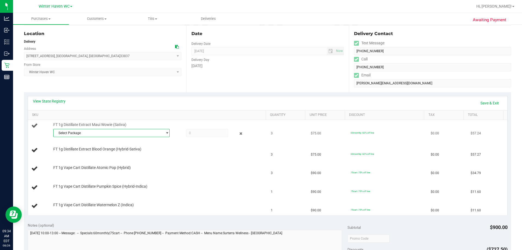
click at [114, 131] on span "Select Package" at bounding box center [108, 133] width 109 height 8
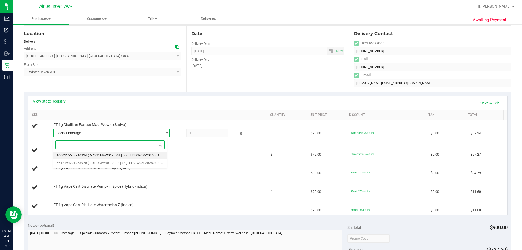
click at [116, 156] on span "( MAY25MAW01-0508 | orig: FLSRWGM-20250515-064 )" at bounding box center [129, 155] width 82 height 4
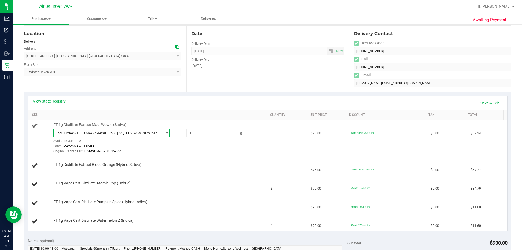
click at [127, 135] on span "1660115648710924 ( MAY25MAW01-0508 | orig: FLSRWGM-20250515-064 )" at bounding box center [108, 133] width 109 height 8
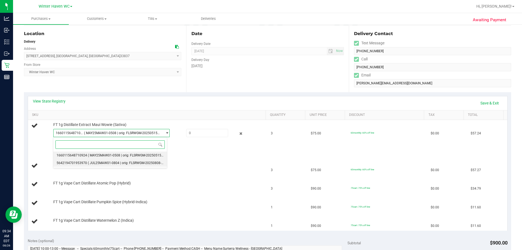
click at [125, 162] on span "( JUL25MAW01-0804 | orig: FLSRWGM-20250808-1244 )" at bounding box center [129, 163] width 83 height 4
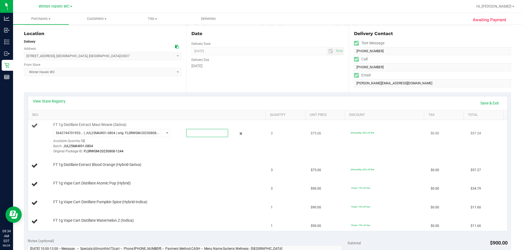
click at [194, 134] on span at bounding box center [207, 133] width 42 height 8
type input "3"
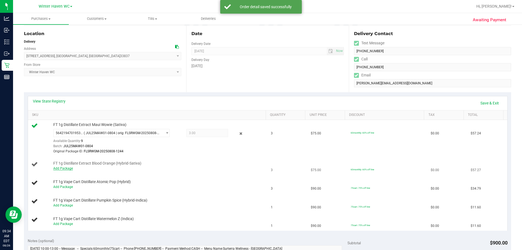
click at [62, 167] on link "Add Package" at bounding box center [63, 168] width 20 height 4
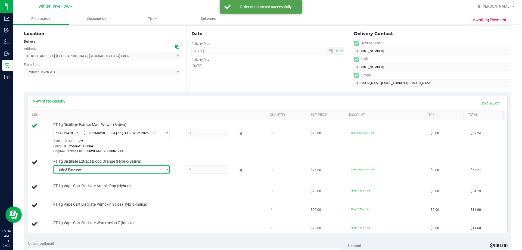
click at [91, 168] on span "Select Package" at bounding box center [108, 170] width 109 height 8
click at [93, 192] on span "( JAN25BLO01-0701 | orig: FLSRWGM-20250714-1531 )" at bounding box center [129, 192] width 82 height 4
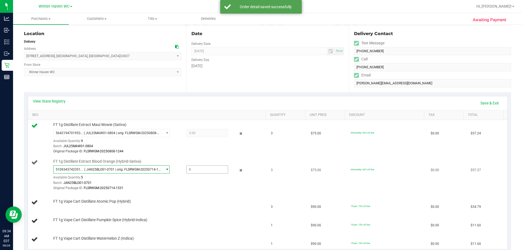
click at [198, 169] on span at bounding box center [207, 169] width 42 height 8
type input "3"
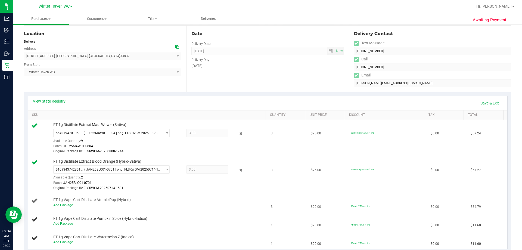
click at [66, 207] on link "Add Package" at bounding box center [63, 205] width 20 height 4
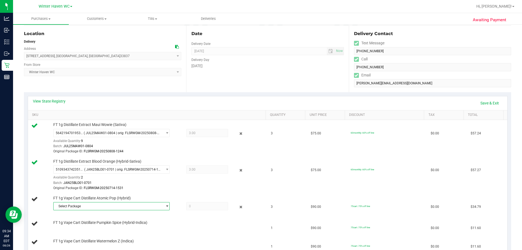
click at [98, 206] on span "Select Package" at bounding box center [108, 206] width 109 height 8
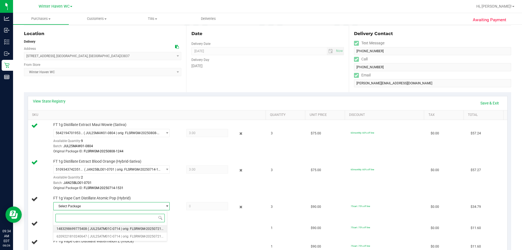
click at [99, 230] on span "( JUL25ATM01C-0714 | orig: FLSRWGM-20250721-2033 )" at bounding box center [130, 229] width 84 height 4
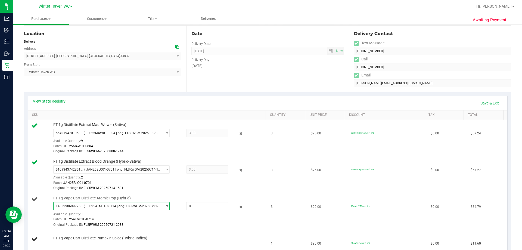
click at [119, 207] on span "( JUL25ATM01C-0714 | orig: FLSRWGM-20250721-2033 )" at bounding box center [122, 206] width 77 height 4
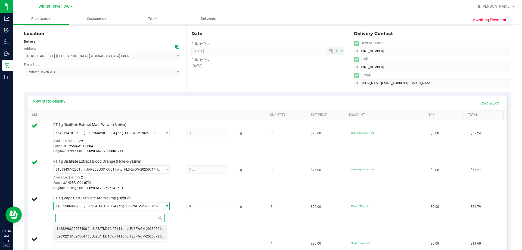
click at [118, 234] on span "( JUL25ATM01C-0714 | orig: FLSRWGM-20250721-1948 )" at bounding box center [130, 236] width 84 height 4
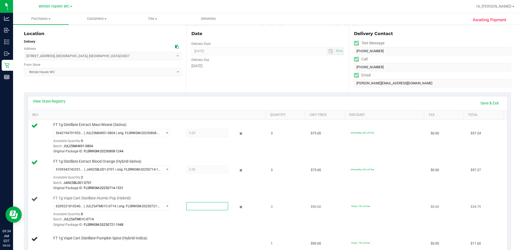
click at [201, 206] on span at bounding box center [207, 206] width 42 height 8
type input "3"
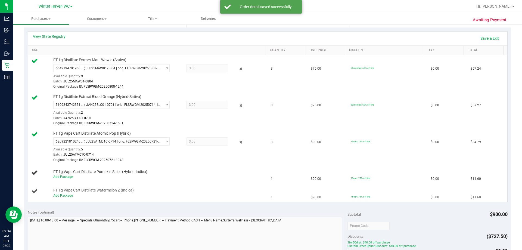
scroll to position [136, 0]
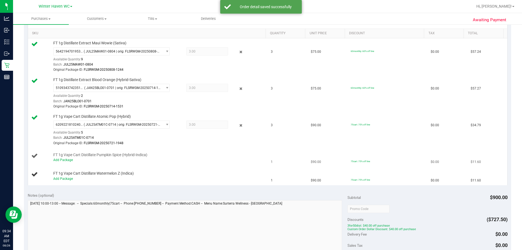
click at [66, 162] on div "Add Package" at bounding box center [158, 159] width 210 height 5
click at [66, 160] on link "Add Package" at bounding box center [63, 160] width 20 height 4
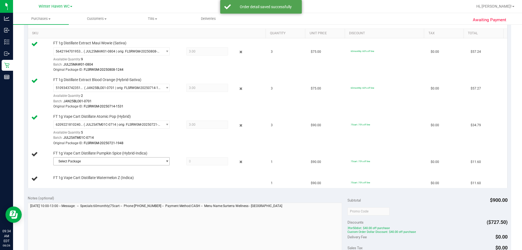
click at [94, 160] on span "Select Package" at bounding box center [108, 161] width 109 height 8
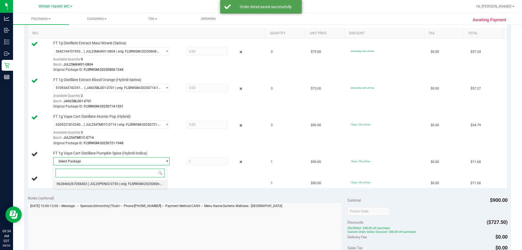
click at [99, 183] on span "( JUL25PKN02-0730 | orig: FLSRWGM-20250806-814 )" at bounding box center [128, 184] width 80 height 4
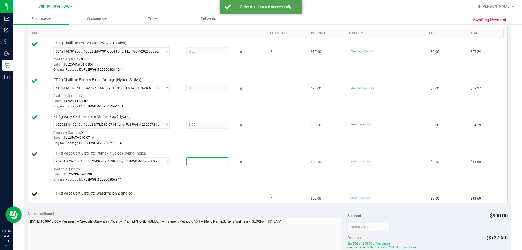
click at [195, 161] on span at bounding box center [207, 161] width 42 height 8
type input "1"
click at [66, 198] on link "Add Package" at bounding box center [63, 197] width 20 height 4
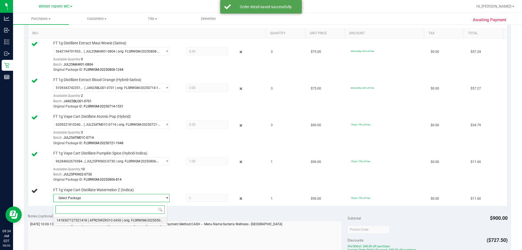
click at [92, 219] on span "( APR25WZK01C-0430 | orig: FLSRWGM-20250506-1352 )" at bounding box center [130, 220] width 85 height 4
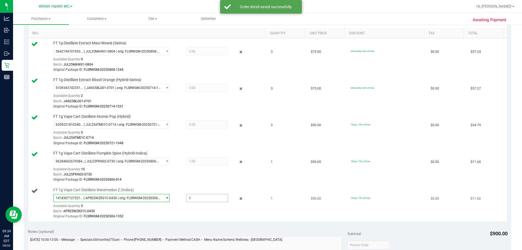
click at [200, 197] on span at bounding box center [207, 198] width 42 height 8
type input "1"
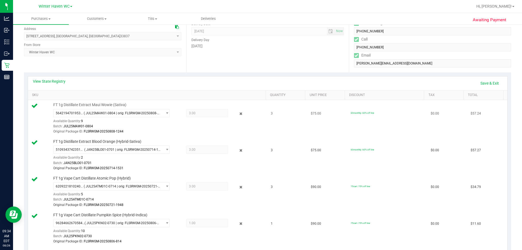
scroll to position [54, 0]
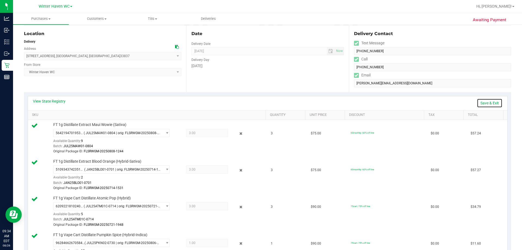
click at [492, 99] on link "Save & Exit" at bounding box center [490, 102] width 26 height 9
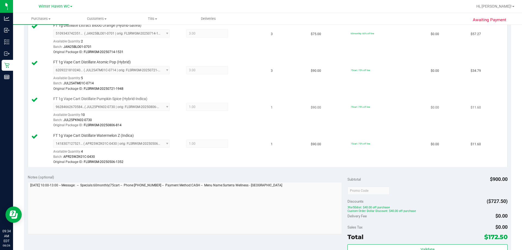
scroll to position [272, 0]
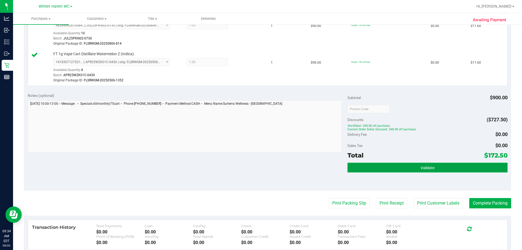
click at [441, 165] on button "Validate" at bounding box center [427, 168] width 160 height 10
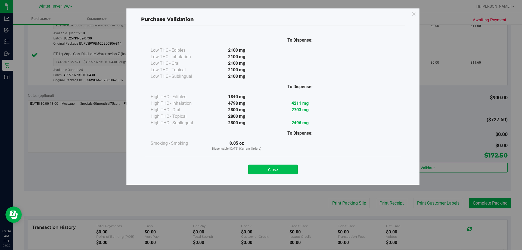
click at [273, 168] on button "Close" at bounding box center [272, 169] width 49 height 10
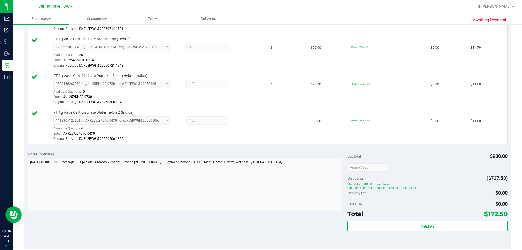
scroll to position [326, 0]
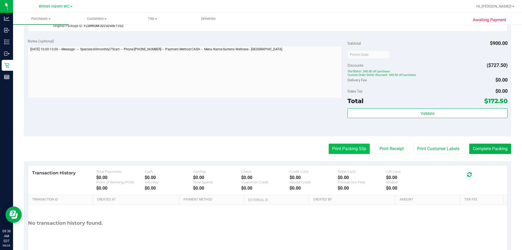
click at [351, 150] on button "Print Packing Slip" at bounding box center [349, 149] width 41 height 10
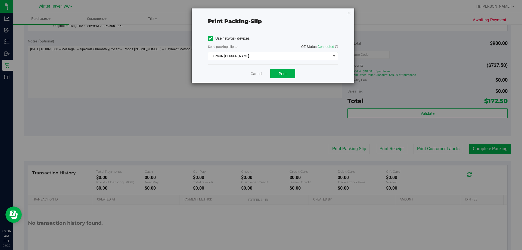
click at [264, 57] on span "EPSON-JAMES BUCHANAN" at bounding box center [269, 56] width 123 height 8
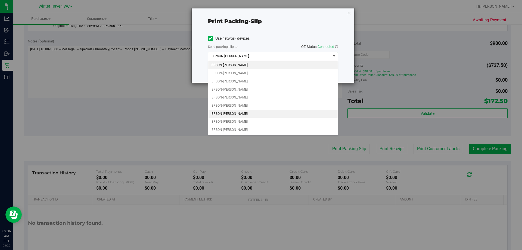
click at [235, 114] on li "EPSON-JAMES-OTTO" at bounding box center [272, 114] width 129 height 8
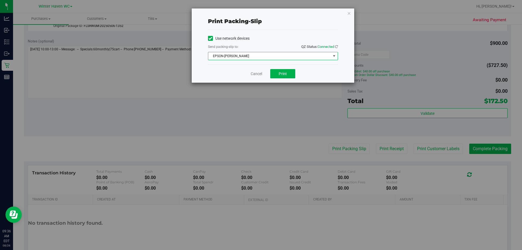
click at [225, 74] on div "Cancel Print" at bounding box center [273, 73] width 130 height 18
click at [290, 72] on button "Print" at bounding box center [282, 73] width 25 height 9
click at [256, 76] on link "Cancel" at bounding box center [256, 74] width 11 height 6
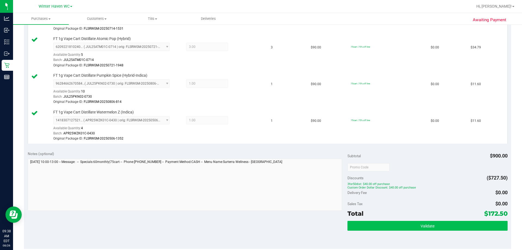
scroll to position [299, 0]
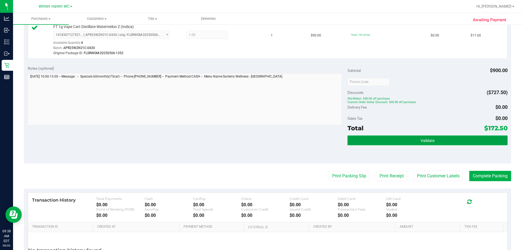
click at [395, 137] on button "Validate" at bounding box center [427, 140] width 160 height 10
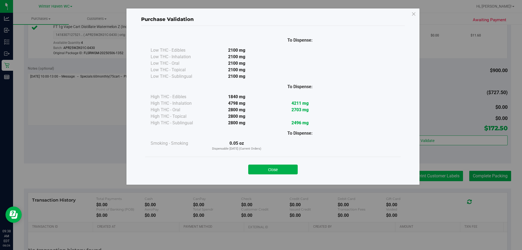
drag, startPoint x: 288, startPoint y: 169, endPoint x: 429, endPoint y: 175, distance: 141.2
click at [288, 169] on button "Close" at bounding box center [272, 169] width 49 height 10
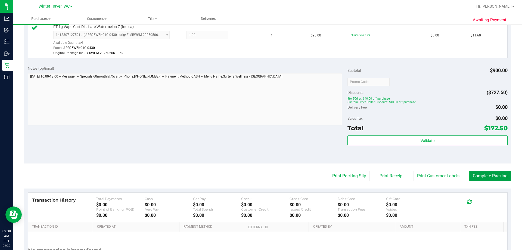
click at [483, 172] on button "Complete Packing" at bounding box center [490, 176] width 42 height 10
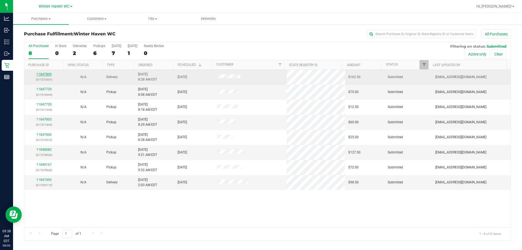
click at [46, 73] on link "11847800" at bounding box center [43, 74] width 15 height 4
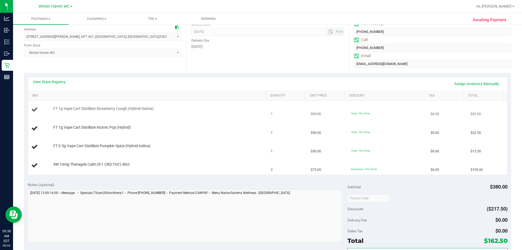
scroll to position [82, 0]
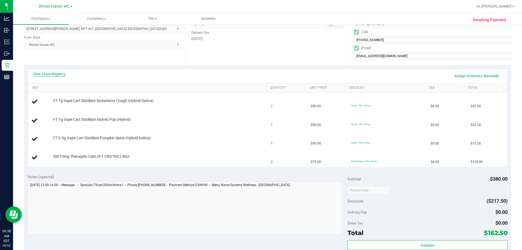
click at [56, 73] on link "View State Registry" at bounding box center [49, 73] width 33 height 5
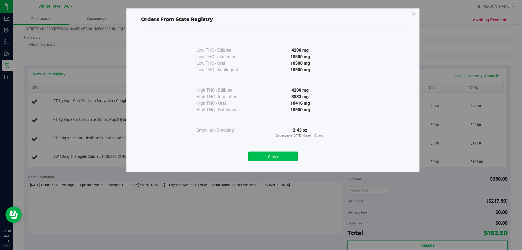
click at [273, 155] on button "Close" at bounding box center [272, 156] width 49 height 10
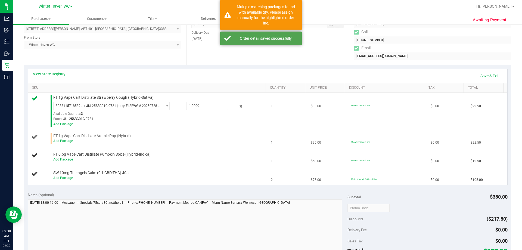
click at [58, 139] on div "Add Package" at bounding box center [158, 140] width 210 height 5
click at [58, 142] on link "Add Package" at bounding box center [63, 141] width 20 height 4
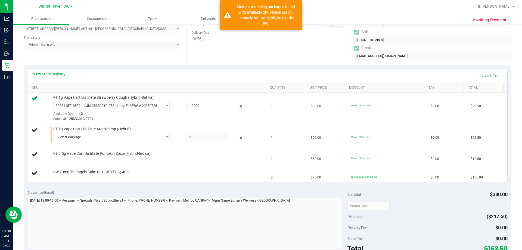
click at [101, 144] on td "FT 1g Vape Cart Distillate Atomic Pop (Hybrid) Select Package 1483298699775408 …" at bounding box center [148, 134] width 240 height 21
click at [104, 138] on span "Select Package" at bounding box center [108, 137] width 109 height 8
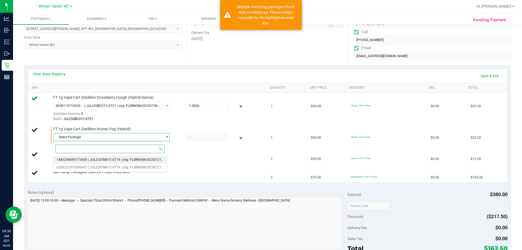
click at [91, 156] on li "1483298699775408 ( JUL25ATM01C-0714 | orig: FLSRWGM-20250721-2033 )" at bounding box center [110, 160] width 114 height 8
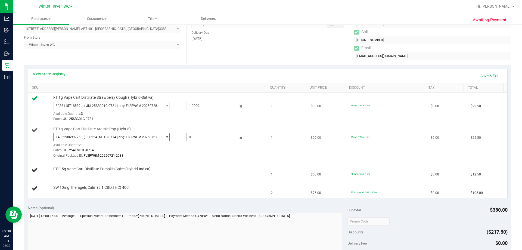
click at [188, 136] on span at bounding box center [207, 137] width 42 height 8
type input "1"
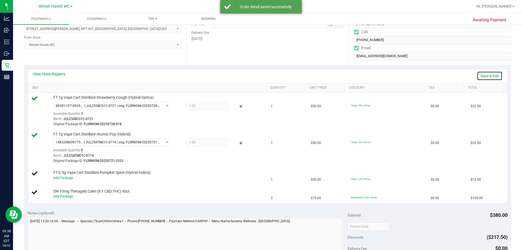
click at [489, 74] on link "Save & Exit" at bounding box center [490, 75] width 26 height 9
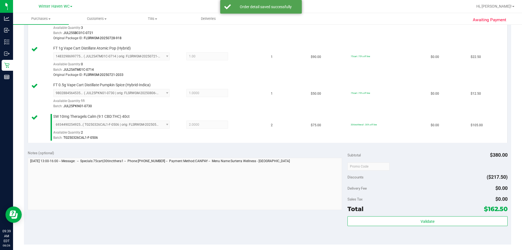
scroll to position [190, 0]
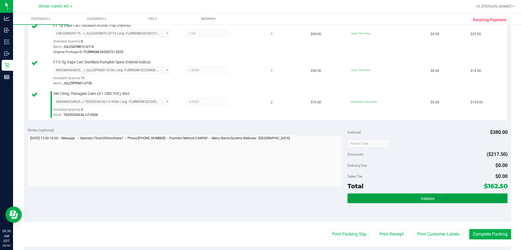
click at [411, 197] on button "Validate" at bounding box center [427, 198] width 160 height 10
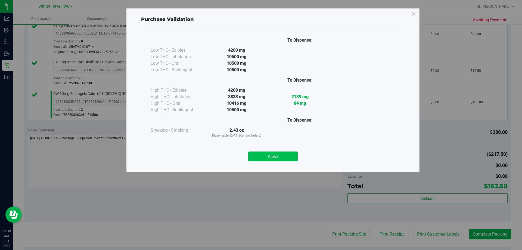
click at [279, 154] on button "Close" at bounding box center [272, 156] width 49 height 10
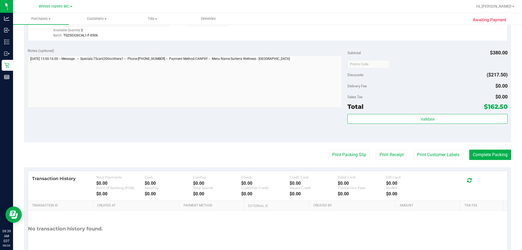
scroll to position [272, 0]
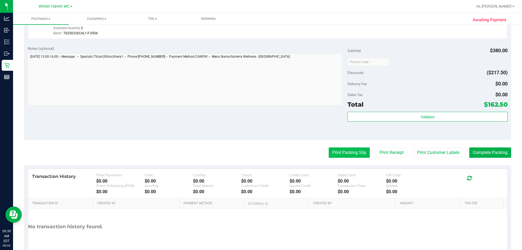
click at [338, 155] on button "Print Packing Slip" at bounding box center [349, 152] width 41 height 10
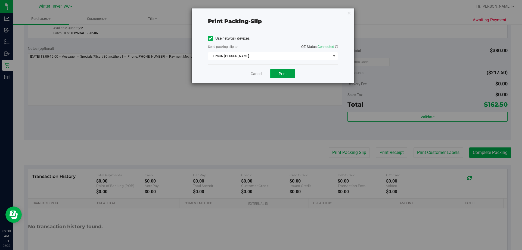
click at [282, 73] on span "Print" at bounding box center [283, 73] width 8 height 4
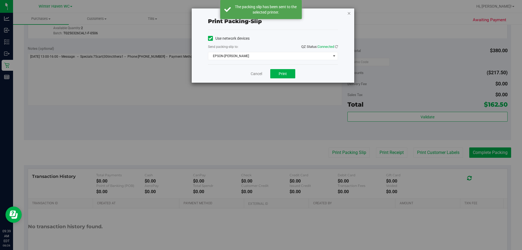
click at [350, 14] on icon "button" at bounding box center [349, 13] width 4 height 7
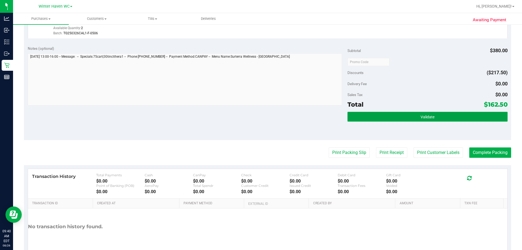
click at [396, 114] on button "Validate" at bounding box center [427, 117] width 160 height 10
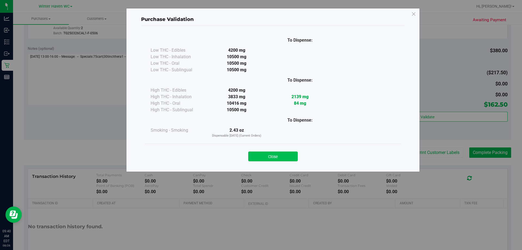
click at [269, 153] on button "Close" at bounding box center [272, 156] width 49 height 10
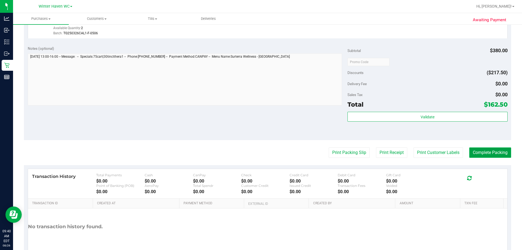
click at [486, 151] on button "Complete Packing" at bounding box center [490, 152] width 42 height 10
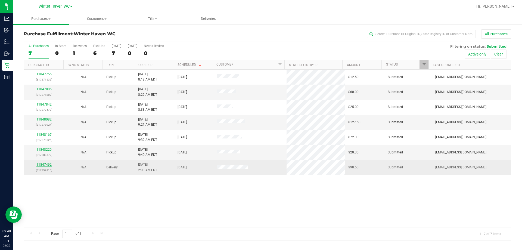
click at [40, 163] on link "11847492" at bounding box center [43, 165] width 15 height 4
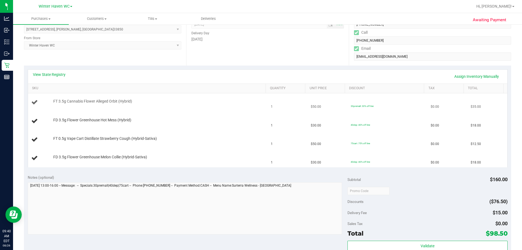
scroll to position [82, 0]
click at [55, 75] on link "View State Registry" at bounding box center [49, 73] width 33 height 5
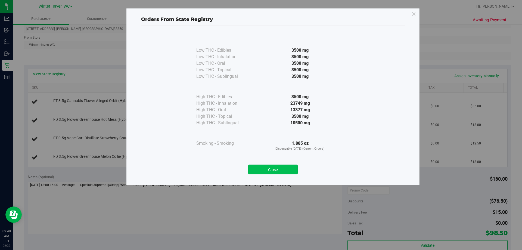
click at [292, 171] on button "Close" at bounding box center [272, 169] width 49 height 10
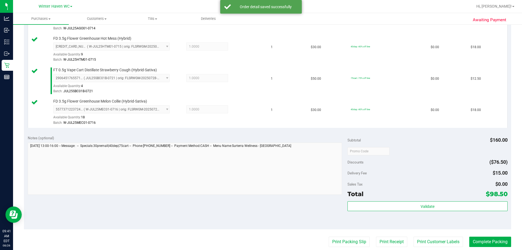
scroll to position [245, 0]
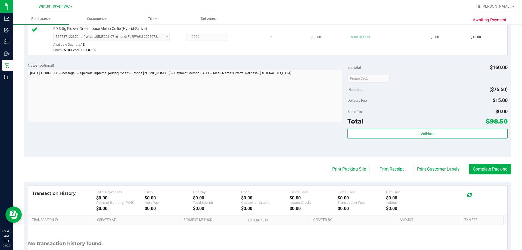
click at [394, 139] on div "Validate" at bounding box center [427, 141] width 160 height 24
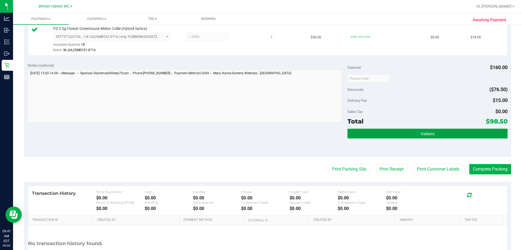
click at [394, 137] on button "Validate" at bounding box center [427, 134] width 160 height 10
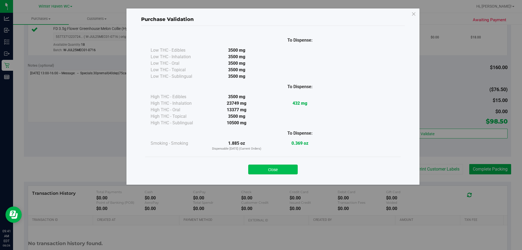
click at [269, 168] on button "Close" at bounding box center [272, 169] width 49 height 10
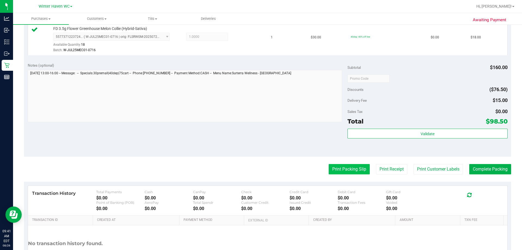
click at [340, 169] on button "Print Packing Slip" at bounding box center [349, 169] width 41 height 10
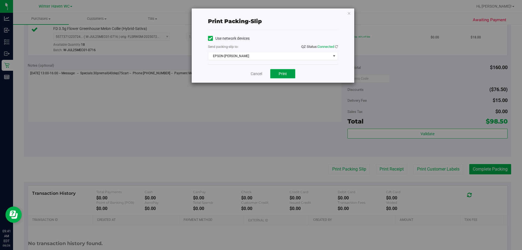
click at [288, 75] on button "Print" at bounding box center [282, 73] width 25 height 9
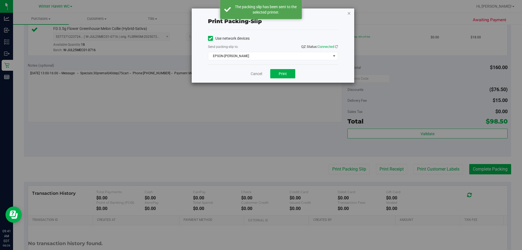
click at [349, 12] on icon "button" at bounding box center [349, 13] width 4 height 7
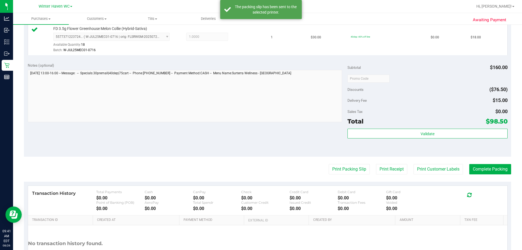
click at [478, 161] on purchase-details "Back Edit Purchase Cancel Purchase View Profile # 11847492 BioTrack ID: - Submi…" at bounding box center [267, 34] width 487 height 499
click at [478, 166] on button "Complete Packing" at bounding box center [490, 169] width 42 height 10
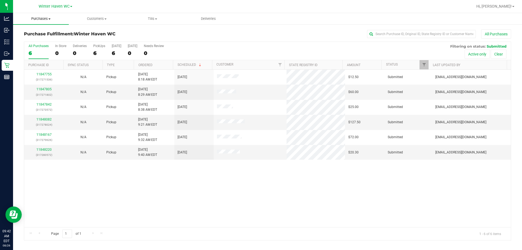
click at [31, 19] on span "Purchases" at bounding box center [41, 18] width 56 height 5
click at [39, 34] on span "Summary of purchases" at bounding box center [41, 32] width 56 height 5
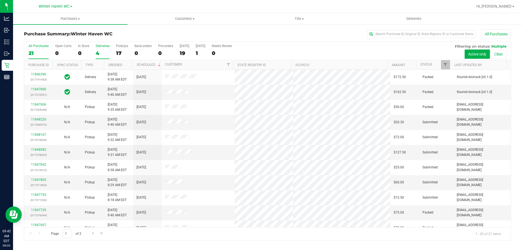
click at [98, 48] on label "Deliveries 4" at bounding box center [103, 51] width 14 height 15
click at [0, 0] on input "Deliveries 4" at bounding box center [0, 0] width 0 height 0
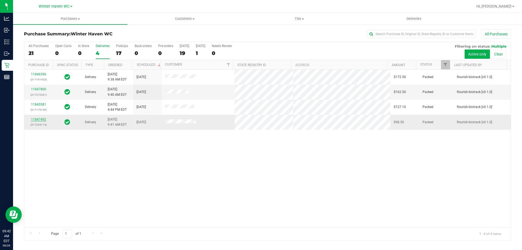
click at [41, 119] on link "11847492" at bounding box center [38, 119] width 15 height 4
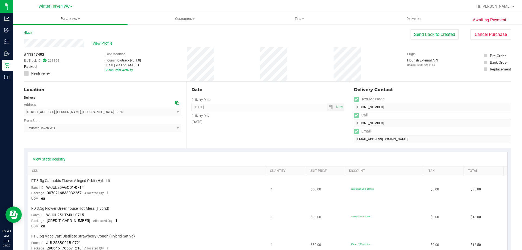
click at [79, 18] on span at bounding box center [79, 18] width 2 height 1
click at [82, 41] on li "Fulfillment" at bounding box center [70, 39] width 114 height 7
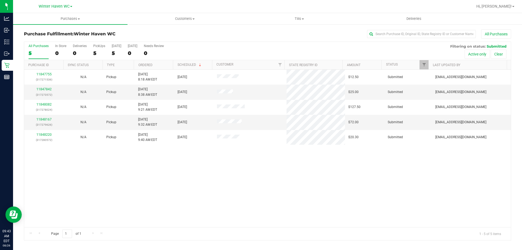
click at [159, 65] on th "Ordered" at bounding box center [153, 65] width 39 height 10
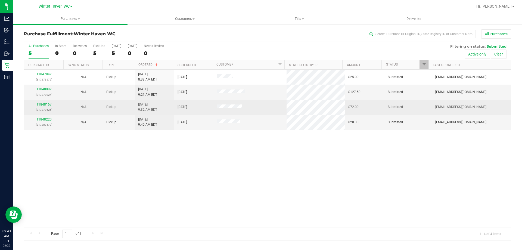
click at [41, 105] on link "11848167" at bounding box center [43, 104] width 15 height 4
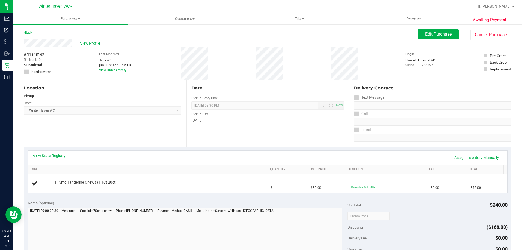
click at [48, 155] on link "View State Registry" at bounding box center [49, 155] width 33 height 5
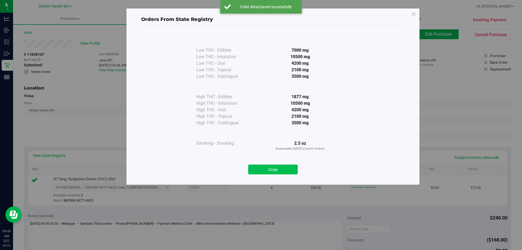
click at [281, 170] on button "Close" at bounding box center [272, 169] width 49 height 10
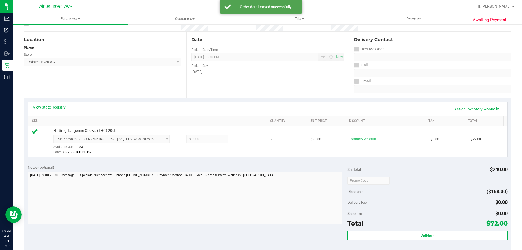
scroll to position [109, 0]
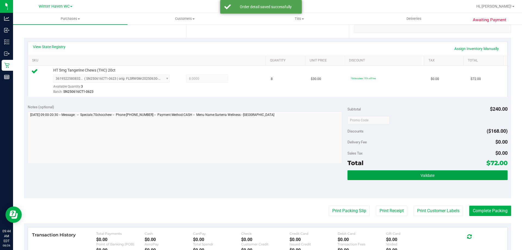
click at [443, 173] on button "Validate" at bounding box center [427, 175] width 160 height 10
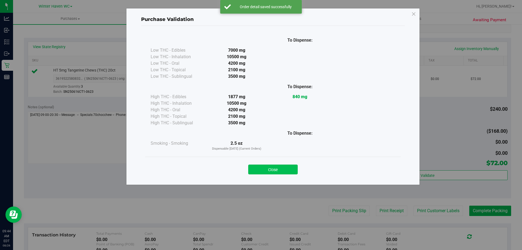
click at [263, 173] on button "Close" at bounding box center [272, 169] width 49 height 10
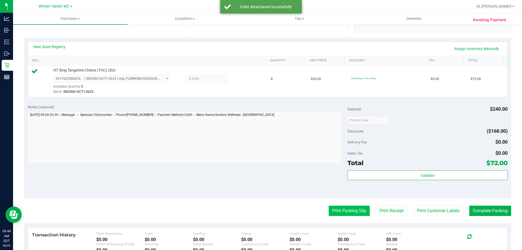
click at [350, 211] on button "Print Packing Slip" at bounding box center [349, 211] width 41 height 10
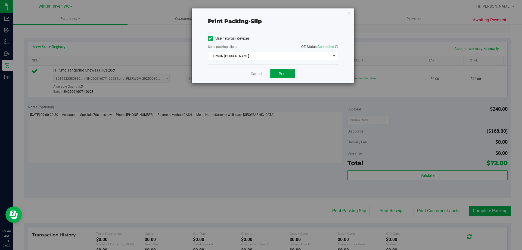
click at [288, 74] on button "Print" at bounding box center [282, 73] width 25 height 9
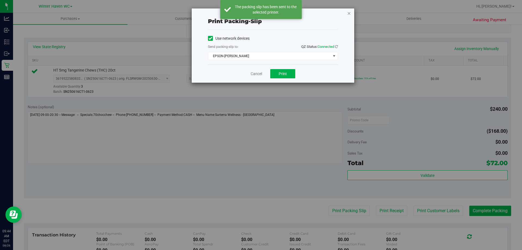
click at [349, 12] on icon "button" at bounding box center [349, 13] width 4 height 7
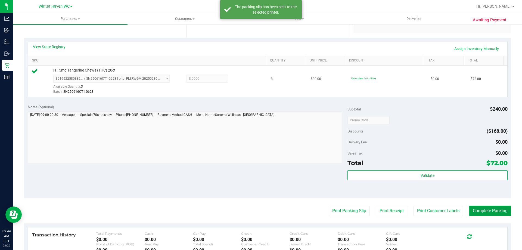
click at [487, 212] on button "Complete Packing" at bounding box center [490, 211] width 42 height 10
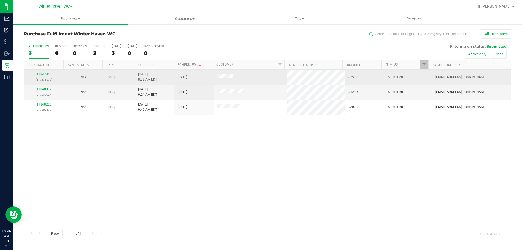
click at [43, 74] on link "11847842" at bounding box center [43, 74] width 15 height 4
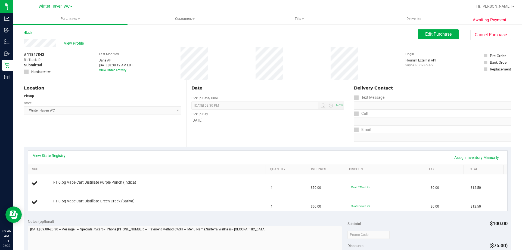
click at [58, 156] on link "View State Registry" at bounding box center [49, 155] width 33 height 5
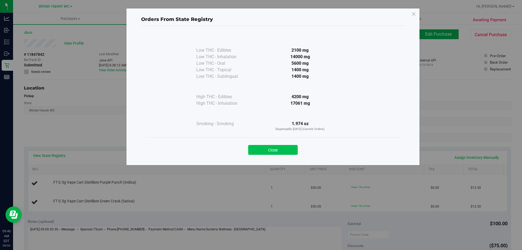
click at [271, 149] on button "Close" at bounding box center [272, 150] width 49 height 10
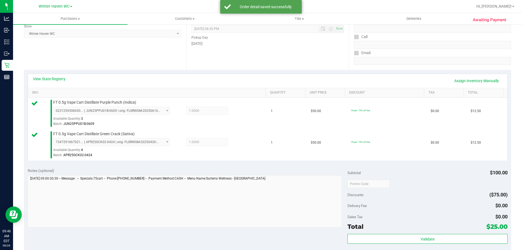
scroll to position [136, 0]
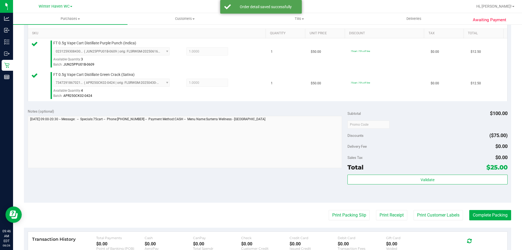
click at [405, 174] on div "Subtotal $100.00 Discounts ($75.00) Delivery Fee $0.00 Sales Tax $0.00 Total $2…" at bounding box center [427, 153] width 160 height 91
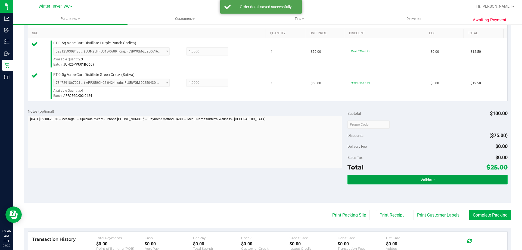
click at [406, 180] on button "Validate" at bounding box center [427, 180] width 160 height 10
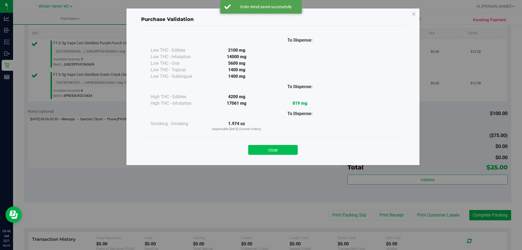
click at [282, 150] on button "Close" at bounding box center [272, 150] width 49 height 10
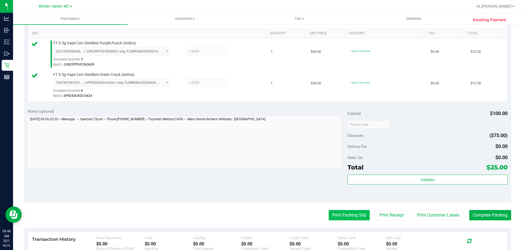
click at [352, 210] on button "Print Packing Slip" at bounding box center [349, 215] width 41 height 10
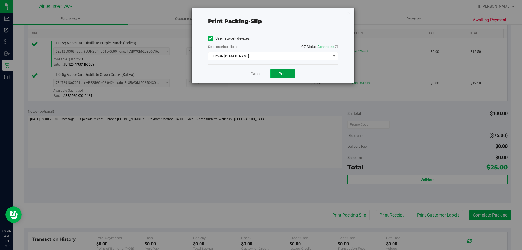
click at [287, 73] on button "Print" at bounding box center [282, 73] width 25 height 9
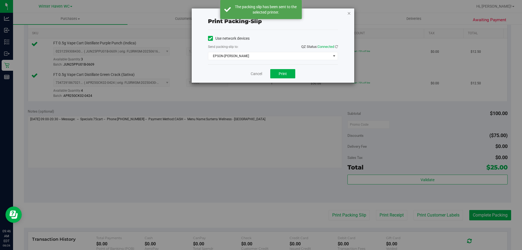
click at [348, 13] on icon "button" at bounding box center [349, 13] width 4 height 7
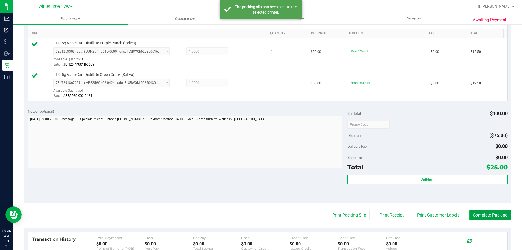
click at [487, 216] on button "Complete Packing" at bounding box center [490, 215] width 42 height 10
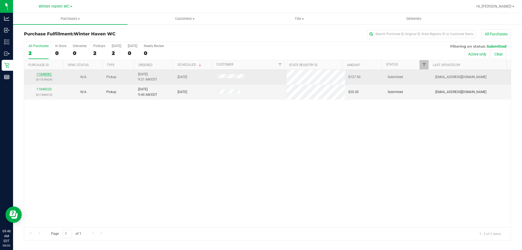
click at [45, 74] on link "11848082" at bounding box center [43, 74] width 15 height 4
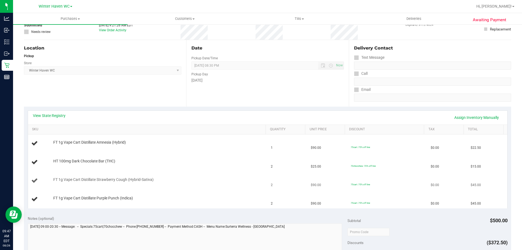
scroll to position [82, 0]
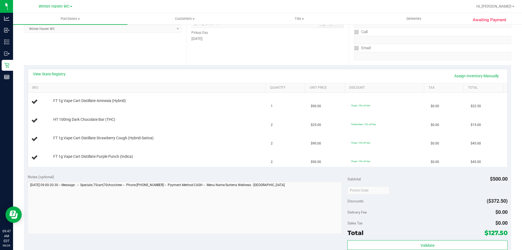
click at [51, 70] on div "View State Registry Assign Inventory Manually" at bounding box center [267, 76] width 479 height 14
click at [54, 72] on link "View State Registry" at bounding box center [49, 73] width 33 height 5
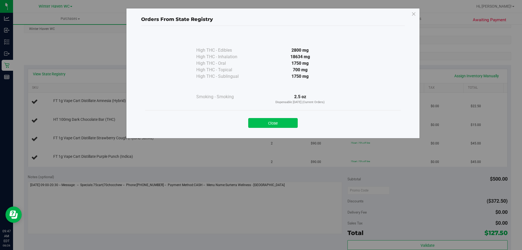
click at [279, 126] on button "Close" at bounding box center [272, 123] width 49 height 10
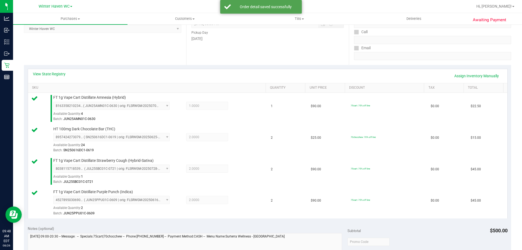
scroll to position [245, 0]
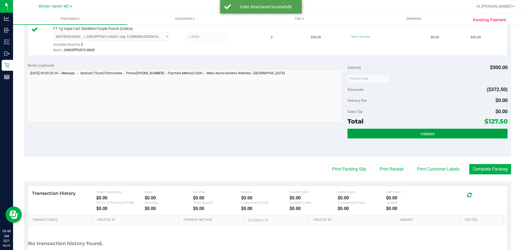
click at [408, 137] on button "Validate" at bounding box center [427, 134] width 160 height 10
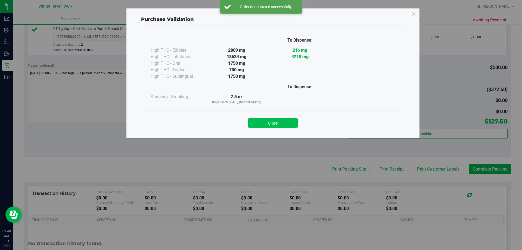
click at [285, 126] on button "Close" at bounding box center [272, 123] width 49 height 10
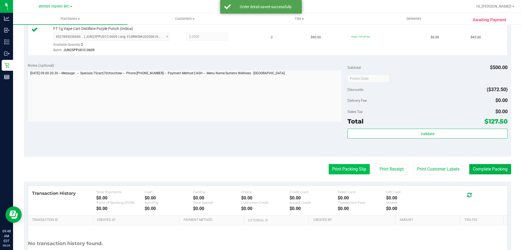
click at [351, 165] on button "Print Packing Slip" at bounding box center [349, 169] width 41 height 10
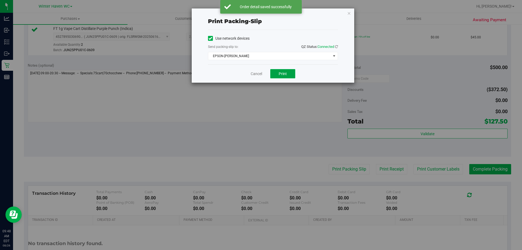
click at [287, 74] on button "Print" at bounding box center [282, 73] width 25 height 9
click at [348, 13] on icon "button" at bounding box center [349, 13] width 4 height 7
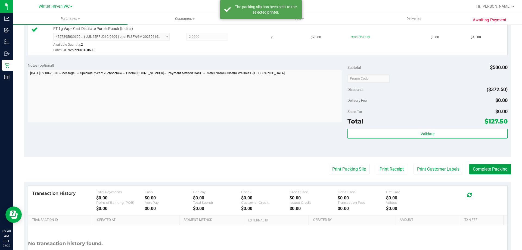
click at [496, 168] on button "Complete Packing" at bounding box center [490, 169] width 42 height 10
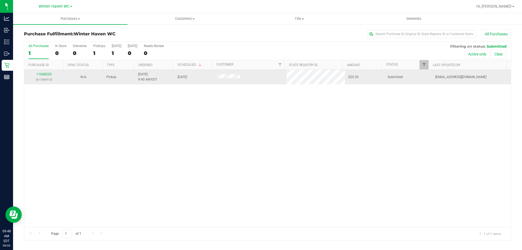
click at [49, 76] on div "11848220 (317280572)" at bounding box center [43, 77] width 33 height 10
click at [46, 75] on link "11848220" at bounding box center [43, 74] width 15 height 4
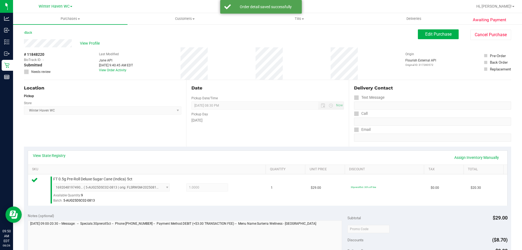
scroll to position [136, 0]
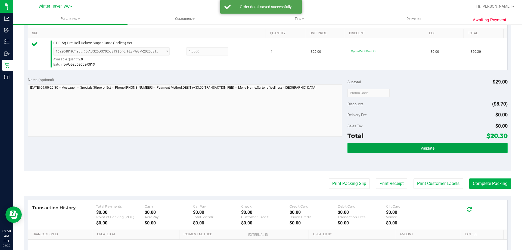
click at [432, 150] on button "Validate" at bounding box center [427, 148] width 160 height 10
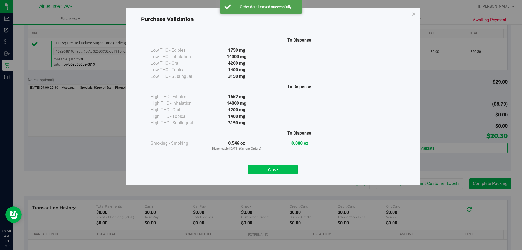
click at [281, 168] on button "Close" at bounding box center [272, 169] width 49 height 10
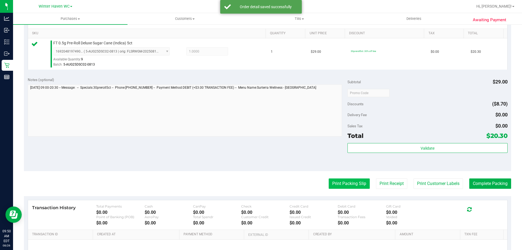
click at [329, 182] on button "Print Packing Slip" at bounding box center [349, 183] width 41 height 10
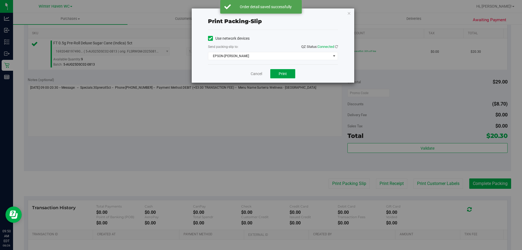
click at [284, 73] on span "Print" at bounding box center [283, 73] width 8 height 4
click at [349, 14] on icon "button" at bounding box center [349, 13] width 4 height 7
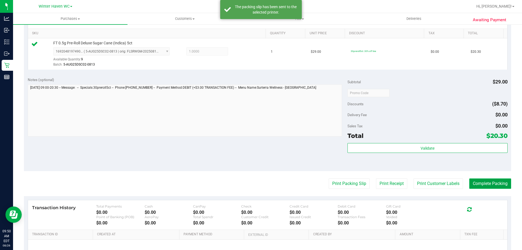
click at [483, 186] on button "Complete Packing" at bounding box center [490, 183] width 42 height 10
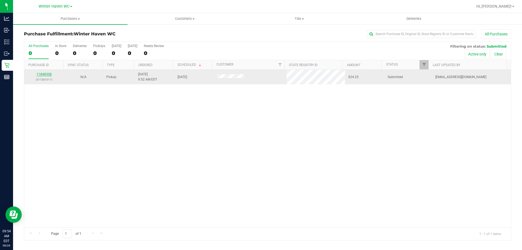
click at [45, 74] on link "11848308" at bounding box center [43, 74] width 15 height 4
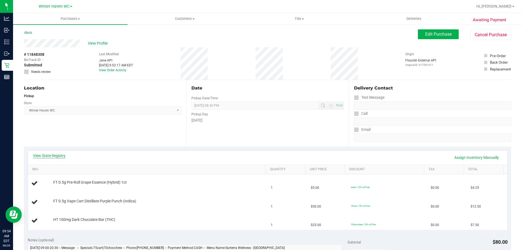
click at [63, 156] on link "View State Registry" at bounding box center [49, 155] width 33 height 5
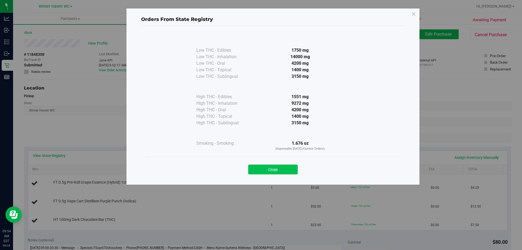
click at [280, 169] on button "Close" at bounding box center [272, 169] width 49 height 10
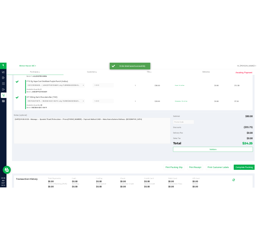
scroll to position [190, 0]
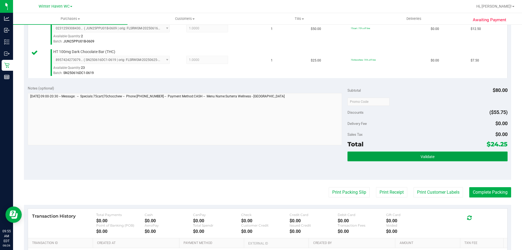
click at [421, 155] on span "Validate" at bounding box center [428, 156] width 14 height 4
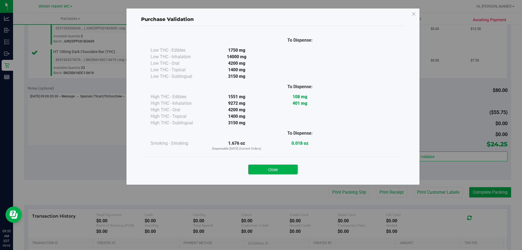
click at [277, 175] on div "Close" at bounding box center [273, 168] width 256 height 22
click at [279, 167] on button "Close" at bounding box center [272, 169] width 49 height 10
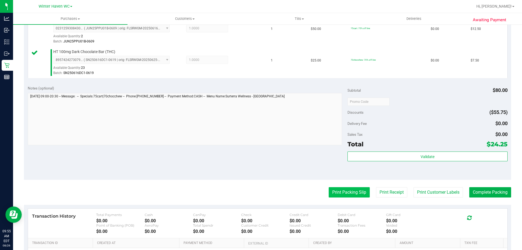
click at [334, 192] on button "Print Packing Slip" at bounding box center [349, 192] width 41 height 10
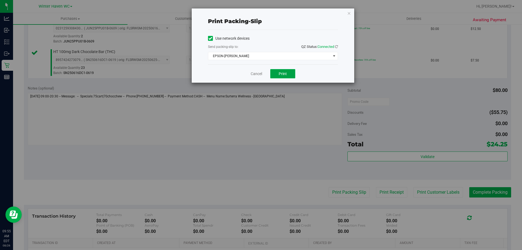
click at [285, 72] on span "Print" at bounding box center [283, 73] width 8 height 4
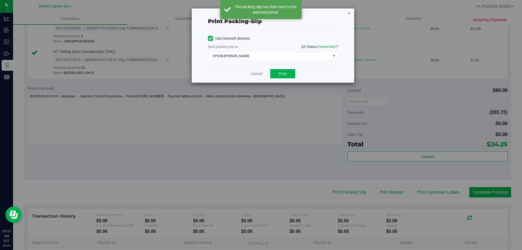
click at [349, 12] on icon "button" at bounding box center [349, 13] width 4 height 7
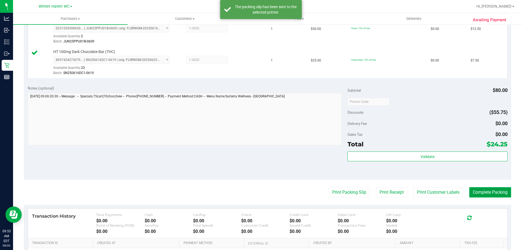
click at [497, 187] on button "Complete Packing" at bounding box center [490, 192] width 42 height 10
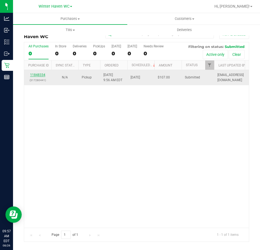
click at [40, 74] on link "11848334" at bounding box center [37, 75] width 15 height 4
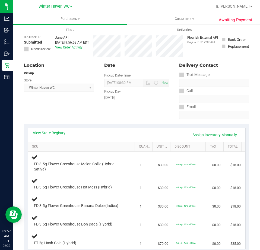
scroll to position [54, 0]
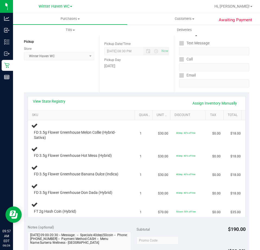
click at [61, 98] on div "View State Registry Assign Inventory Manually" at bounding box center [137, 103] width 218 height 14
click at [49, 97] on div "View State Registry Assign Inventory Manually" at bounding box center [137, 103] width 218 height 14
click at [51, 101] on link "View State Registry" at bounding box center [49, 100] width 33 height 5
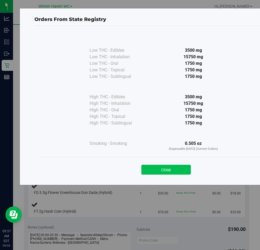
click at [180, 170] on button "Close" at bounding box center [166, 169] width 49 height 10
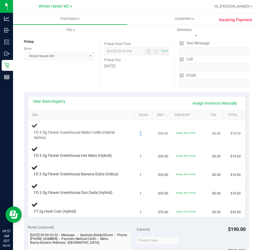
drag, startPoint x: 134, startPoint y: 130, endPoint x: 147, endPoint y: 132, distance: 13.0
click at [147, 132] on td "1" at bounding box center [146, 131] width 18 height 23
drag, startPoint x: 132, startPoint y: 154, endPoint x: 141, endPoint y: 153, distance: 9.8
click at [141, 152] on tr "FD 3.5g Flower Greenhouse Hot Mess (Hybrid) 1 $30.00 40dep: 40% off line $0.00 …" at bounding box center [137, 152] width 218 height 18
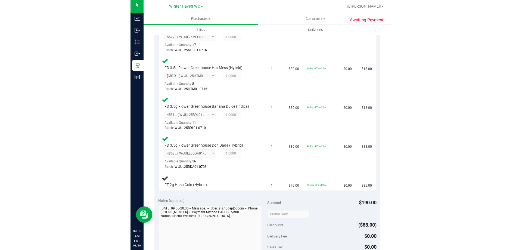
scroll to position [163, 0]
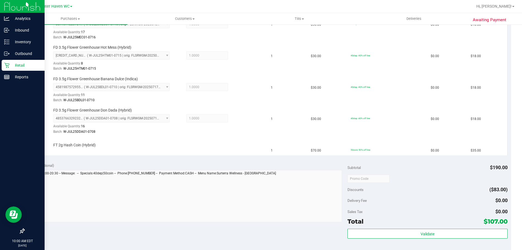
click at [8, 66] on icon at bounding box center [6, 65] width 5 height 5
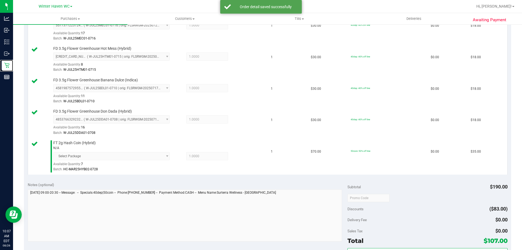
scroll to position [299, 0]
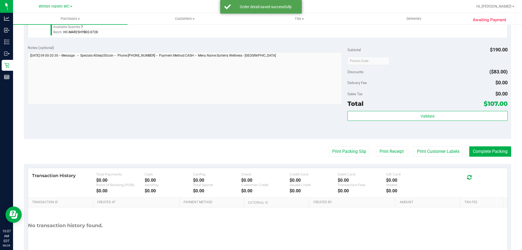
click at [409, 108] on div "Total $107.00" at bounding box center [427, 104] width 160 height 10
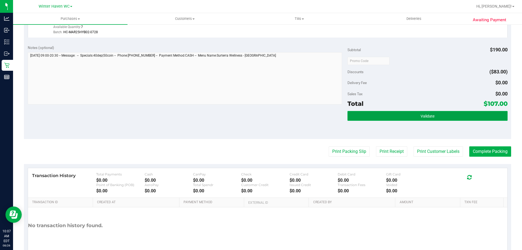
click at [413, 116] on button "Validate" at bounding box center [427, 116] width 160 height 10
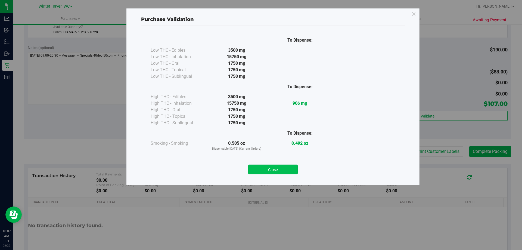
click at [278, 171] on button "Close" at bounding box center [272, 169] width 49 height 10
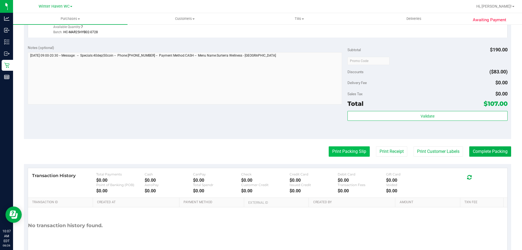
click at [329, 151] on button "Print Packing Slip" at bounding box center [349, 151] width 41 height 10
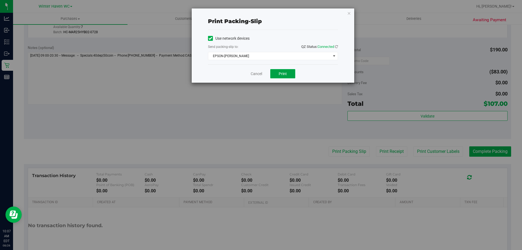
click at [284, 74] on span "Print" at bounding box center [283, 73] width 8 height 4
click at [257, 73] on link "Cancel" at bounding box center [256, 74] width 11 height 6
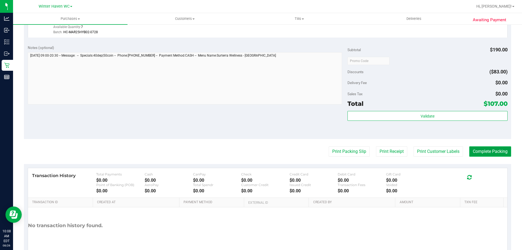
click at [501, 155] on button "Complete Packing" at bounding box center [490, 151] width 42 height 10
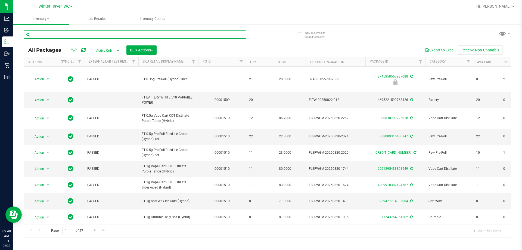
click at [149, 33] on input "text" at bounding box center [135, 34] width 222 height 8
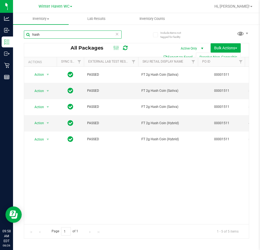
click at [76, 38] on input "hash" at bounding box center [73, 34] width 98 height 8
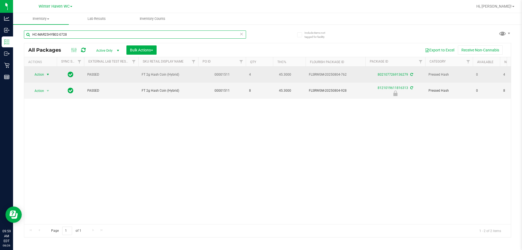
type input "HC-MAR25HYB02-0728"
click at [40, 75] on span "Action" at bounding box center [37, 75] width 15 height 8
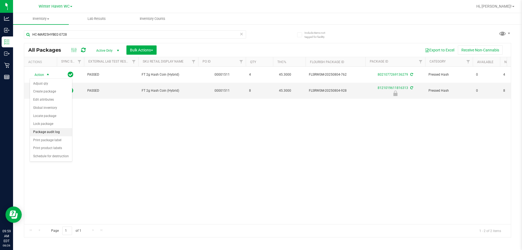
click at [46, 132] on li "Package audit log" at bounding box center [51, 132] width 42 height 8
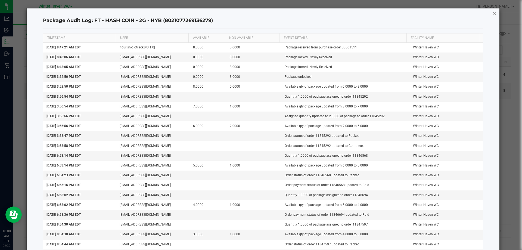
click at [261, 11] on icon "button" at bounding box center [495, 13] width 4 height 7
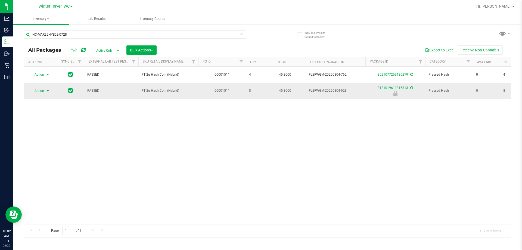
click at [42, 92] on span "Action" at bounding box center [37, 91] width 15 height 8
click at [54, 151] on li "Unlock package" at bounding box center [47, 155] width 35 height 8
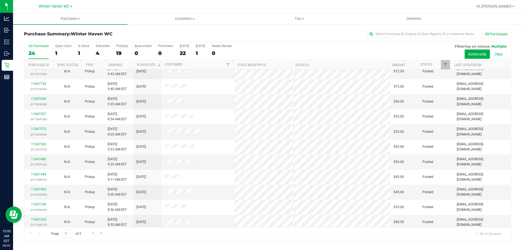
scroll to position [144, 0]
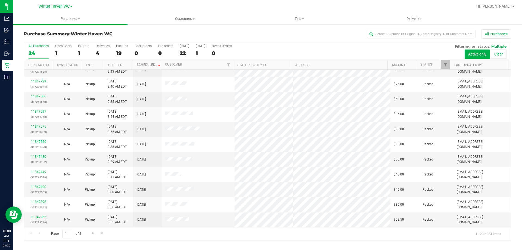
drag, startPoint x: 91, startPoint y: 237, endPoint x: 83, endPoint y: 239, distance: 8.9
click at [83, 239] on div "Page 1 of 2 1 - 20 of 24 items" at bounding box center [267, 233] width 487 height 13
click at [91, 231] on span "Go to the next page" at bounding box center [93, 233] width 4 height 4
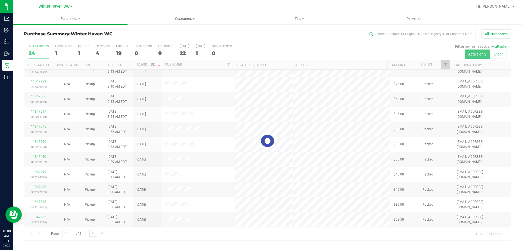
scroll to position [0, 0]
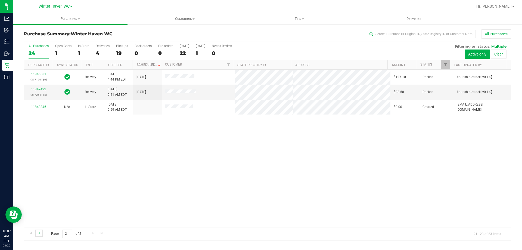
click at [42, 230] on link "Go to the previous page" at bounding box center [39, 232] width 8 height 7
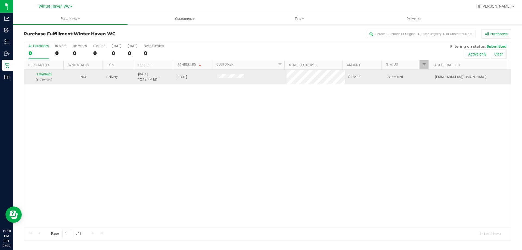
click at [45, 73] on link "11849425" at bounding box center [43, 74] width 15 height 4
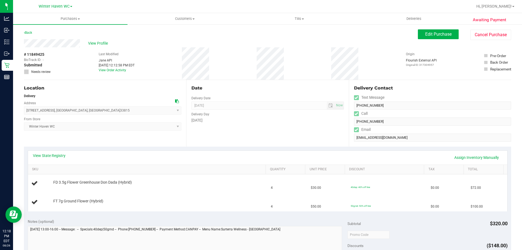
click at [57, 148] on div "View State Registry Assign Inventory Manually SKU Quantity Unit Price Discount …" at bounding box center [267, 181] width 487 height 68
click at [60, 156] on link "View State Registry" at bounding box center [49, 155] width 33 height 5
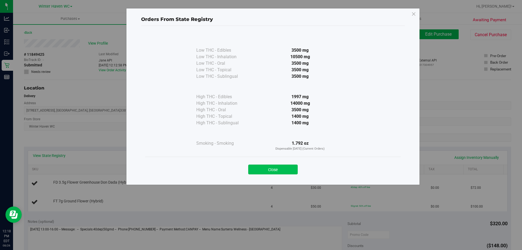
click at [274, 165] on button "Close" at bounding box center [272, 169] width 49 height 10
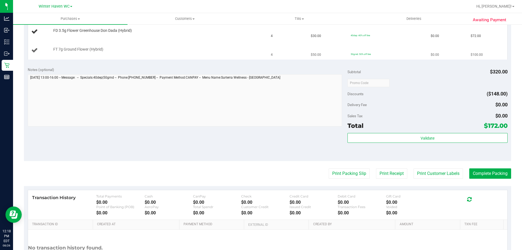
scroll to position [92, 0]
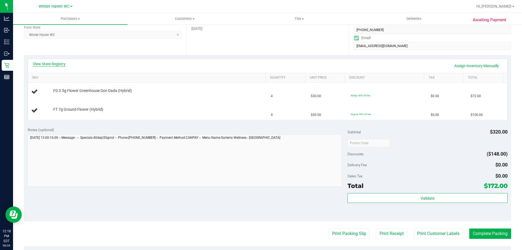
click at [61, 64] on link "View State Registry" at bounding box center [49, 63] width 33 height 5
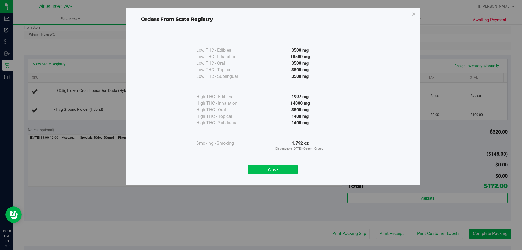
click at [269, 170] on button "Close" at bounding box center [272, 169] width 49 height 10
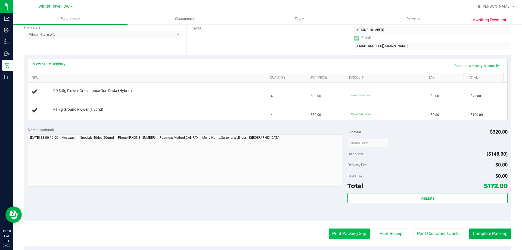
click at [341, 237] on button "Print Packing Slip" at bounding box center [349, 233] width 41 height 10
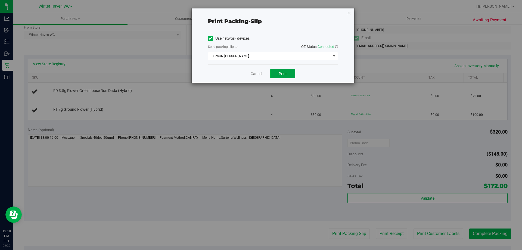
click at [290, 74] on button "Print" at bounding box center [282, 73] width 25 height 9
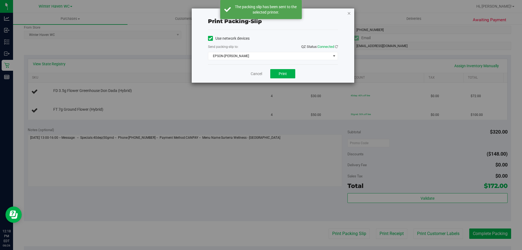
click at [347, 12] on icon "button" at bounding box center [349, 13] width 4 height 7
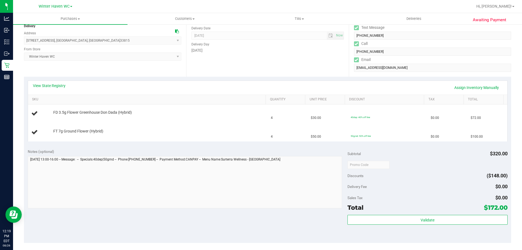
scroll to position [64, 0]
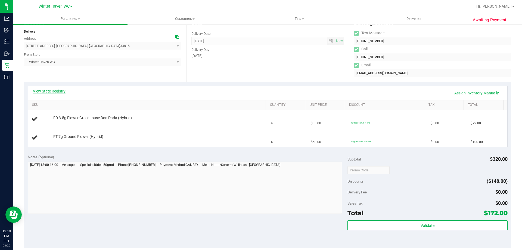
click at [39, 93] on link "View State Registry" at bounding box center [49, 90] width 33 height 5
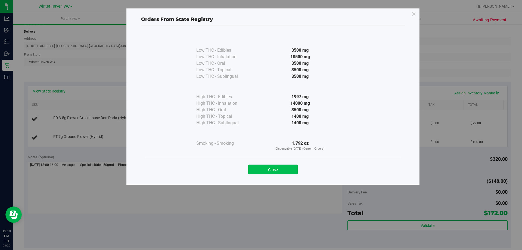
click at [284, 169] on button "Close" at bounding box center [272, 169] width 49 height 10
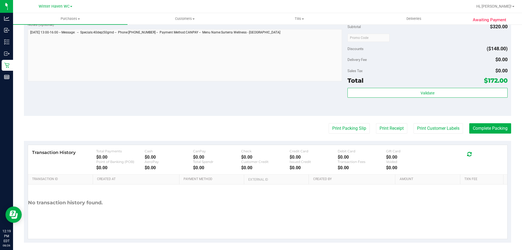
scroll to position [200, 0]
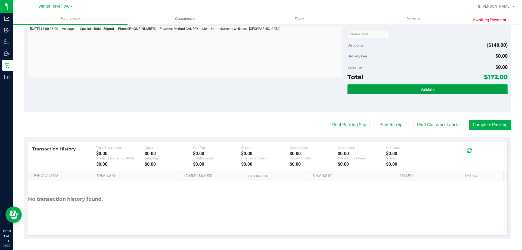
click at [411, 90] on button "Validate" at bounding box center [427, 89] width 160 height 10
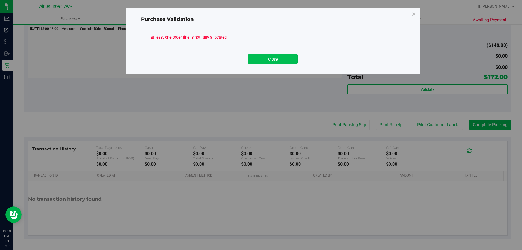
click at [282, 54] on button "Close" at bounding box center [272, 59] width 49 height 10
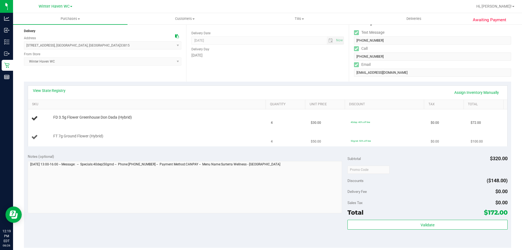
scroll to position [64, 0]
click at [201, 161] on div "Notes (optional)" at bounding box center [188, 184] width 320 height 61
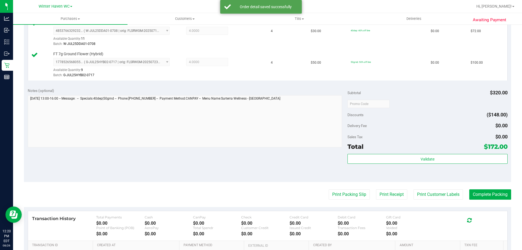
scroll to position [226, 0]
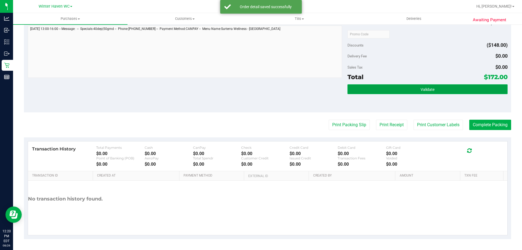
click at [383, 90] on button "Validate" at bounding box center [427, 89] width 160 height 10
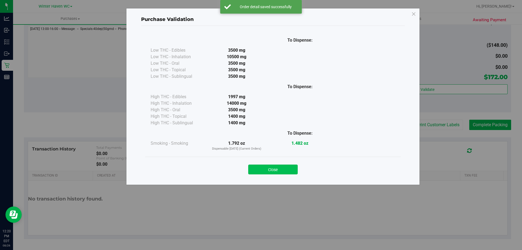
click at [281, 171] on button "Close" at bounding box center [272, 169] width 49 height 10
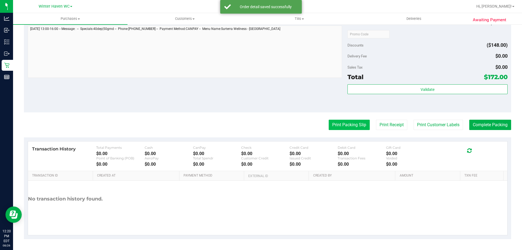
click at [352, 120] on button "Print Packing Slip" at bounding box center [349, 125] width 41 height 10
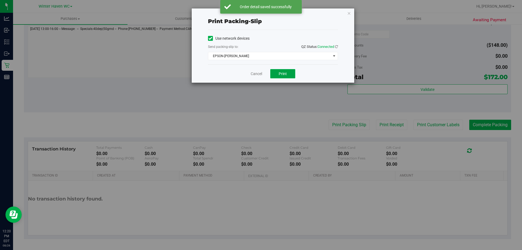
click at [282, 75] on span "Print" at bounding box center [283, 73] width 8 height 4
click at [349, 14] on icon "button" at bounding box center [349, 13] width 4 height 7
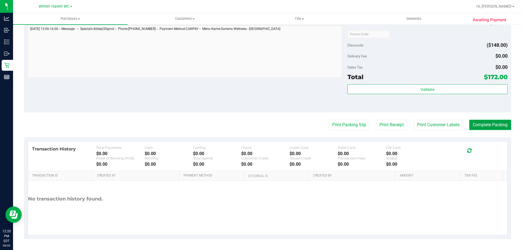
click at [483, 127] on button "Complete Packing" at bounding box center [490, 125] width 42 height 10
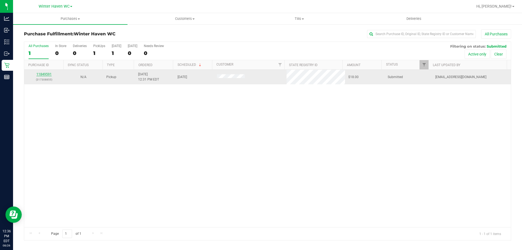
click at [46, 75] on link "11849591" at bounding box center [43, 74] width 15 height 4
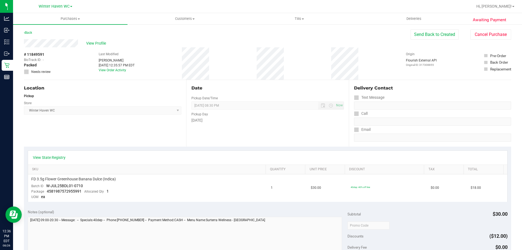
click at [63, 154] on div "View State Registry" at bounding box center [267, 158] width 479 height 14
click at [60, 163] on div "View State Registry" at bounding box center [267, 158] width 479 height 14
click at [58, 158] on link "View State Registry" at bounding box center [49, 157] width 33 height 5
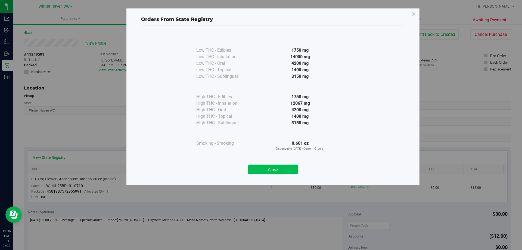
click at [288, 170] on button "Close" at bounding box center [272, 169] width 49 height 10
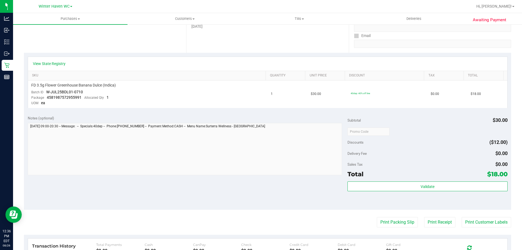
scroll to position [109, 0]
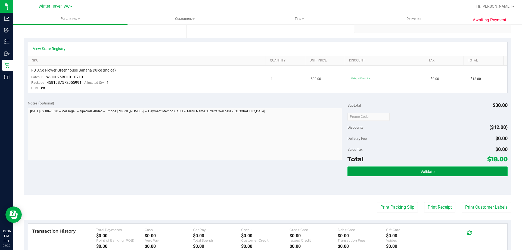
click at [397, 170] on button "Validate" at bounding box center [427, 171] width 160 height 10
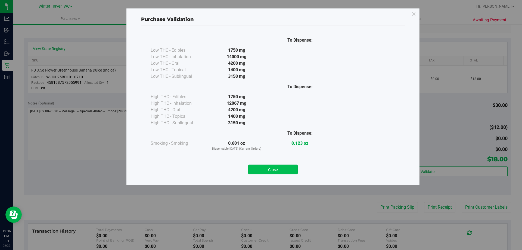
click at [273, 172] on button "Close" at bounding box center [272, 169] width 49 height 10
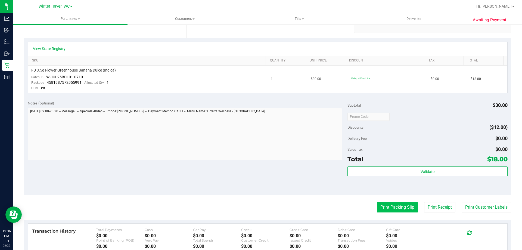
click at [386, 202] on button "Print Packing Slip" at bounding box center [397, 207] width 41 height 10
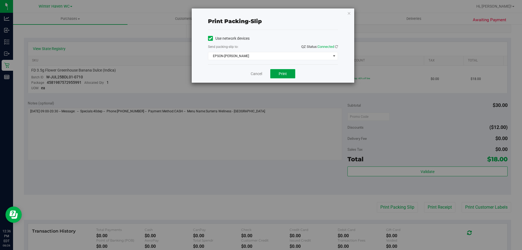
click at [287, 75] on button "Print" at bounding box center [282, 73] width 25 height 9
click at [350, 15] on icon "button" at bounding box center [349, 13] width 4 height 7
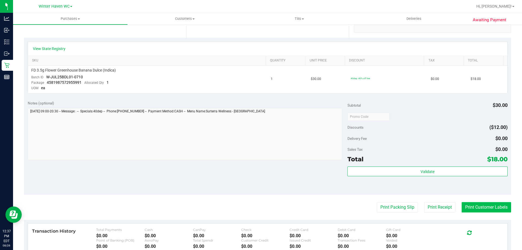
click at [468, 204] on button "Print Customer Labels" at bounding box center [486, 207] width 49 height 10
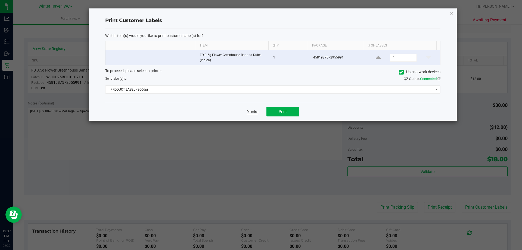
click at [252, 113] on link "Dismiss" at bounding box center [253, 112] width 12 height 5
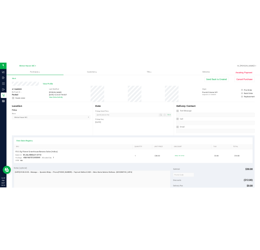
scroll to position [0, 0]
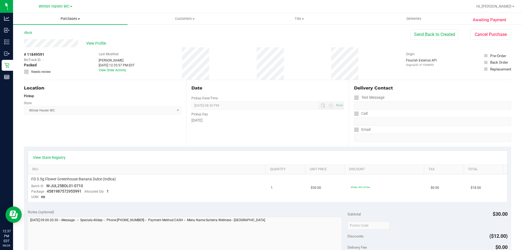
click at [71, 20] on span "Purchases" at bounding box center [70, 18] width 114 height 5
click at [39, 41] on span "Fulfillment" at bounding box center [30, 39] width 34 height 5
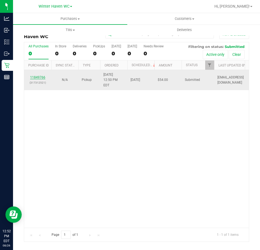
click at [41, 75] on link "11849766" at bounding box center [37, 77] width 15 height 4
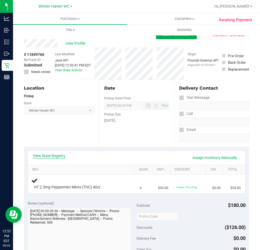
click at [63, 157] on link "View State Registry" at bounding box center [49, 155] width 33 height 5
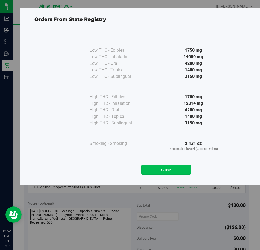
click at [180, 168] on button "Close" at bounding box center [166, 169] width 49 height 10
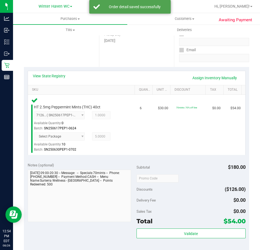
scroll to position [163, 0]
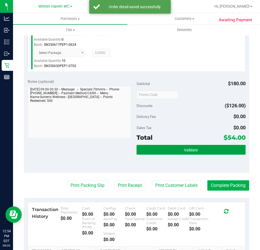
click at [197, 151] on button "Validate" at bounding box center [191, 150] width 109 height 10
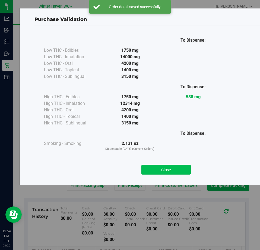
click at [169, 169] on button "Close" at bounding box center [166, 169] width 49 height 10
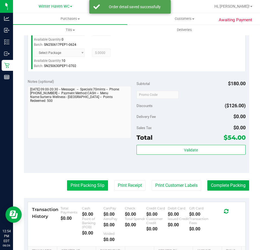
click at [82, 186] on button "Print Packing Slip" at bounding box center [87, 185] width 41 height 10
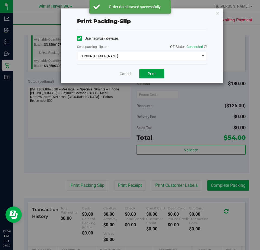
click at [150, 74] on span "Print" at bounding box center [152, 73] width 8 height 4
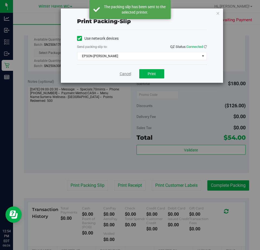
click at [124, 73] on link "Cancel" at bounding box center [125, 74] width 11 height 6
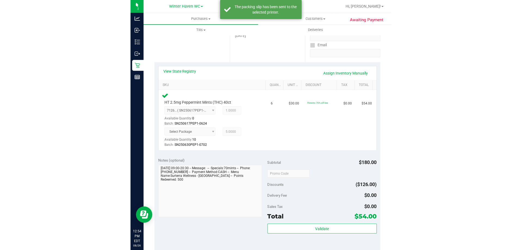
scroll to position [0, 0]
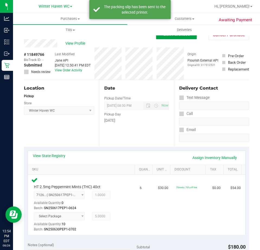
click at [182, 37] on button "Edit Purchase" at bounding box center [176, 34] width 41 height 10
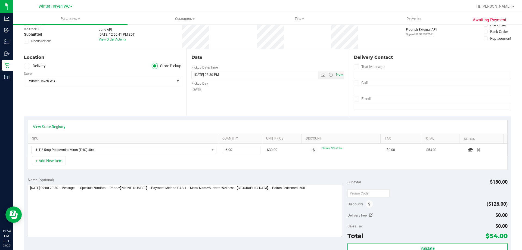
scroll to position [82, 0]
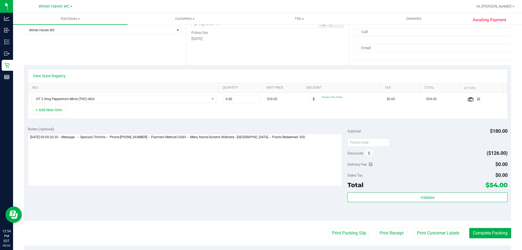
click at [365, 148] on div "Discounts" at bounding box center [360, 153] width 26 height 10
click at [368, 152] on icon at bounding box center [369, 153] width 2 height 4
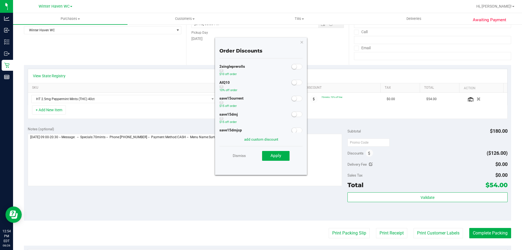
click at [292, 83] on small at bounding box center [294, 82] width 5 height 5
click at [273, 156] on span "Apply" at bounding box center [275, 155] width 11 height 5
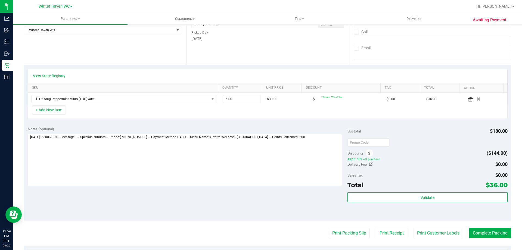
scroll to position [0, 0]
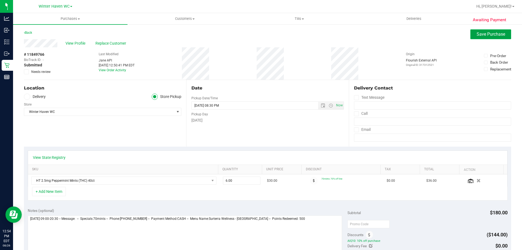
click at [493, 36] on span "Save Purchase" at bounding box center [491, 34] width 29 height 5
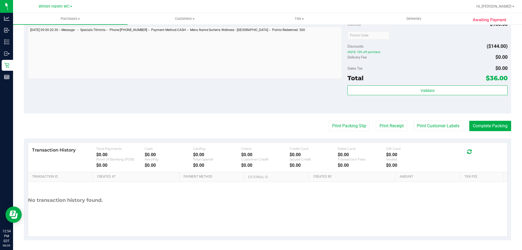
scroll to position [226, 0]
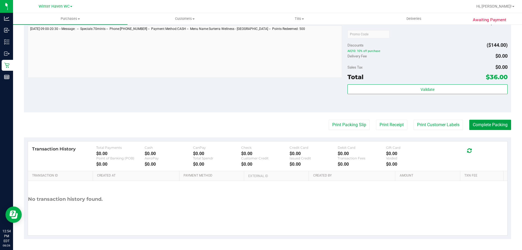
click at [476, 126] on button "Complete Packing" at bounding box center [490, 125] width 42 height 10
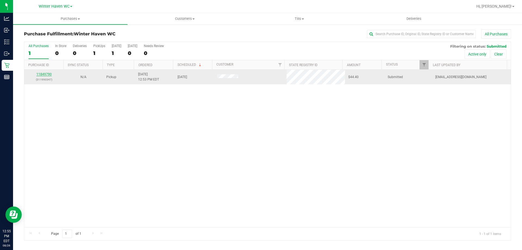
click at [42, 74] on link "11849790" at bounding box center [43, 74] width 15 height 4
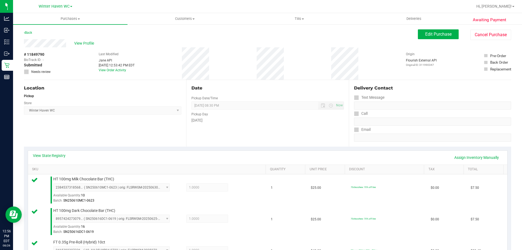
scroll to position [163, 0]
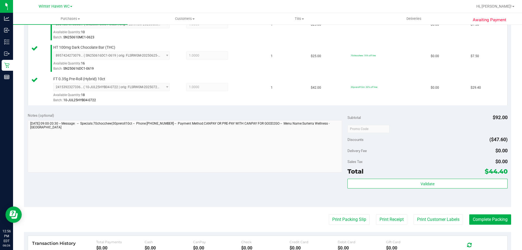
click at [441, 189] on div "Validate" at bounding box center [427, 191] width 160 height 24
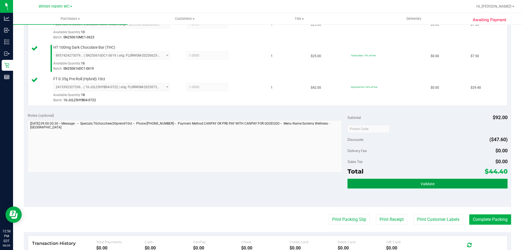
click at [439, 183] on button "Validate" at bounding box center [427, 184] width 160 height 10
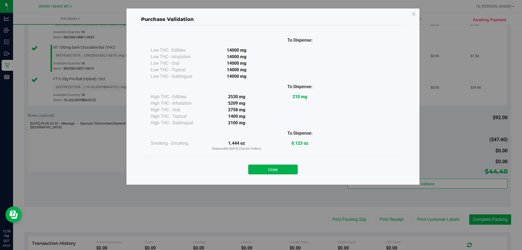
drag, startPoint x: 297, startPoint y: 172, endPoint x: 289, endPoint y: 170, distance: 8.1
click at [294, 171] on button "Close" at bounding box center [272, 169] width 49 height 10
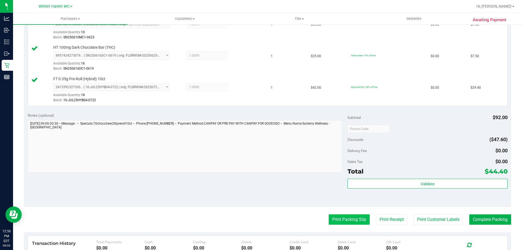
click at [346, 218] on button "Print Packing Slip" at bounding box center [349, 219] width 41 height 10
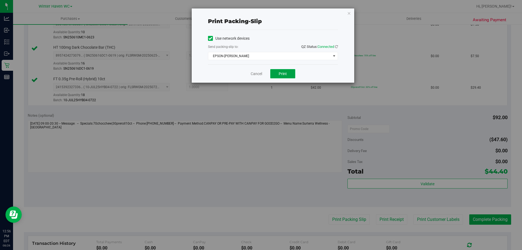
click at [291, 74] on button "Print" at bounding box center [282, 73] width 25 height 9
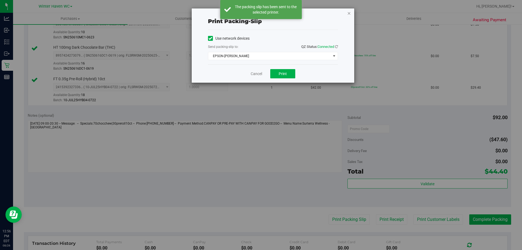
click at [348, 13] on icon "button" at bounding box center [349, 13] width 4 height 7
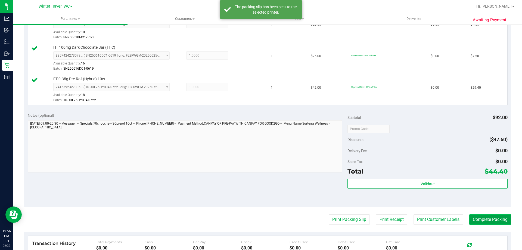
click at [482, 223] on button "Complete Packing" at bounding box center [490, 219] width 42 height 10
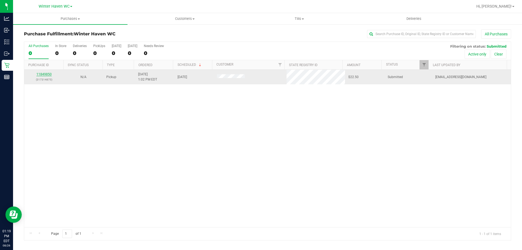
click at [46, 74] on link "11849850" at bounding box center [43, 74] width 15 height 4
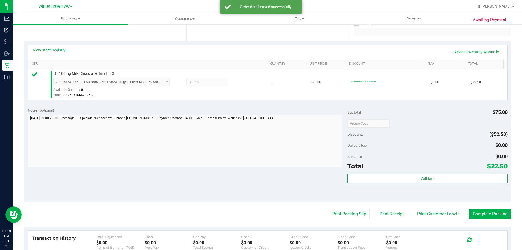
scroll to position [109, 0]
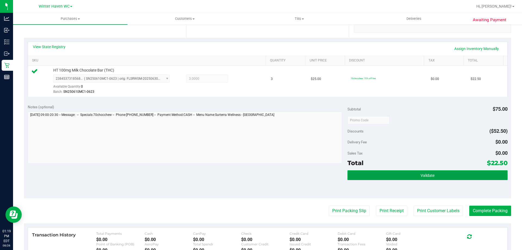
click at [421, 178] on button "Validate" at bounding box center [427, 175] width 160 height 10
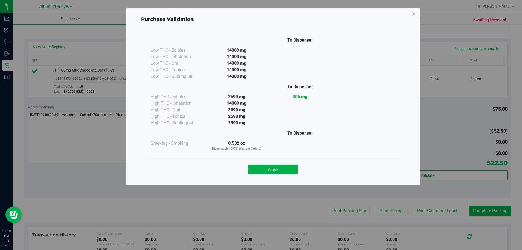
drag, startPoint x: 297, startPoint y: 170, endPoint x: 301, endPoint y: 176, distance: 7.9
click at [296, 170] on button "Close" at bounding box center [272, 169] width 49 height 10
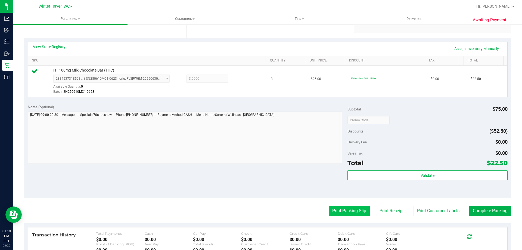
click at [346, 210] on button "Print Packing Slip" at bounding box center [349, 211] width 41 height 10
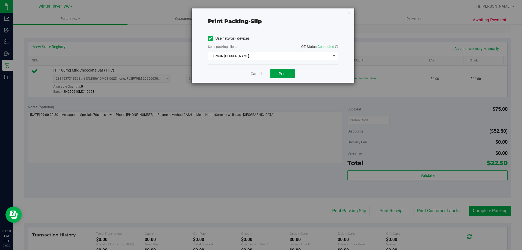
click at [285, 75] on span "Print" at bounding box center [283, 73] width 8 height 4
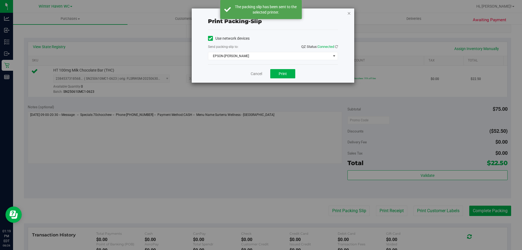
click at [349, 12] on icon "button" at bounding box center [349, 13] width 4 height 7
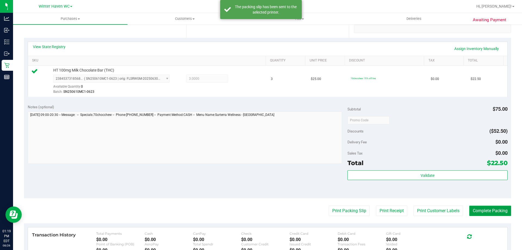
click at [489, 207] on button "Complete Packing" at bounding box center [490, 211] width 42 height 10
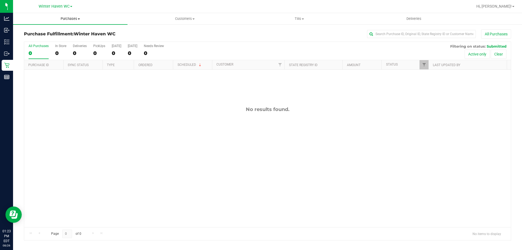
click at [70, 17] on span "Purchases" at bounding box center [70, 18] width 114 height 5
click at [77, 34] on li "Summary of purchases" at bounding box center [70, 33] width 114 height 7
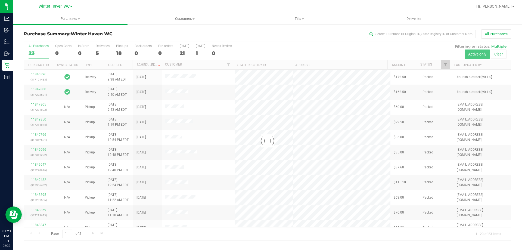
click at [97, 51] on div at bounding box center [267, 141] width 487 height 198
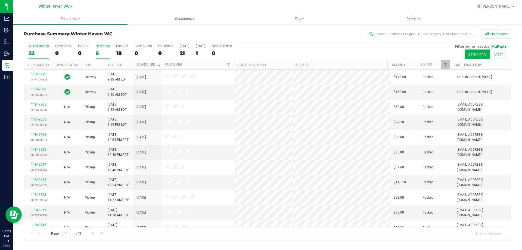
click at [100, 49] on label "Deliveries 5" at bounding box center [103, 51] width 14 height 15
click at [0, 0] on input "Deliveries 5" at bounding box center [0, 0] width 0 height 0
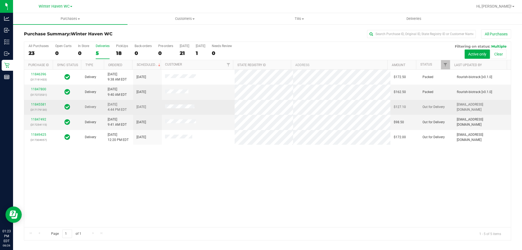
drag, startPoint x: 151, startPoint y: 139, endPoint x: 140, endPoint y: 104, distance: 37.1
click at [140, 104] on tbody "11846396 (317191433) Delivery 8/26/2025 9:38 AM EDT 8/28/2025 $172.50 Packed fl…" at bounding box center [267, 107] width 487 height 75
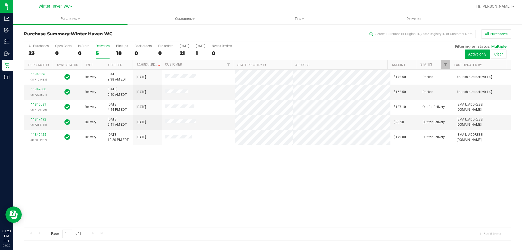
click at [174, 188] on div "11846396 (317191433) Delivery 8/26/2025 9:38 AM EDT 8/28/2025 $172.50 Packed fl…" at bounding box center [267, 148] width 487 height 157
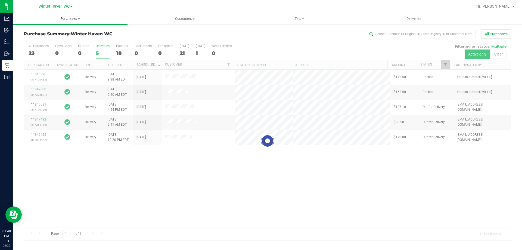
click at [75, 19] on span "Purchases" at bounding box center [70, 18] width 114 height 5
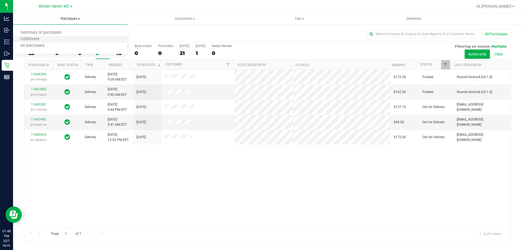
click at [63, 40] on li "Fulfillment" at bounding box center [70, 39] width 114 height 7
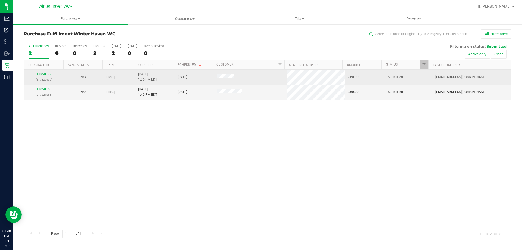
click at [46, 75] on link "11850128" at bounding box center [43, 74] width 15 height 4
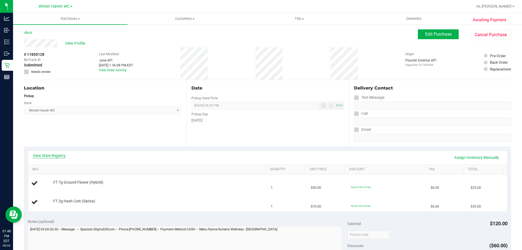
click at [62, 157] on link "View State Registry" at bounding box center [49, 155] width 33 height 5
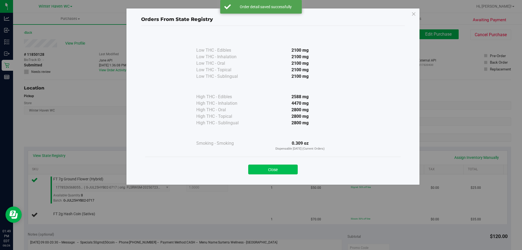
drag, startPoint x: 288, startPoint y: 166, endPoint x: 280, endPoint y: 169, distance: 8.7
click at [280, 169] on button "Close" at bounding box center [272, 169] width 49 height 10
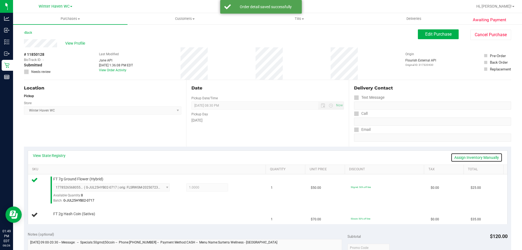
click at [481, 160] on link "Assign Inventory Manually" at bounding box center [477, 157] width 52 height 9
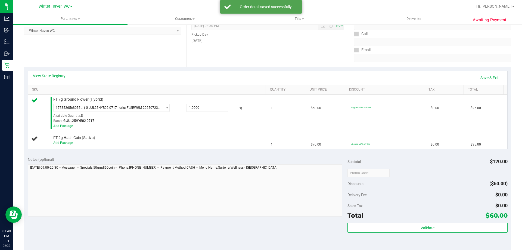
scroll to position [82, 0]
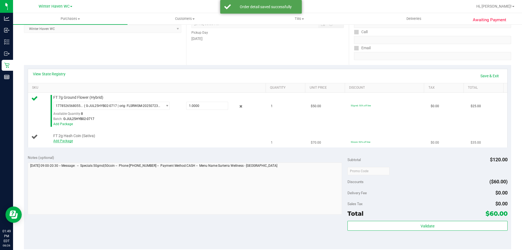
click at [58, 141] on link "Add Package" at bounding box center [63, 141] width 20 height 4
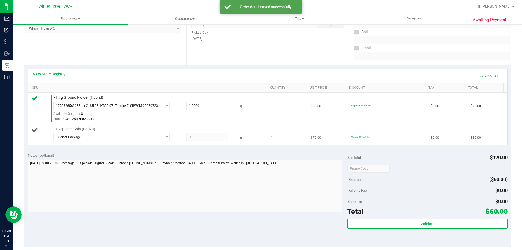
click at [102, 141] on div "Select Package 7544083231140938" at bounding box center [158, 138] width 210 height 10
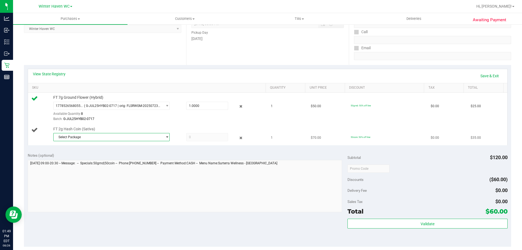
click at [102, 139] on span "Select Package" at bounding box center [108, 137] width 109 height 8
click at [97, 159] on span "( HC-APR25SAT03-0731 | orig: FLSRWGM-20250806-2885 )" at bounding box center [131, 160] width 87 height 4
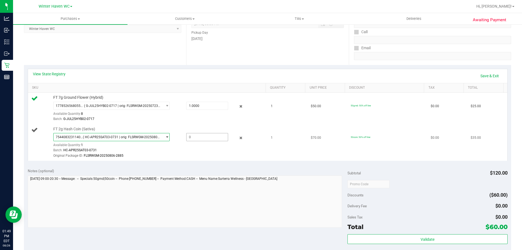
click at [195, 139] on span at bounding box center [207, 137] width 42 height 8
type input "1"
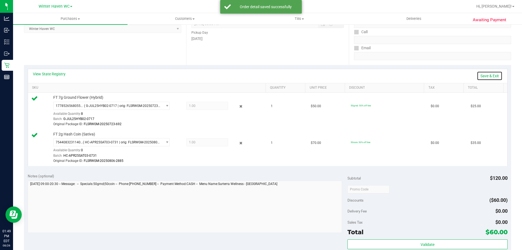
click at [478, 73] on link "Save & Exit" at bounding box center [490, 75] width 26 height 9
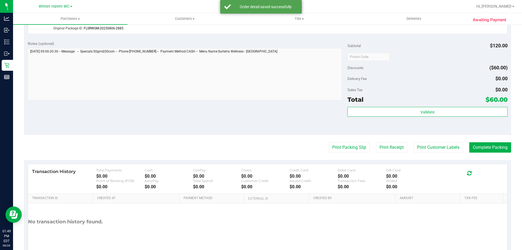
scroll to position [217, 0]
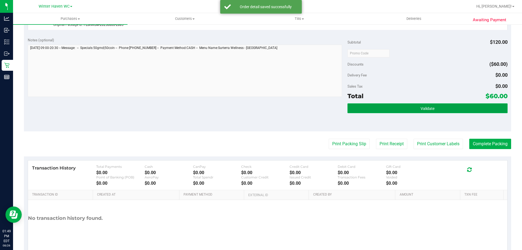
click at [422, 105] on button "Validate" at bounding box center [427, 108] width 160 height 10
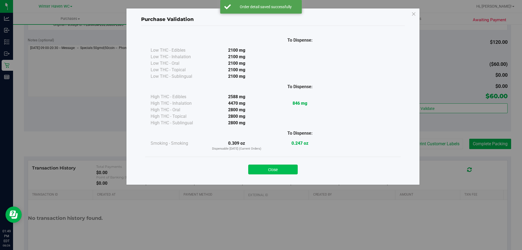
click at [283, 166] on button "Close" at bounding box center [272, 169] width 49 height 10
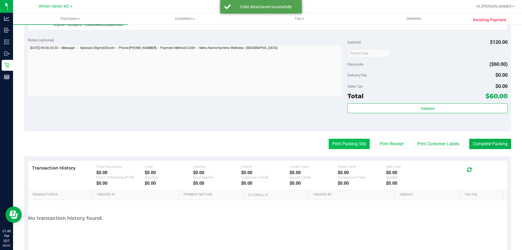
click at [350, 145] on button "Print Packing Slip" at bounding box center [349, 144] width 41 height 10
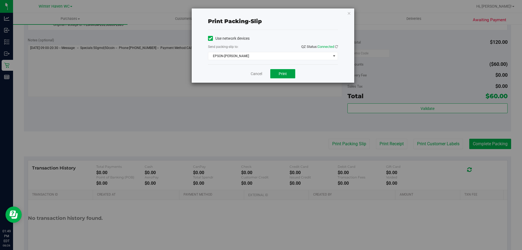
click at [284, 73] on span "Print" at bounding box center [283, 73] width 8 height 4
click at [251, 76] on link "Cancel" at bounding box center [256, 74] width 11 height 6
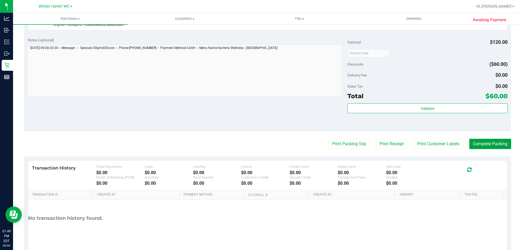
click at [478, 148] on button "Complete Packing" at bounding box center [490, 144] width 42 height 10
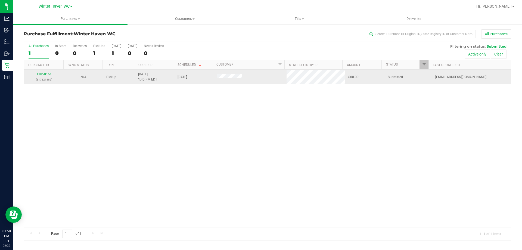
click at [47, 75] on link "11850161" at bounding box center [43, 74] width 15 height 4
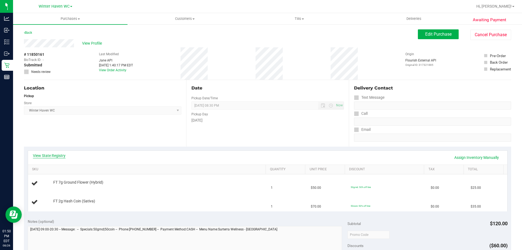
click at [54, 153] on link "View State Registry" at bounding box center [49, 155] width 33 height 5
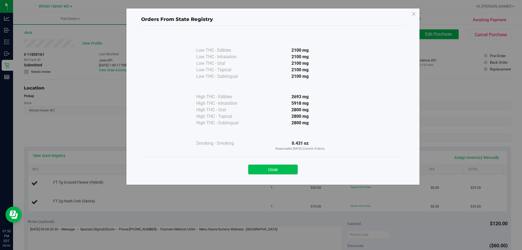
click at [273, 172] on button "Close" at bounding box center [272, 169] width 49 height 10
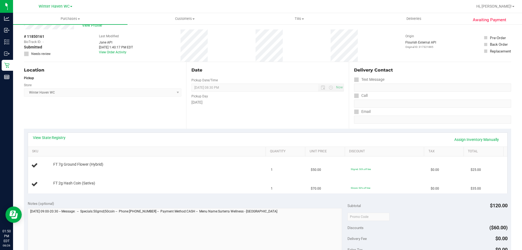
scroll to position [27, 0]
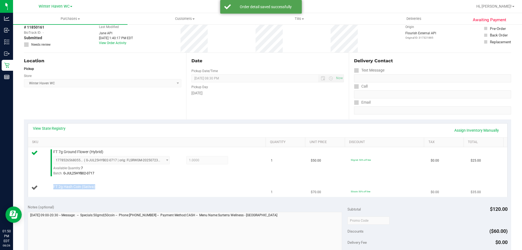
drag, startPoint x: 97, startPoint y: 188, endPoint x: 54, endPoint y: 186, distance: 43.5
click at [54, 186] on div "FT 2g Hash Coin (Sativa)" at bounding box center [157, 186] width 213 height 5
copy span "FT 2g Hash Coin (Sativa)"
click at [70, 19] on span "Purchases" at bounding box center [70, 18] width 114 height 5
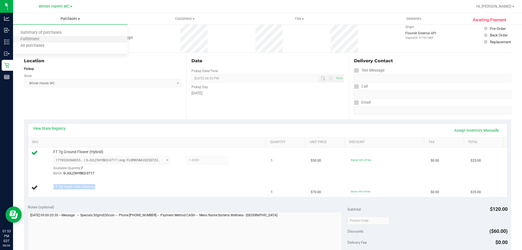
click at [63, 41] on li "Fulfillment" at bounding box center [70, 39] width 114 height 7
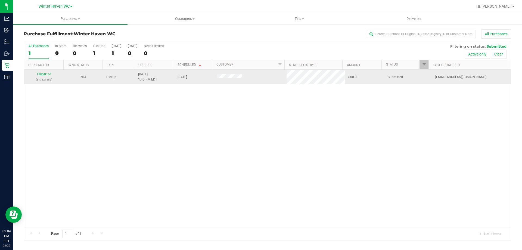
click at [46, 76] on div "11850161 (317321885)" at bounding box center [43, 77] width 33 height 10
click at [47, 75] on link "11850161" at bounding box center [43, 74] width 15 height 4
click at [47, 76] on link "11850161" at bounding box center [43, 74] width 15 height 4
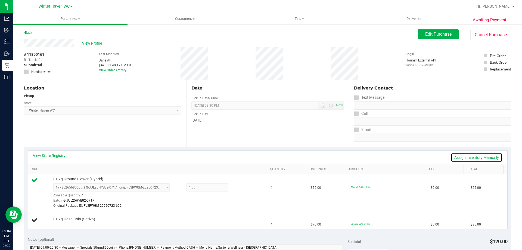
click at [476, 157] on link "Assign Inventory Manually" at bounding box center [477, 157] width 52 height 9
drag, startPoint x: 66, startPoint y: 222, endPoint x: 94, endPoint y: 233, distance: 30.1
click at [65, 222] on link "Add Package" at bounding box center [63, 223] width 20 height 4
click at [97, 223] on span "Select Package" at bounding box center [108, 224] width 109 height 8
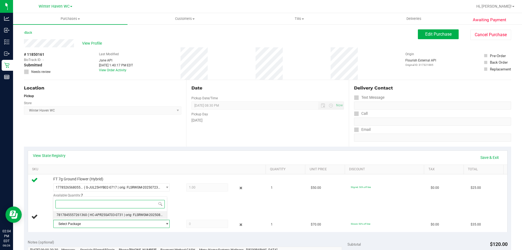
click at [95, 215] on span "( HC-APR25SAT03-0731 | orig: FLSRWGM-20250806-2789 )" at bounding box center [131, 215] width 87 height 4
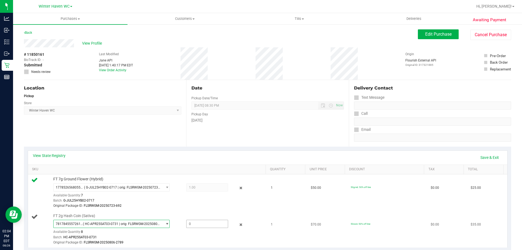
click at [212, 223] on span at bounding box center [207, 224] width 42 height 8
type input "1"
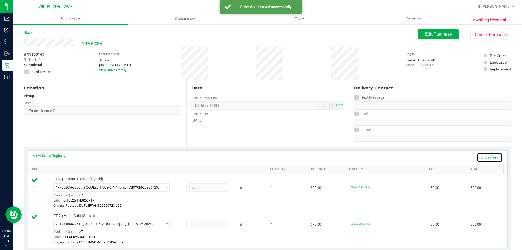
click at [478, 158] on link "Save & Exit" at bounding box center [490, 157] width 26 height 9
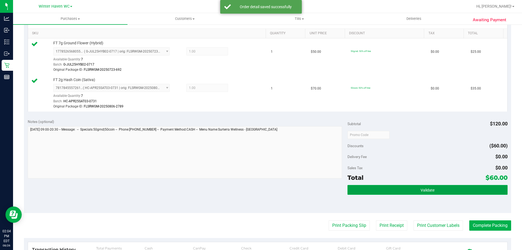
click at [400, 188] on button "Validate" at bounding box center [427, 190] width 160 height 10
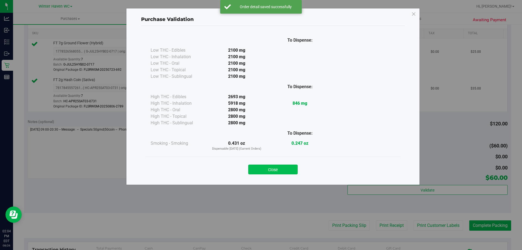
click at [273, 172] on button "Close" at bounding box center [272, 169] width 49 height 10
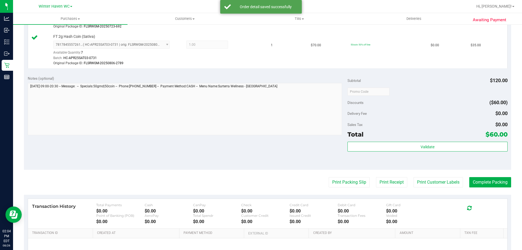
scroll to position [237, 0]
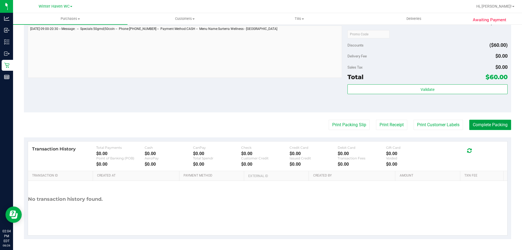
click at [484, 127] on button "Complete Packing" at bounding box center [490, 125] width 42 height 10
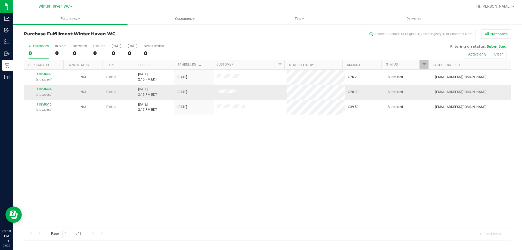
click at [48, 89] on link "11850494" at bounding box center [43, 89] width 15 height 4
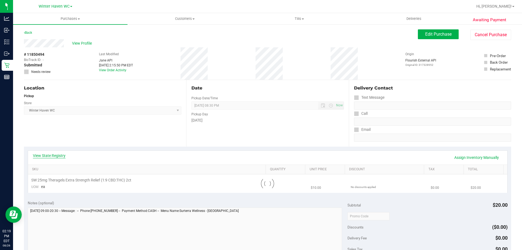
click at [57, 157] on link "View State Registry" at bounding box center [49, 155] width 33 height 5
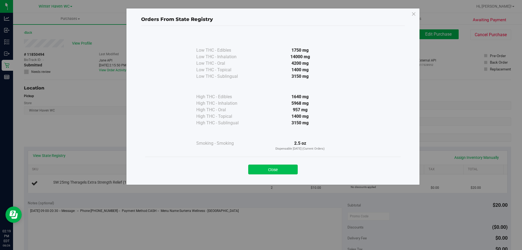
click at [285, 166] on button "Close" at bounding box center [272, 169] width 49 height 10
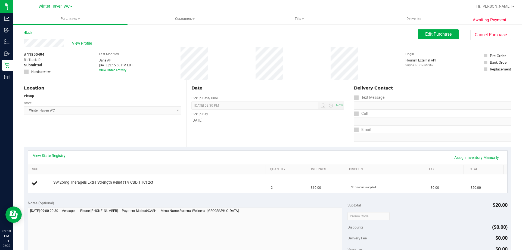
click at [52, 154] on link "View State Registry" at bounding box center [49, 155] width 33 height 5
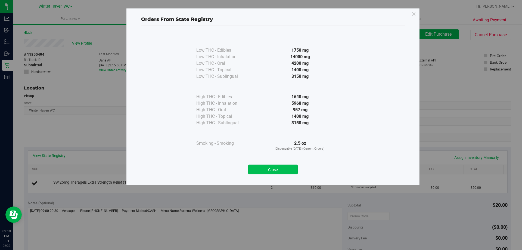
click at [282, 168] on button "Close" at bounding box center [272, 169] width 49 height 10
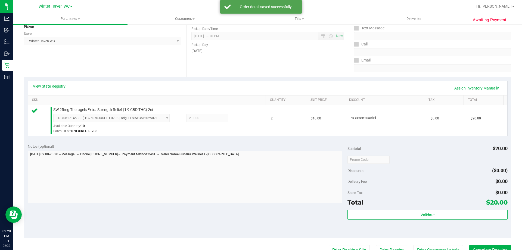
scroll to position [190, 0]
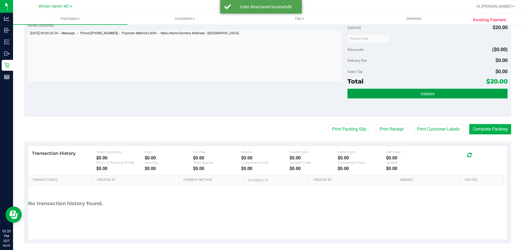
click at [421, 98] on button "Validate" at bounding box center [427, 94] width 160 height 10
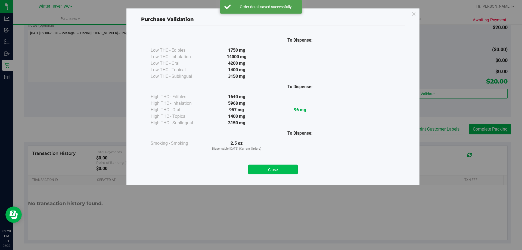
click at [274, 170] on button "Close" at bounding box center [272, 169] width 49 height 10
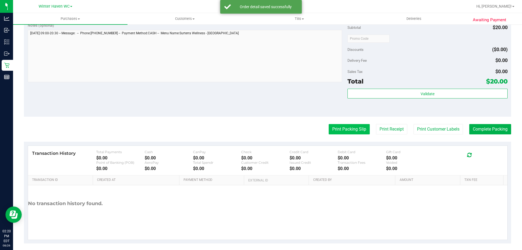
click at [337, 129] on button "Print Packing Slip" at bounding box center [349, 129] width 41 height 10
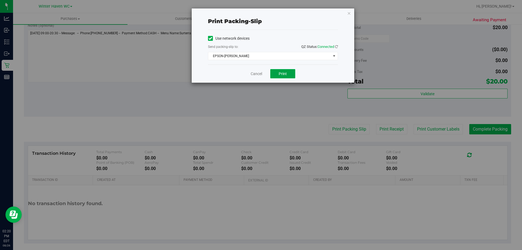
click at [285, 71] on span "Print" at bounding box center [283, 73] width 8 height 4
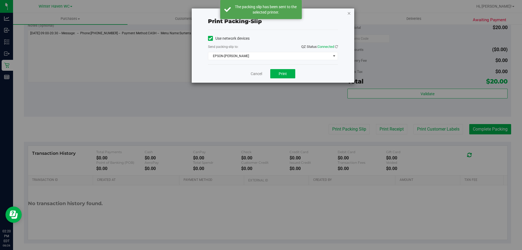
click at [349, 13] on icon "button" at bounding box center [349, 13] width 4 height 7
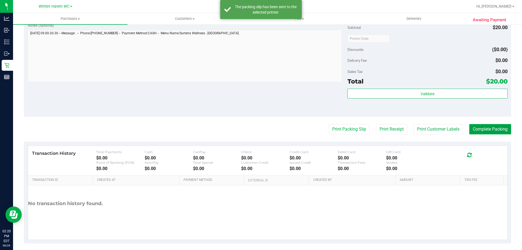
click at [479, 129] on button "Complete Packing" at bounding box center [490, 129] width 42 height 10
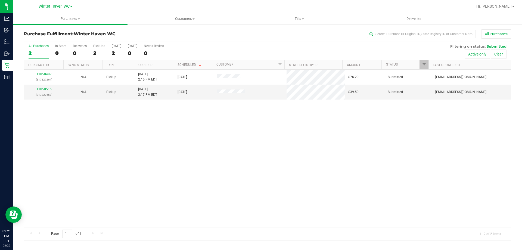
click at [161, 66] on th "Ordered" at bounding box center [153, 65] width 39 height 10
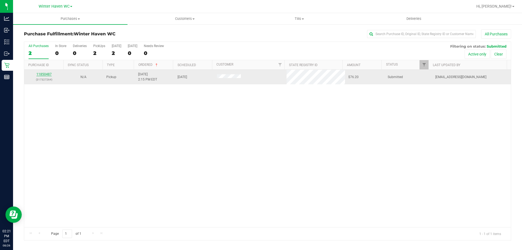
click at [47, 76] on link "11850487" at bounding box center [43, 74] width 15 height 4
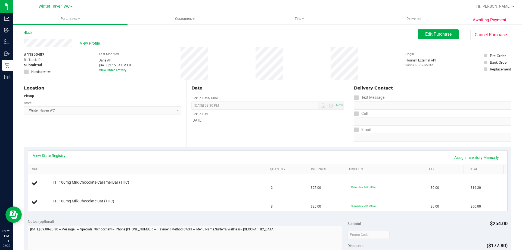
click at [61, 159] on div "View State Registry Assign Inventory Manually" at bounding box center [267, 157] width 469 height 9
click at [60, 158] on div "View State Registry Assign Inventory Manually" at bounding box center [267, 157] width 469 height 9
click at [60, 158] on link "View State Registry" at bounding box center [49, 155] width 33 height 5
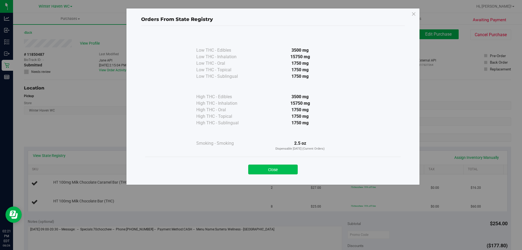
click at [288, 169] on button "Close" at bounding box center [272, 169] width 49 height 10
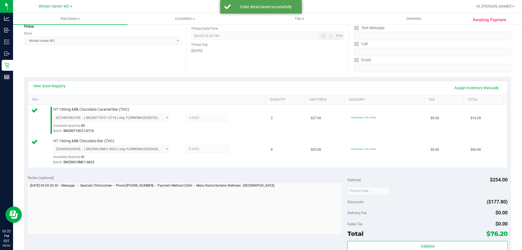
scroll to position [163, 0]
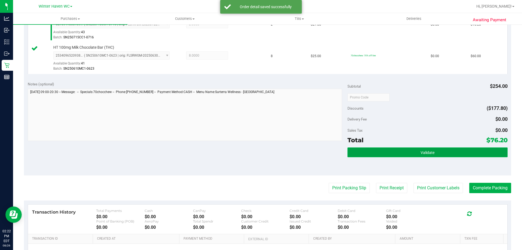
click at [404, 152] on button "Validate" at bounding box center [427, 152] width 160 height 10
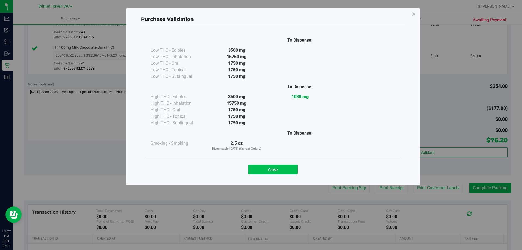
click at [272, 170] on button "Close" at bounding box center [272, 169] width 49 height 10
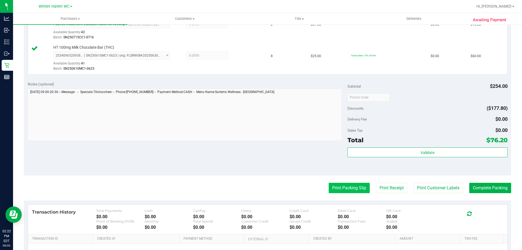
click at [333, 185] on button "Print Packing Slip" at bounding box center [349, 188] width 41 height 10
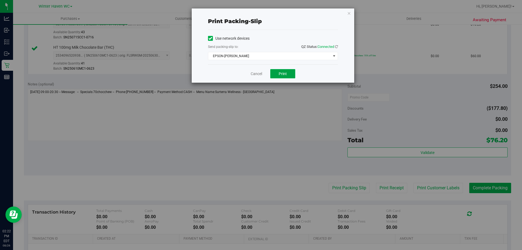
click at [280, 72] on span "Print" at bounding box center [283, 73] width 8 height 4
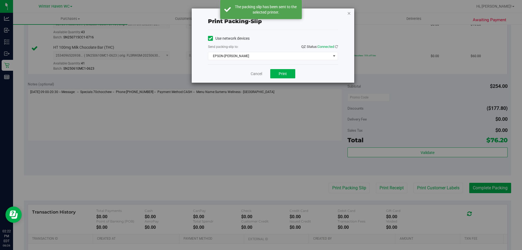
click at [350, 13] on icon "button" at bounding box center [349, 13] width 4 height 7
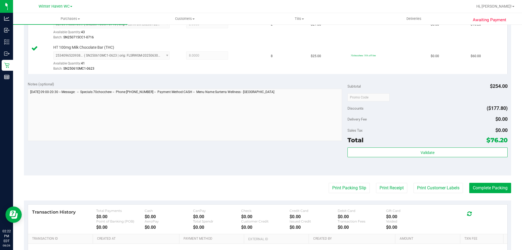
click at [410, 158] on div "Validate" at bounding box center [427, 159] width 160 height 24
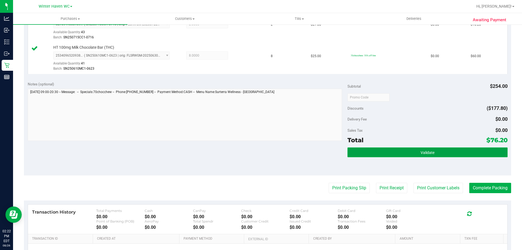
click at [411, 152] on button "Validate" at bounding box center [427, 152] width 160 height 10
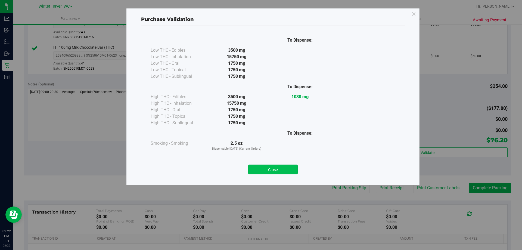
click at [283, 165] on button "Close" at bounding box center [272, 169] width 49 height 10
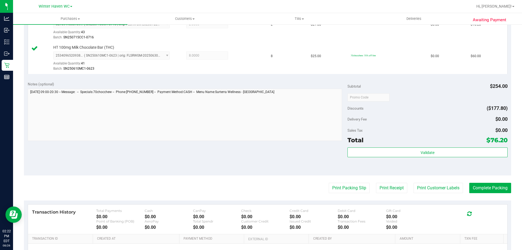
click at [491, 182] on purchase-details "Back Edit Purchase Cancel Purchase View Profile # 11850487 BioTrack ID: - Submi…" at bounding box center [267, 84] width 487 height 436
click at [490, 191] on button "Complete Packing" at bounding box center [490, 188] width 42 height 10
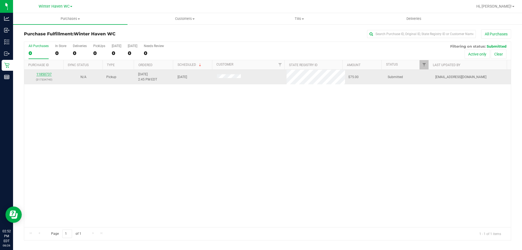
click at [45, 73] on link "11850737" at bounding box center [43, 74] width 15 height 4
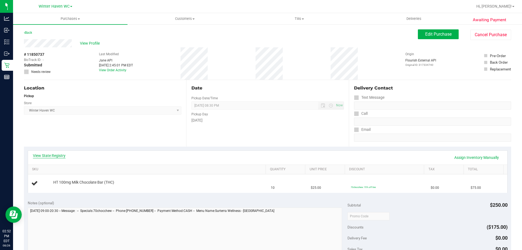
click at [52, 153] on link "View State Registry" at bounding box center [49, 155] width 33 height 5
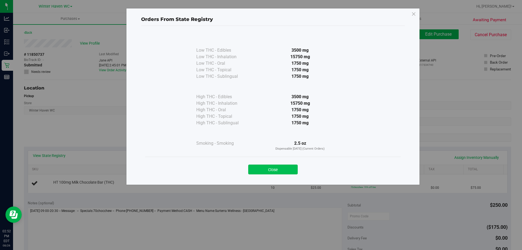
click at [289, 168] on button "Close" at bounding box center [272, 169] width 49 height 10
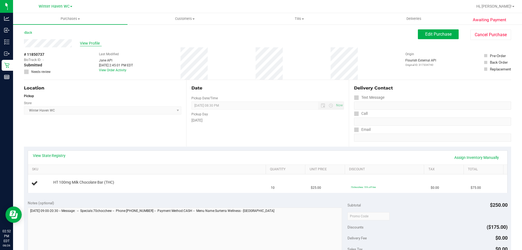
click at [89, 43] on span "View Profile" at bounding box center [91, 44] width 22 height 6
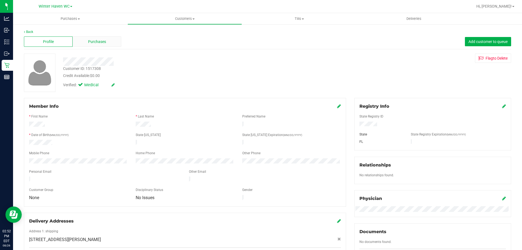
click at [100, 40] on span "Purchases" at bounding box center [97, 42] width 18 height 6
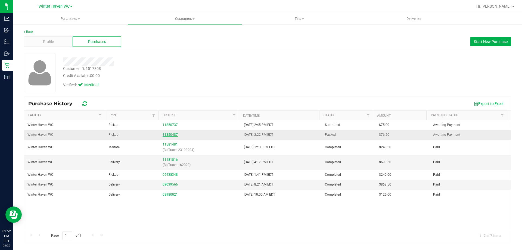
click at [171, 133] on link "11850487" at bounding box center [170, 135] width 15 height 4
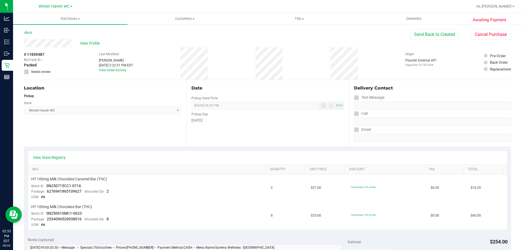
click at [51, 154] on div "View State Registry" at bounding box center [267, 158] width 479 height 14
click at [51, 156] on link "View State Registry" at bounding box center [49, 157] width 33 height 5
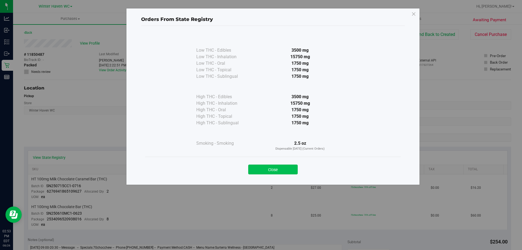
click at [270, 168] on button "Close" at bounding box center [272, 169] width 49 height 10
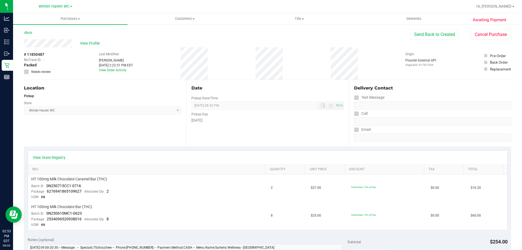
click at [90, 40] on div "View Profile" at bounding box center [217, 43] width 387 height 8
click at [89, 46] on span "View Profile" at bounding box center [91, 44] width 22 height 6
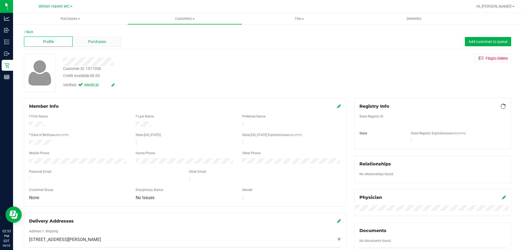
click at [102, 43] on span "Purchases" at bounding box center [97, 42] width 18 height 6
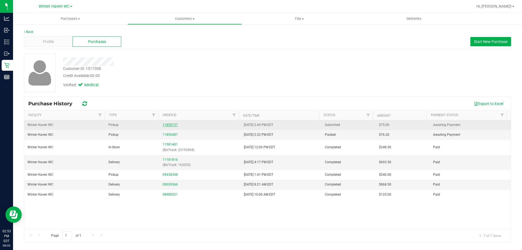
click at [167, 124] on link "11850737" at bounding box center [170, 125] width 15 height 4
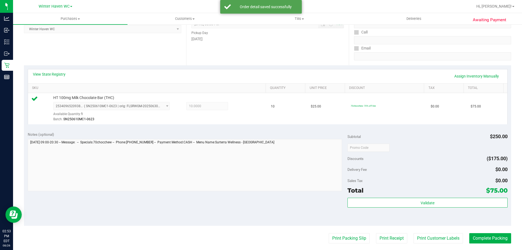
scroll to position [136, 0]
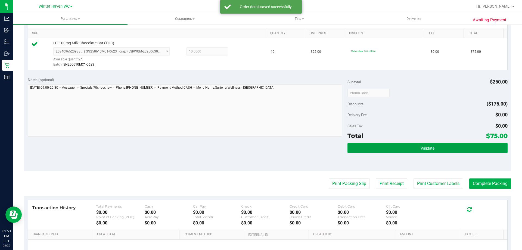
click at [402, 147] on button "Validate" at bounding box center [427, 148] width 160 height 10
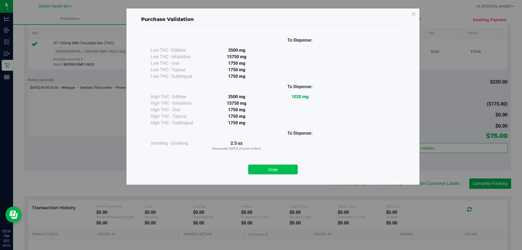
click at [285, 168] on button "Close" at bounding box center [272, 169] width 49 height 10
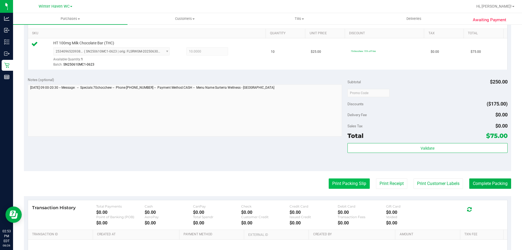
click at [359, 181] on button "Print Packing Slip" at bounding box center [349, 183] width 41 height 10
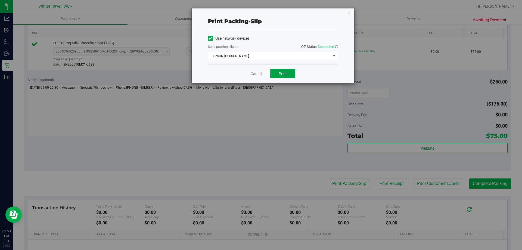
click at [277, 74] on button "Print" at bounding box center [282, 73] width 25 height 9
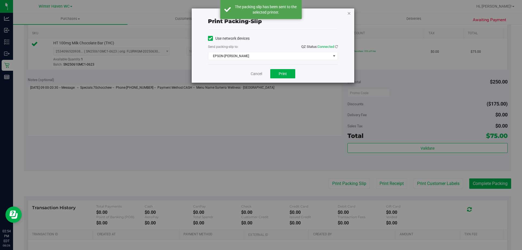
click at [349, 13] on icon "button" at bounding box center [349, 13] width 4 height 7
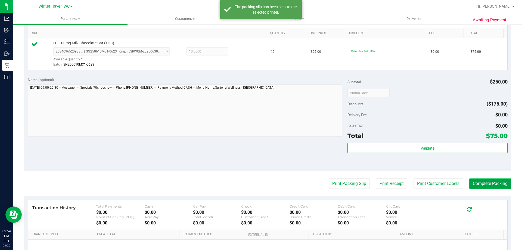
click at [475, 186] on button "Complete Packing" at bounding box center [490, 183] width 42 height 10
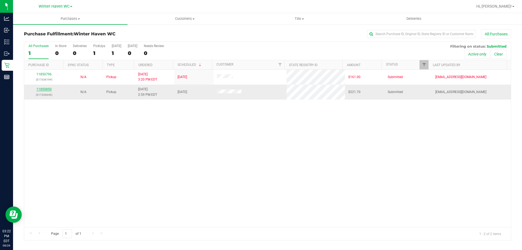
click at [43, 89] on link "11850850" at bounding box center [43, 89] width 15 height 4
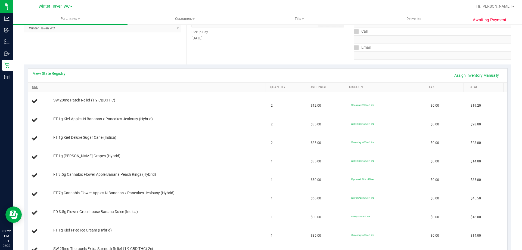
scroll to position [82, 0]
click at [51, 72] on link "View State Registry" at bounding box center [49, 73] width 33 height 5
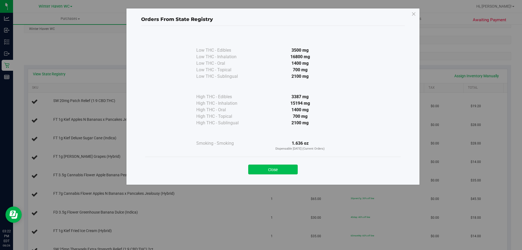
click at [275, 165] on button "Close" at bounding box center [272, 169] width 49 height 10
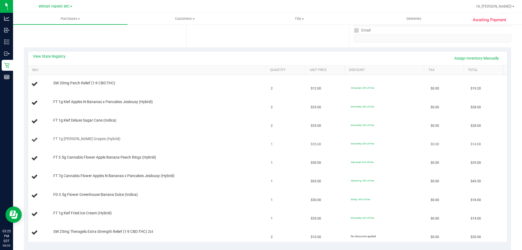
scroll to position [109, 0]
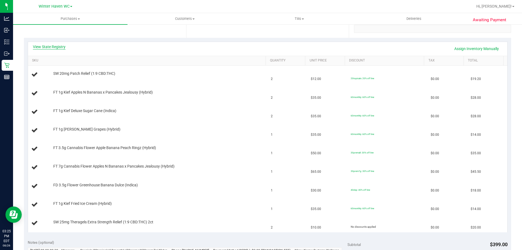
click at [40, 45] on link "View State Registry" at bounding box center [49, 46] width 33 height 5
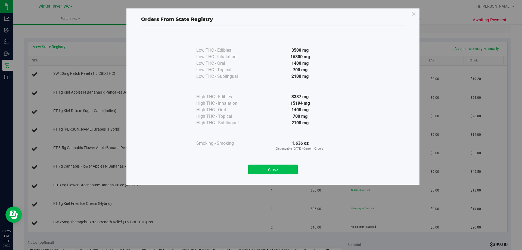
click at [276, 170] on button "Close" at bounding box center [272, 169] width 49 height 10
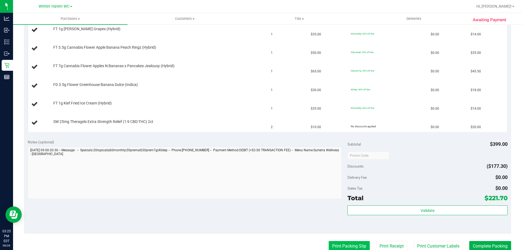
scroll to position [245, 0]
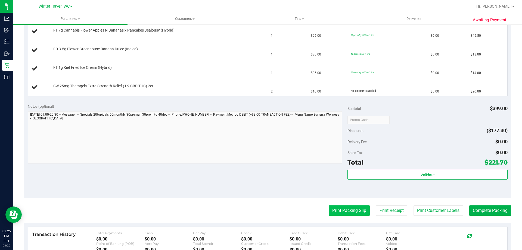
click at [343, 212] on button "Print Packing Slip" at bounding box center [349, 210] width 41 height 10
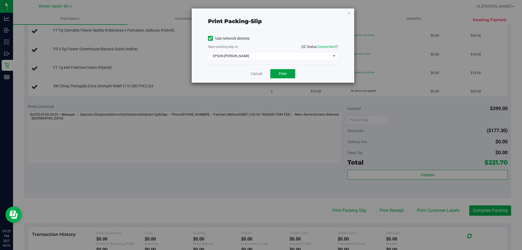
click at [274, 70] on button "Print" at bounding box center [282, 73] width 25 height 9
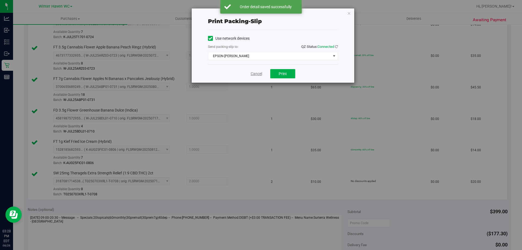
click at [255, 76] on link "Cancel" at bounding box center [256, 74] width 11 height 6
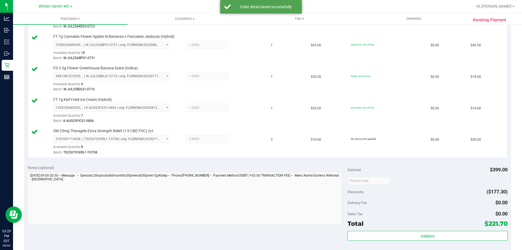
scroll to position [326, 0]
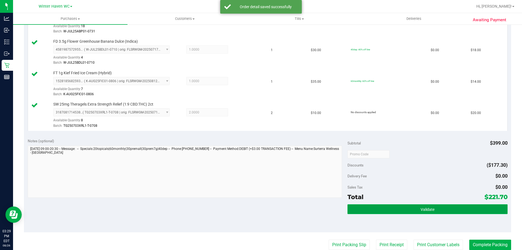
click at [421, 208] on span "Validate" at bounding box center [428, 209] width 14 height 4
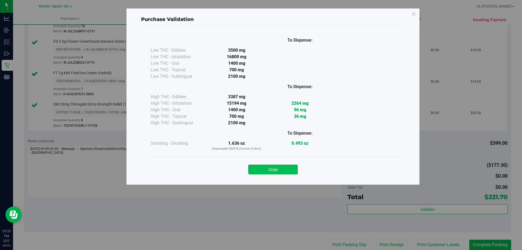
click at [279, 172] on button "Close" at bounding box center [272, 169] width 49 height 10
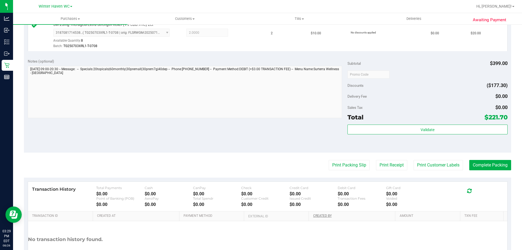
scroll to position [446, 0]
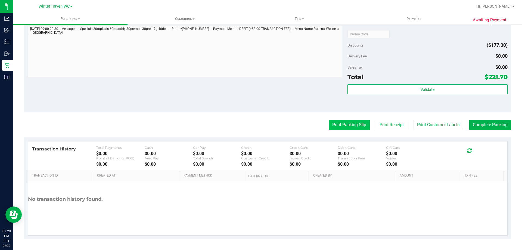
click at [340, 126] on button "Print Packing Slip" at bounding box center [349, 125] width 41 height 10
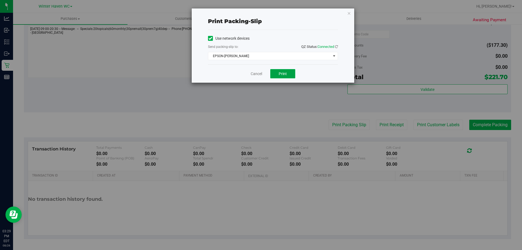
click at [285, 71] on button "Print" at bounding box center [282, 73] width 25 height 9
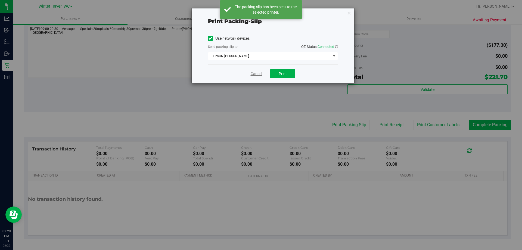
click at [253, 72] on link "Cancel" at bounding box center [256, 74] width 11 height 6
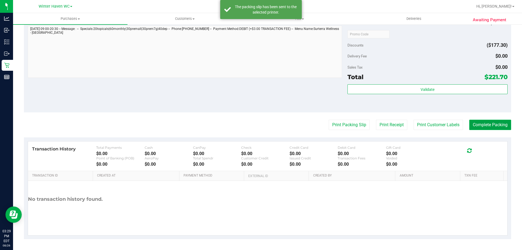
click at [481, 121] on button "Complete Packing" at bounding box center [490, 125] width 42 height 10
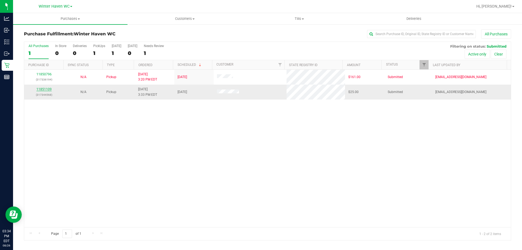
click at [42, 90] on link "11851109" at bounding box center [43, 89] width 15 height 4
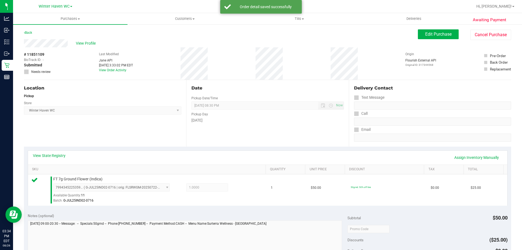
scroll to position [136, 0]
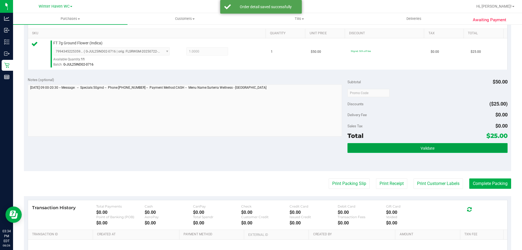
click at [415, 149] on button "Validate" at bounding box center [427, 148] width 160 height 10
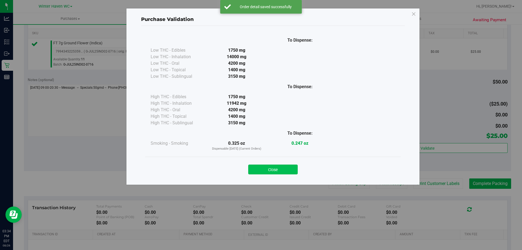
click at [273, 167] on button "Close" at bounding box center [272, 169] width 49 height 10
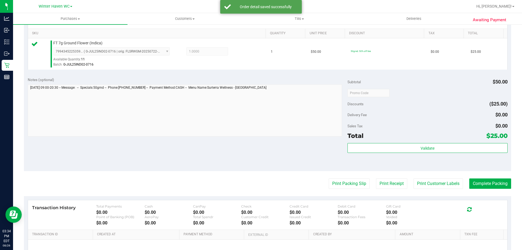
click at [332, 176] on purchase-details "Back Edit Purchase Cancel Purchase View Profile # 11851109 BioTrack ID: - Submi…" at bounding box center [267, 95] width 487 height 404
click at [337, 187] on button "Print Packing Slip" at bounding box center [349, 183] width 41 height 10
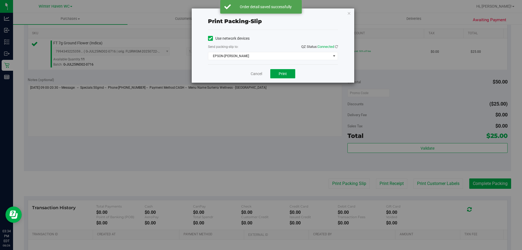
click at [284, 73] on span "Print" at bounding box center [283, 73] width 8 height 4
click at [350, 15] on icon "button" at bounding box center [349, 13] width 4 height 7
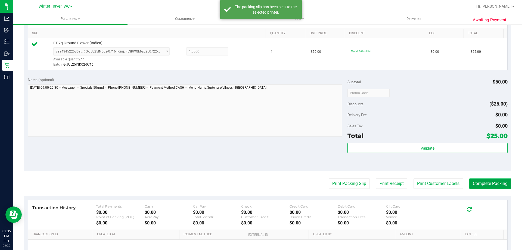
click at [493, 182] on button "Complete Packing" at bounding box center [490, 183] width 42 height 10
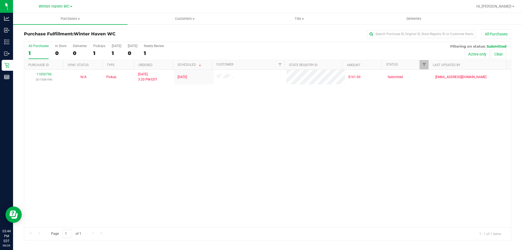
click at [249, 166] on div "11850796 (317336194) N/A Pickup 8/26/2025 3:20 PM EDT 8/26/2025 $161.00 Submitt…" at bounding box center [267, 148] width 487 height 157
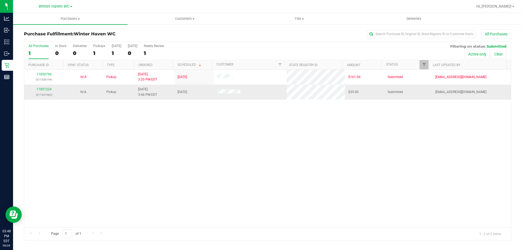
click at [45, 92] on div "11851224 (317347582)" at bounding box center [43, 92] width 33 height 10
click at [49, 88] on link "11851224" at bounding box center [43, 89] width 15 height 4
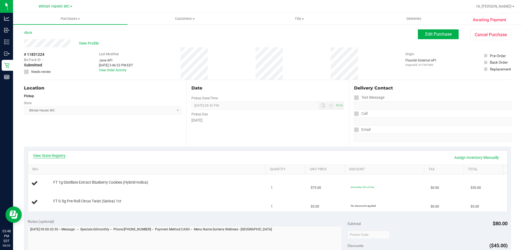
click at [59, 155] on link "View State Registry" at bounding box center [49, 155] width 33 height 5
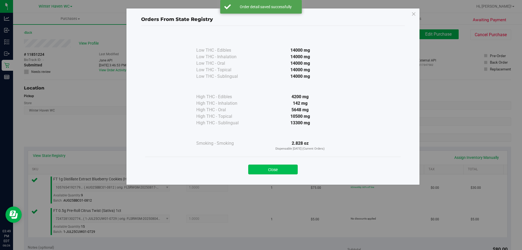
click at [288, 168] on button "Close" at bounding box center [272, 169] width 49 height 10
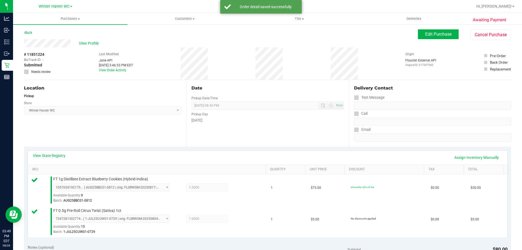
scroll to position [136, 0]
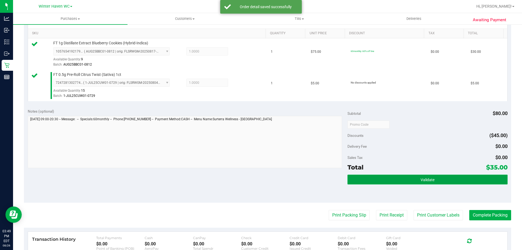
click at [373, 179] on button "Validate" at bounding box center [427, 180] width 160 height 10
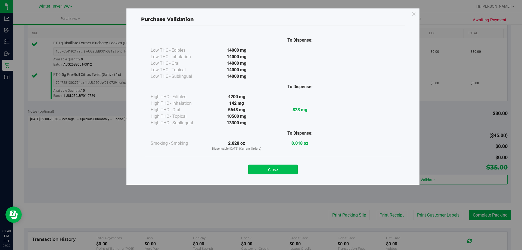
click at [275, 168] on button "Close" at bounding box center [272, 169] width 49 height 10
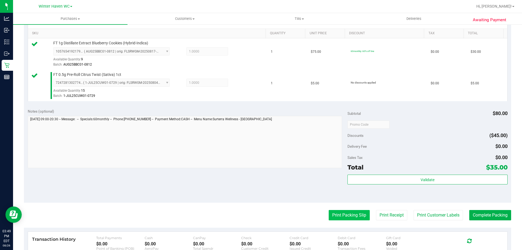
click at [358, 215] on button "Print Packing Slip" at bounding box center [349, 215] width 41 height 10
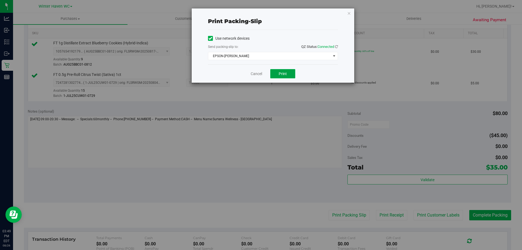
click at [281, 71] on button "Print" at bounding box center [282, 73] width 25 height 9
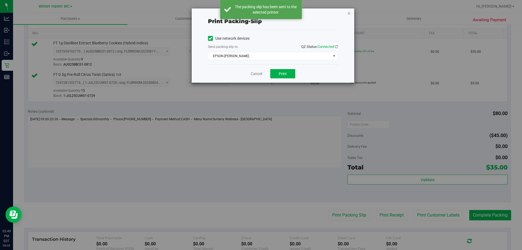
click at [349, 13] on icon "button" at bounding box center [349, 13] width 4 height 7
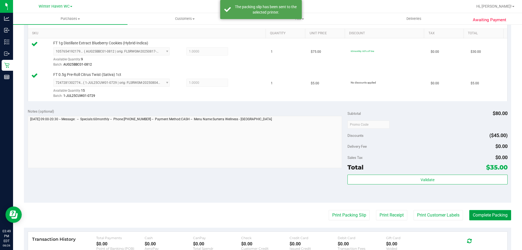
click at [479, 215] on button "Complete Packing" at bounding box center [490, 215] width 42 height 10
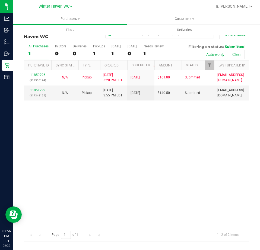
click at [172, 123] on div "11850796 (317336194) N/A Pickup 8/26/2025 3:20 PM EDT 8/26/2025 $161.00 Submitt…" at bounding box center [136, 148] width 225 height 157
click at [40, 91] on link "11851299" at bounding box center [37, 90] width 15 height 4
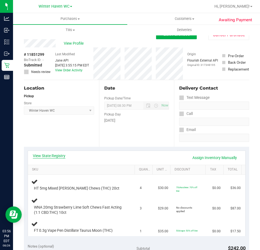
click at [53, 155] on link "View State Registry" at bounding box center [49, 155] width 33 height 5
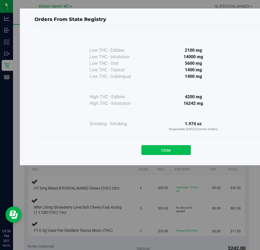
click at [165, 153] on button "Close" at bounding box center [166, 150] width 49 height 10
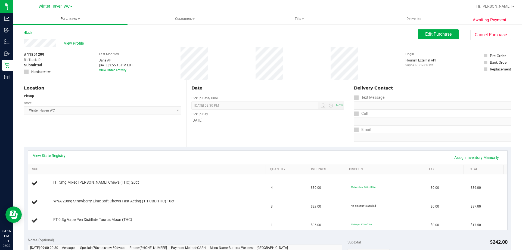
click at [74, 20] on span "Purchases" at bounding box center [70, 18] width 114 height 5
click at [55, 39] on li "Fulfillment" at bounding box center [70, 39] width 114 height 7
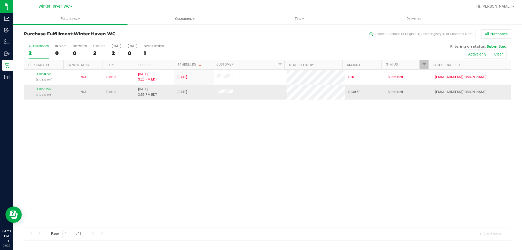
click at [44, 89] on link "11851299" at bounding box center [43, 89] width 15 height 4
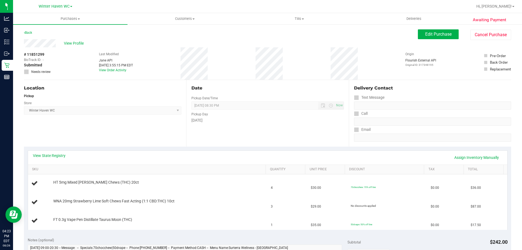
click at [67, 155] on div "View State Registry Assign Inventory Manually" at bounding box center [267, 157] width 469 height 9
click at [63, 155] on link "View State Registry" at bounding box center [49, 155] width 33 height 5
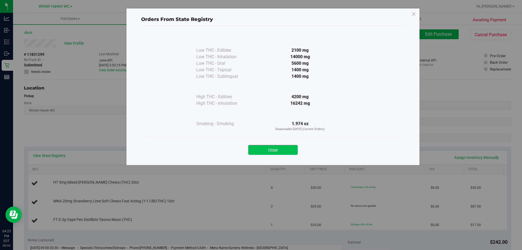
click at [267, 150] on button "Close" at bounding box center [272, 150] width 49 height 10
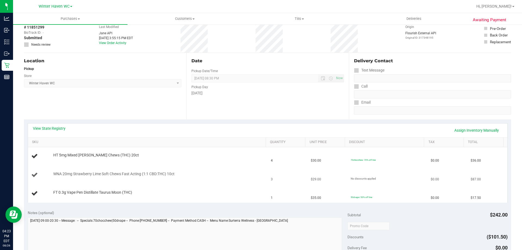
scroll to position [54, 0]
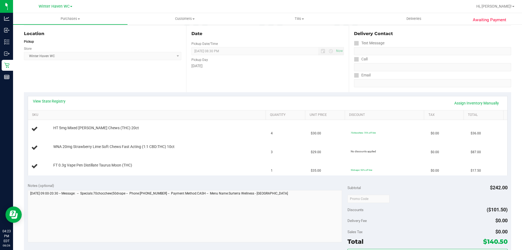
click at [54, 96] on div "View State Registry Assign Inventory Manually" at bounding box center [267, 103] width 479 height 14
click at [56, 97] on div "View State Registry Assign Inventory Manually" at bounding box center [267, 103] width 479 height 14
click at [55, 100] on link "View State Registry" at bounding box center [49, 100] width 33 height 5
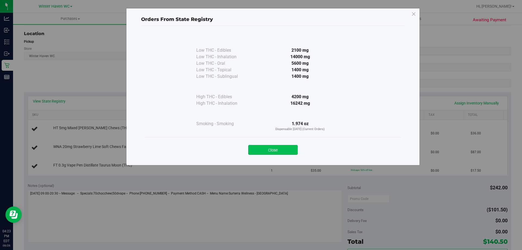
click at [266, 148] on button "Close" at bounding box center [272, 150] width 49 height 10
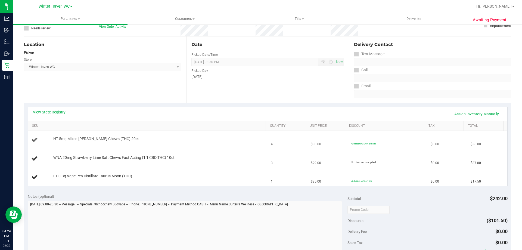
scroll to position [0, 0]
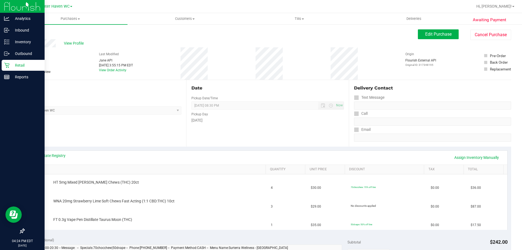
click at [9, 67] on icon at bounding box center [6, 65] width 5 height 5
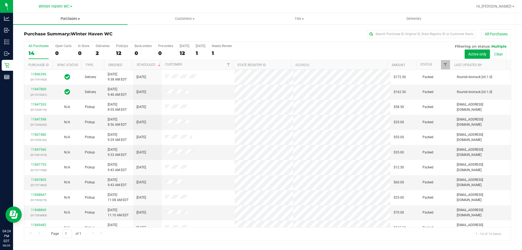
click at [76, 19] on span "Purchases" at bounding box center [70, 18] width 114 height 5
click at [49, 40] on li "Fulfillment" at bounding box center [70, 39] width 114 height 7
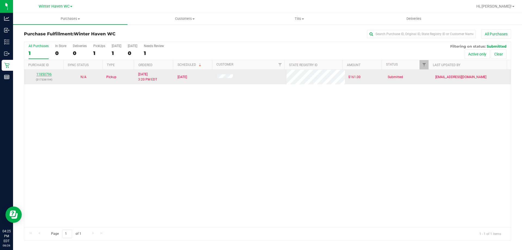
click at [45, 73] on link "11850796" at bounding box center [43, 74] width 15 height 4
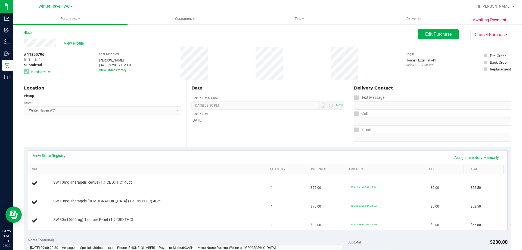
click at [57, 160] on div "View State Registry Assign Inventory Manually" at bounding box center [267, 157] width 469 height 9
click at [57, 151] on div "View State Registry Assign Inventory Manually" at bounding box center [267, 158] width 479 height 14
click at [58, 155] on link "View State Registry" at bounding box center [49, 155] width 33 height 5
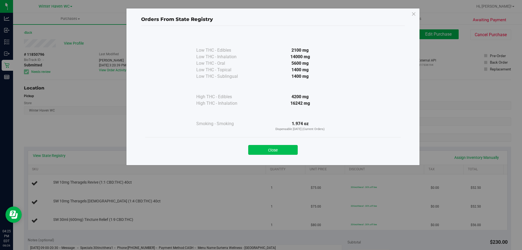
click at [269, 153] on button "Close" at bounding box center [272, 150] width 49 height 10
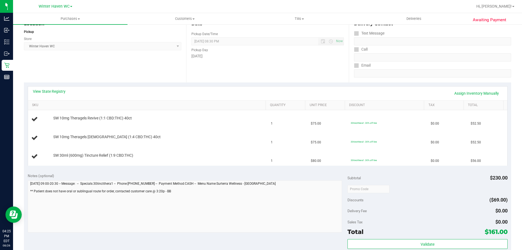
scroll to position [82, 0]
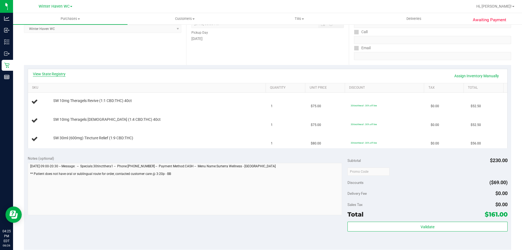
click at [46, 72] on link "View State Registry" at bounding box center [49, 73] width 33 height 5
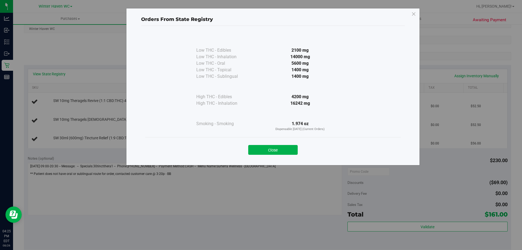
click at [280, 150] on button "Close" at bounding box center [272, 150] width 49 height 10
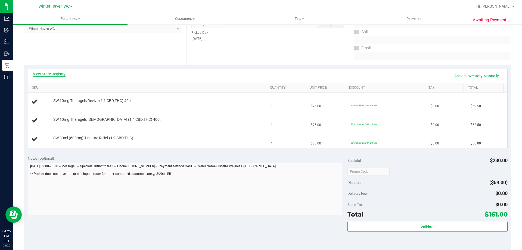
click at [54, 74] on link "View State Registry" at bounding box center [49, 73] width 33 height 5
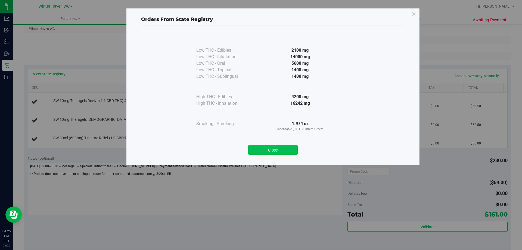
click at [284, 150] on button "Close" at bounding box center [272, 150] width 49 height 10
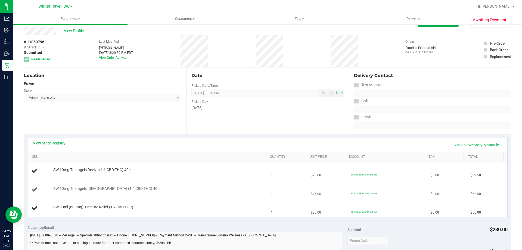
scroll to position [0, 0]
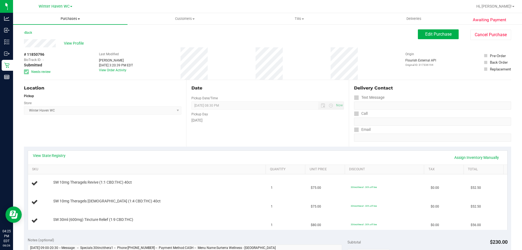
click at [68, 20] on span "Purchases" at bounding box center [70, 18] width 114 height 5
click at [51, 38] on li "Fulfillment" at bounding box center [70, 39] width 114 height 7
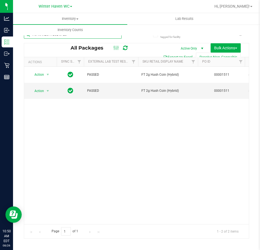
click at [118, 38] on input "HC-MAR25HYB02-0728" at bounding box center [73, 34] width 98 height 8
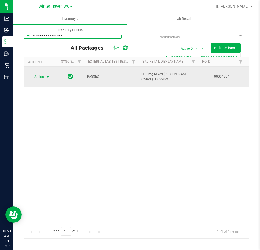
type input "0753339018097578"
click at [35, 74] on span "Action" at bounding box center [37, 77] width 15 height 8
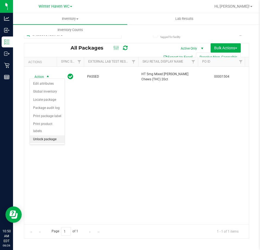
click at [46, 135] on li "Unlock package" at bounding box center [47, 139] width 35 height 8
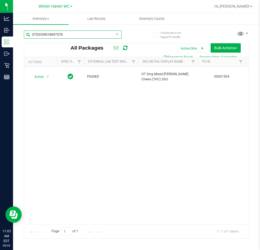
click at [89, 31] on input "0753339018097578" at bounding box center [73, 34] width 98 height 8
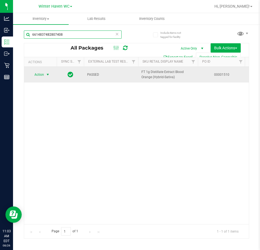
type input "6614837482807408"
click at [42, 76] on span "Action" at bounding box center [37, 75] width 15 height 8
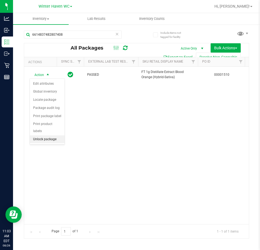
click at [55, 135] on li "Unlock package" at bounding box center [47, 139] width 35 height 8
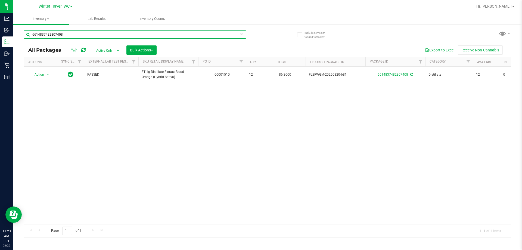
click at [147, 31] on input "6614837482807408" at bounding box center [135, 34] width 222 height 8
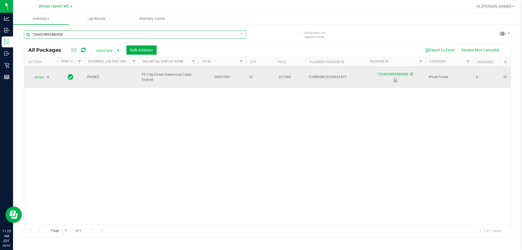
type input "7266024895480008"
click at [43, 74] on span "Action" at bounding box center [37, 77] width 15 height 8
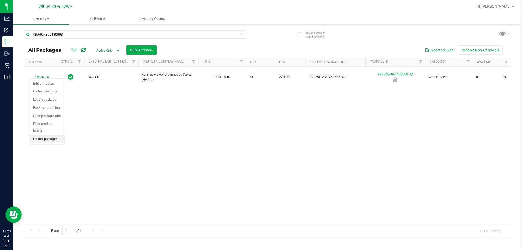
click at [49, 135] on li "Unlock package" at bounding box center [47, 139] width 35 height 8
